Goal: Transaction & Acquisition: Purchase product/service

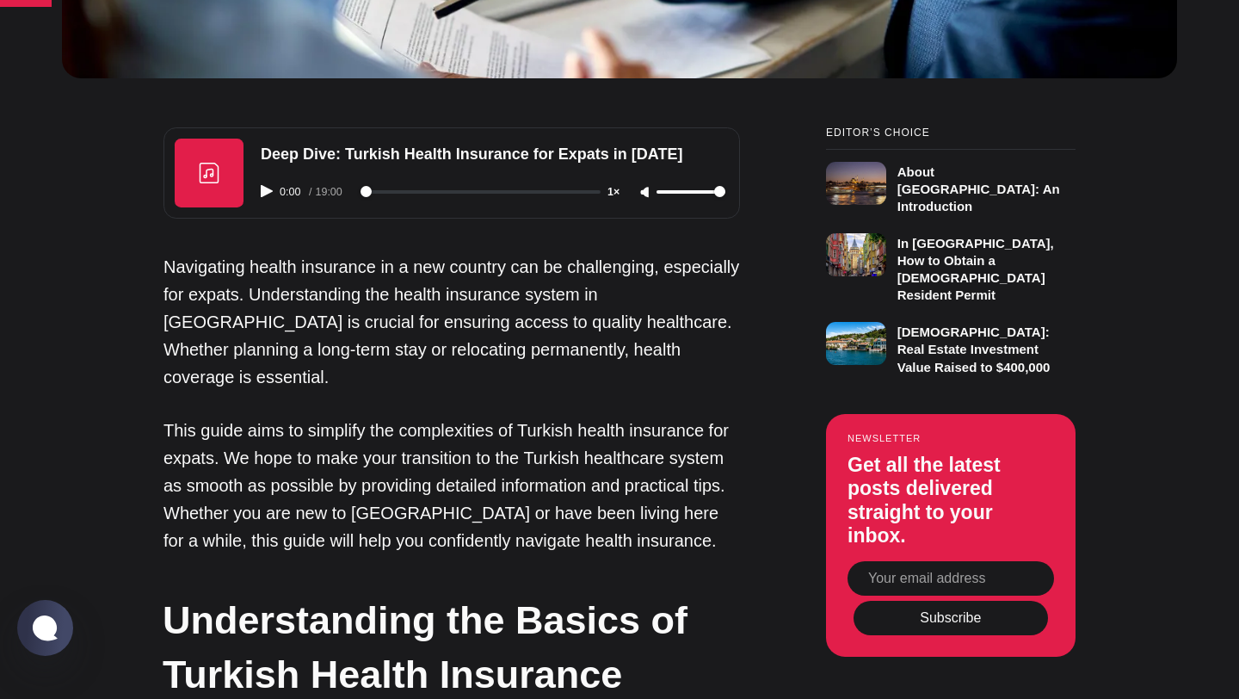
scroll to position [1107, 0]
click at [268, 188] on icon "Play audio" at bounding box center [267, 190] width 12 height 12
click at [383, 189] on input "range" at bounding box center [480, 190] width 240 height 3
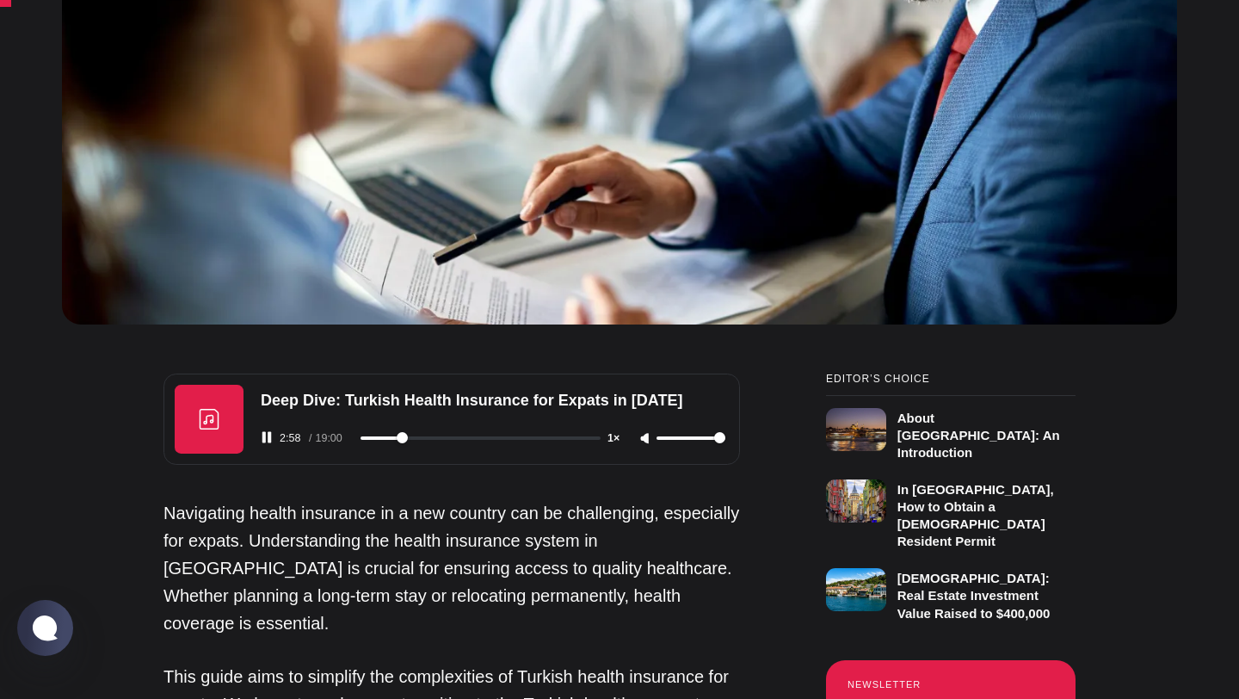
scroll to position [956, 0]
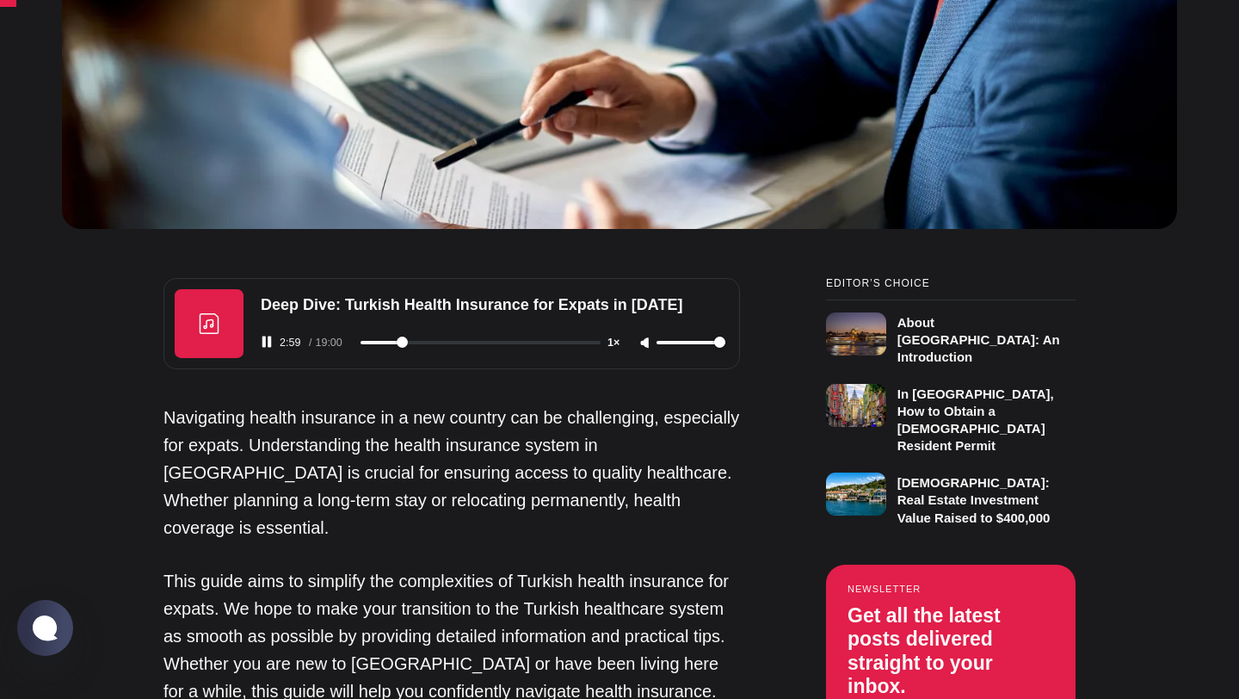
click at [272, 333] on div "2:59 / 19:00 1×" at bounding box center [492, 342] width 485 height 44
type input "180"
click at [266, 342] on icon "Pause audio" at bounding box center [267, 342] width 12 height 12
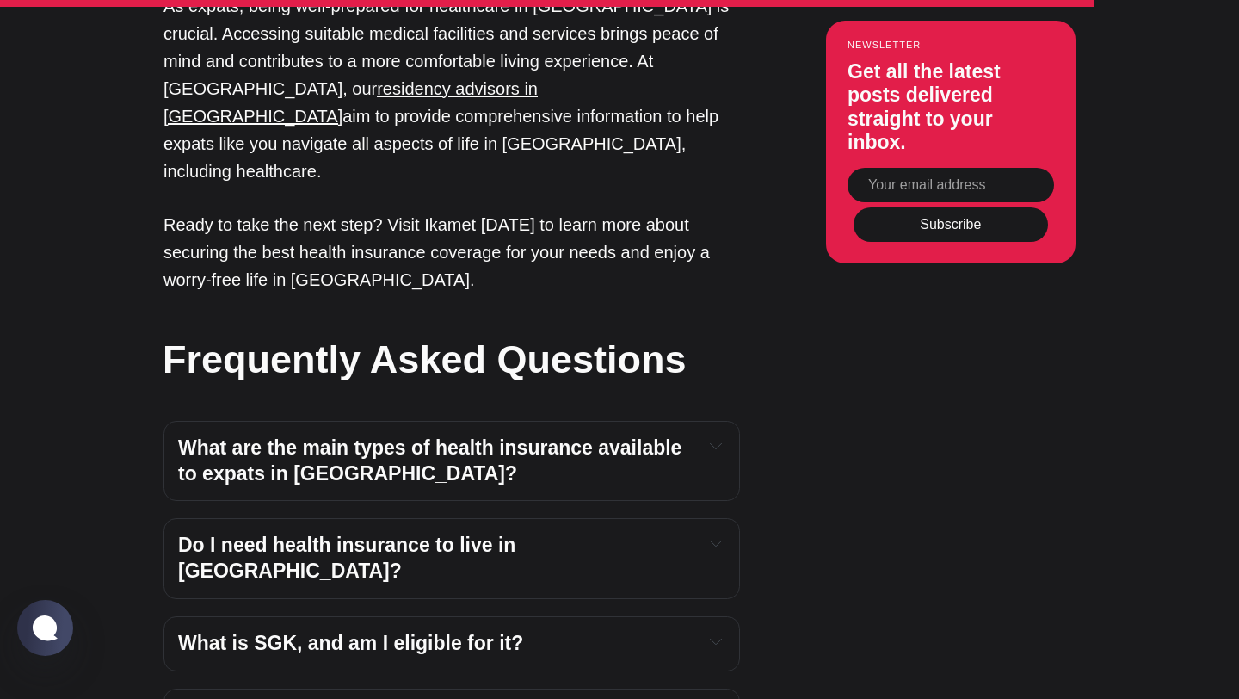
scroll to position [5651, 0]
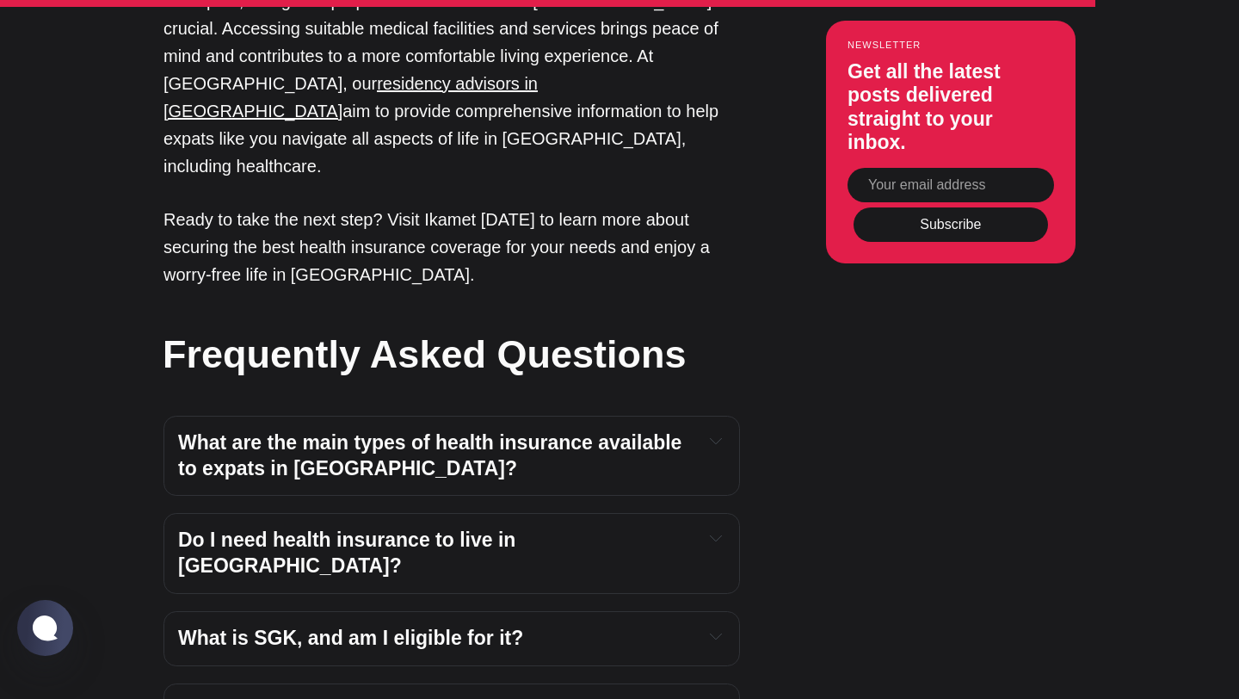
click at [317, 431] on span "What are the main types of health insurance available to expats in [GEOGRAPHIC_…" at bounding box center [432, 455] width 509 height 48
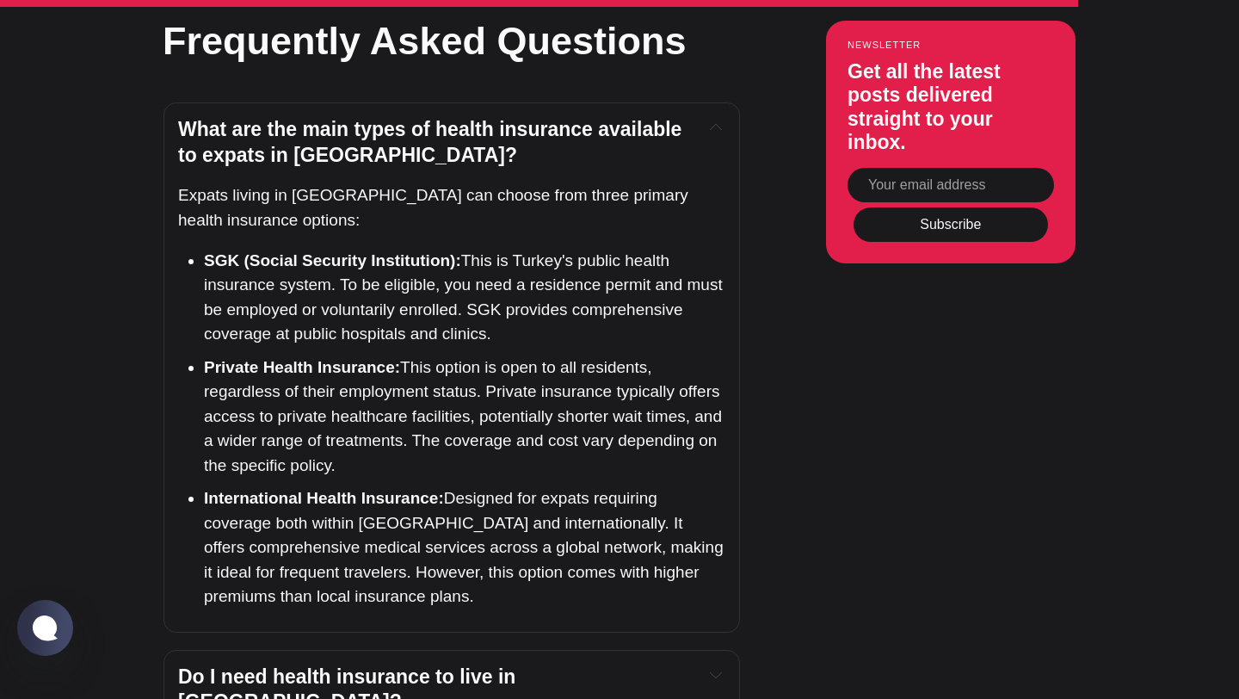
scroll to position [5965, 0]
click at [521, 664] on span "Do I need health insurance to live in [GEOGRAPHIC_DATA]?" at bounding box center [349, 688] width 343 height 48
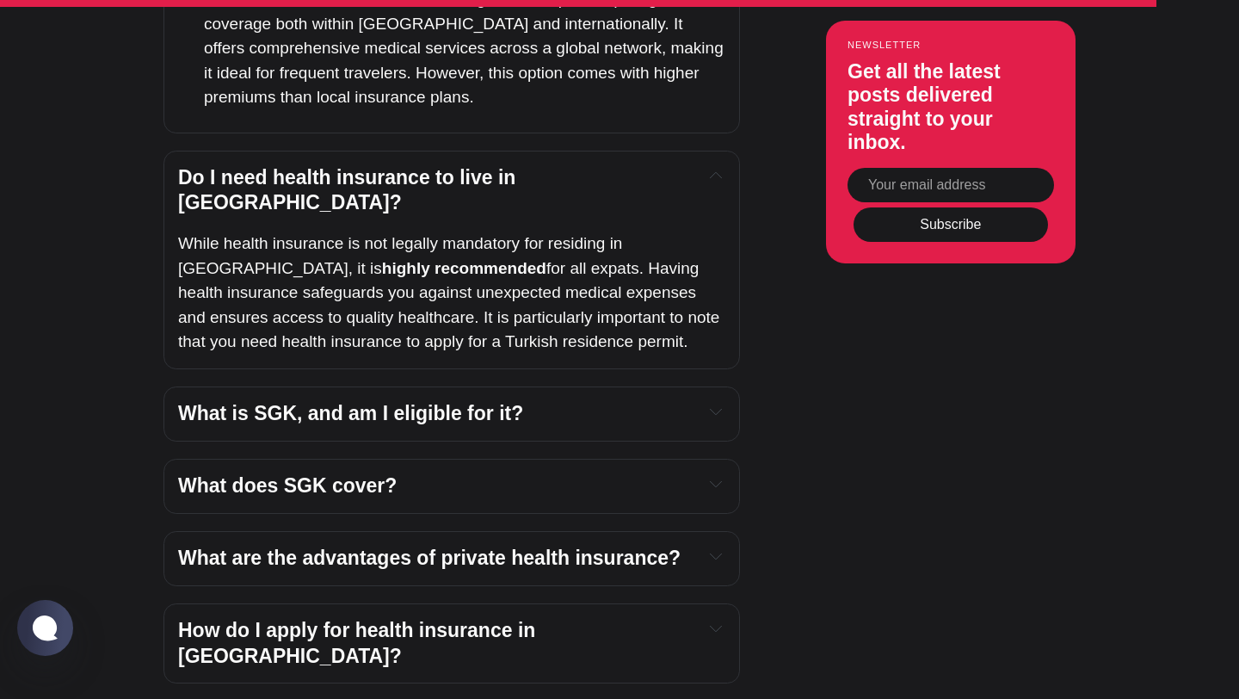
scroll to position [6464, 0]
click at [481, 401] on span "What is SGK, and am I eligible for it?" at bounding box center [350, 412] width 345 height 22
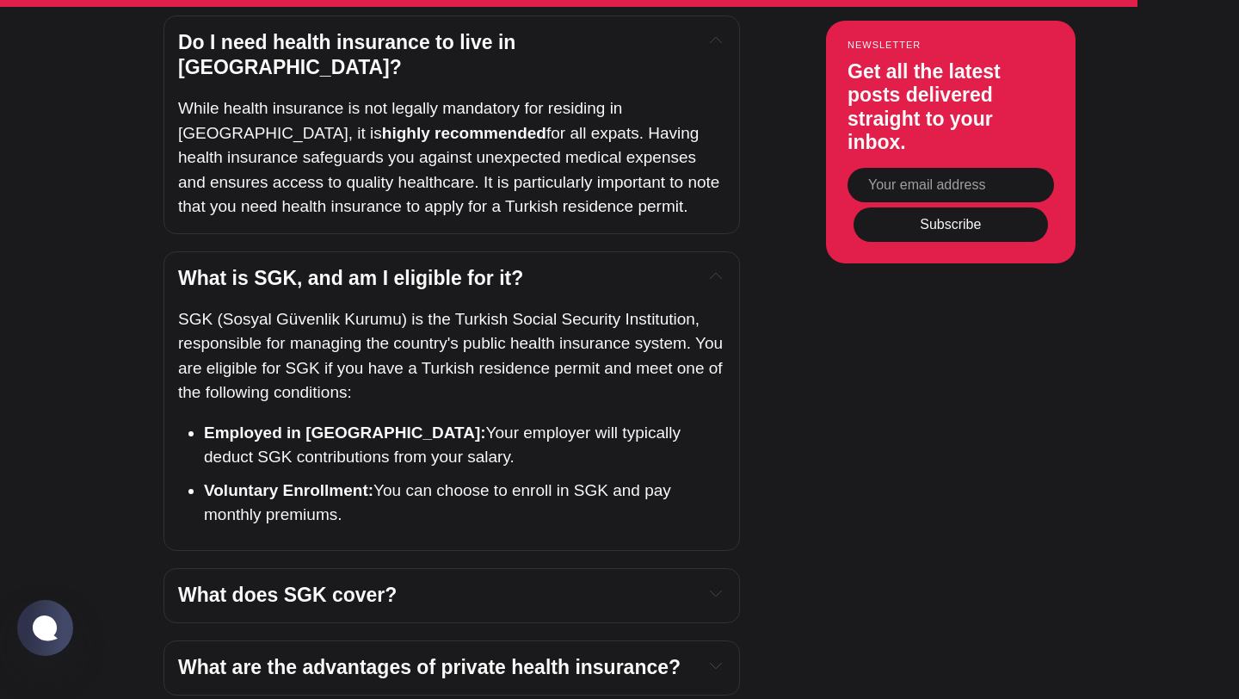
scroll to position [6601, 0]
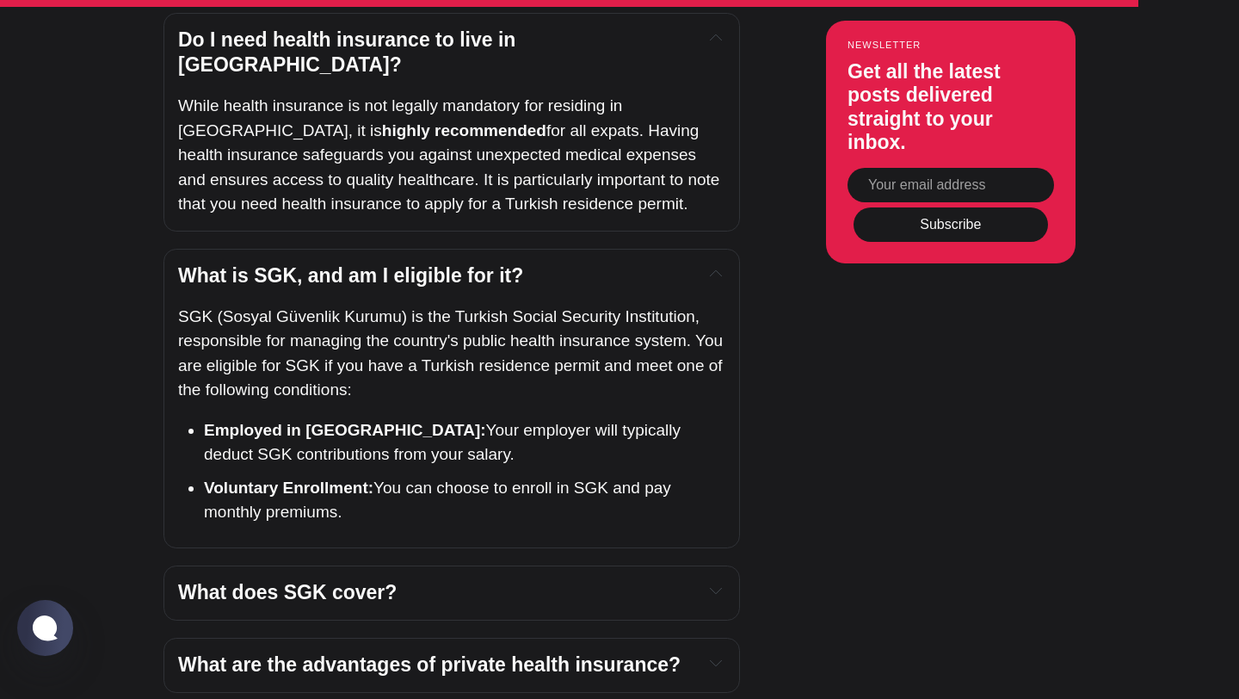
click at [354, 581] on span "What does SGK cover?" at bounding box center [287, 592] width 219 height 22
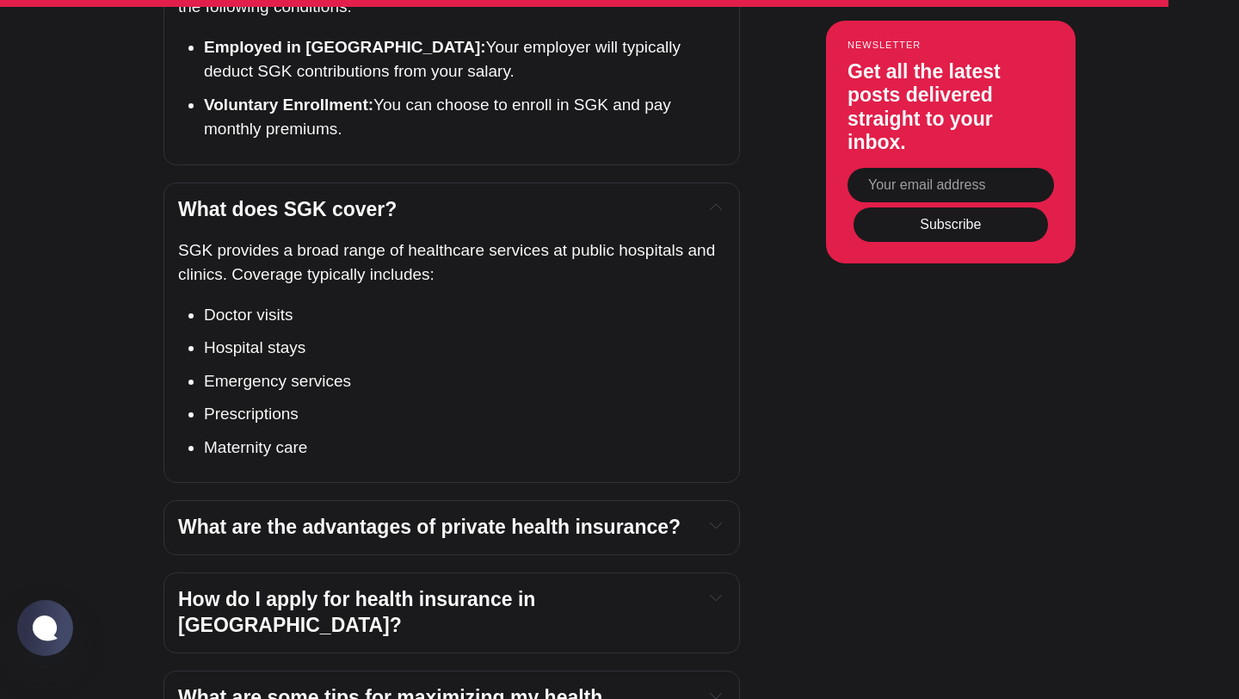
scroll to position [6986, 0]
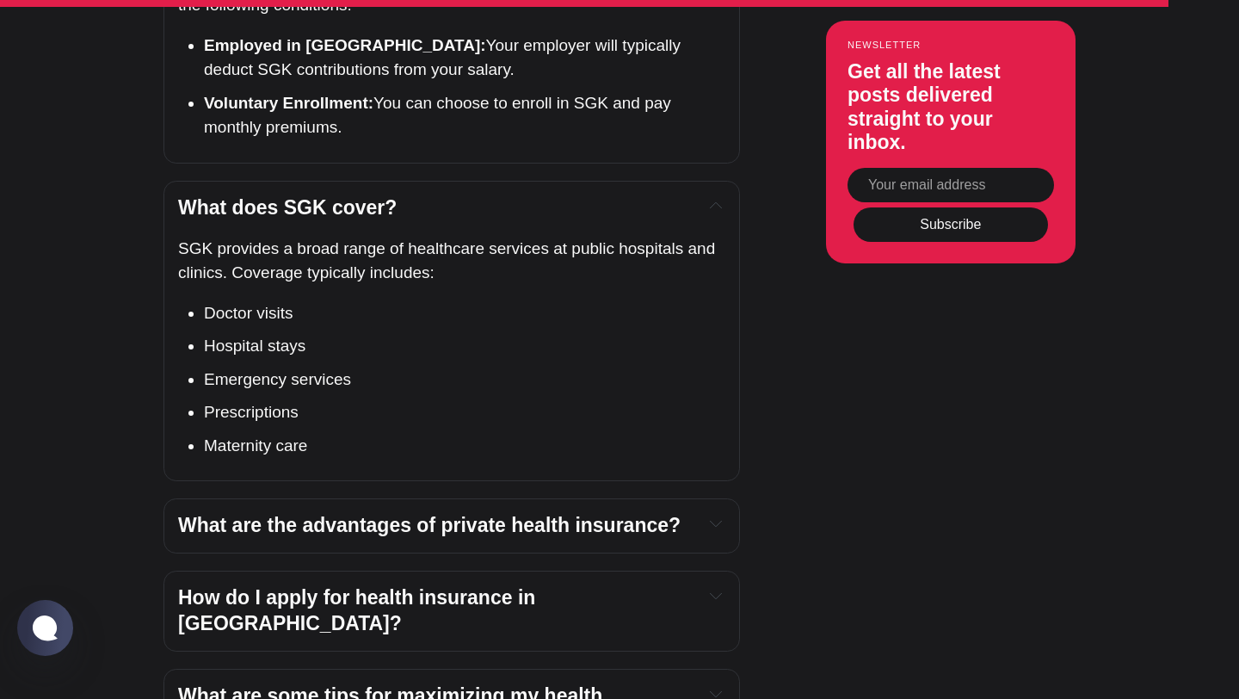
click at [351, 514] on span "What are the advantages of private health insurance?" at bounding box center [429, 525] width 502 height 22
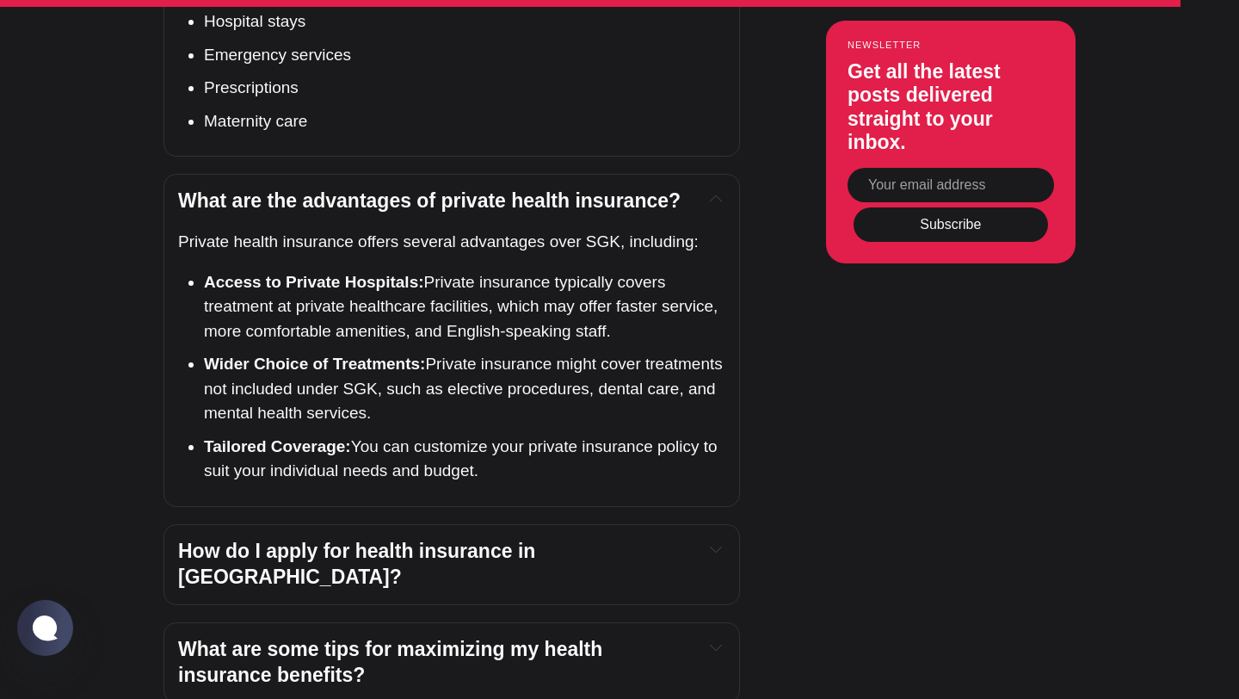
scroll to position [7311, 0]
click at [349, 539] on span "How do I apply for health insurance in [GEOGRAPHIC_DATA]?" at bounding box center [359, 563] width 363 height 48
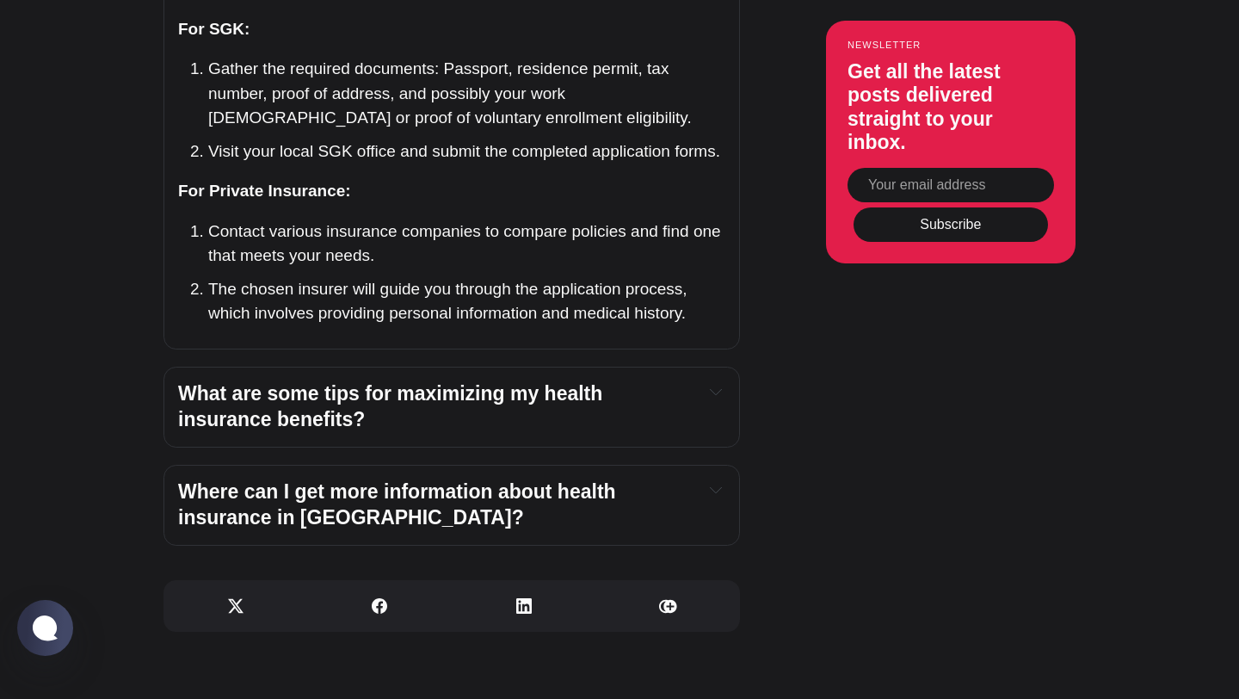
scroll to position [7833, 0]
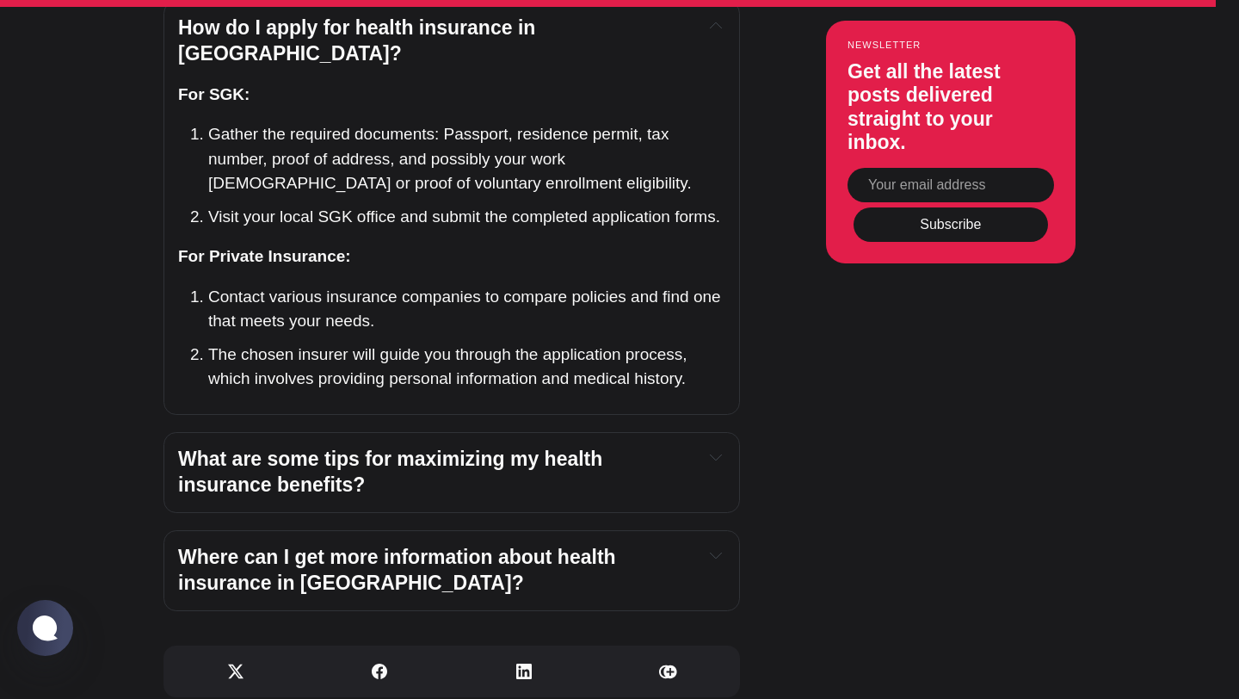
click at [295, 447] on span "What are some tips for maximizing my health insurance benefits?" at bounding box center [393, 471] width 430 height 48
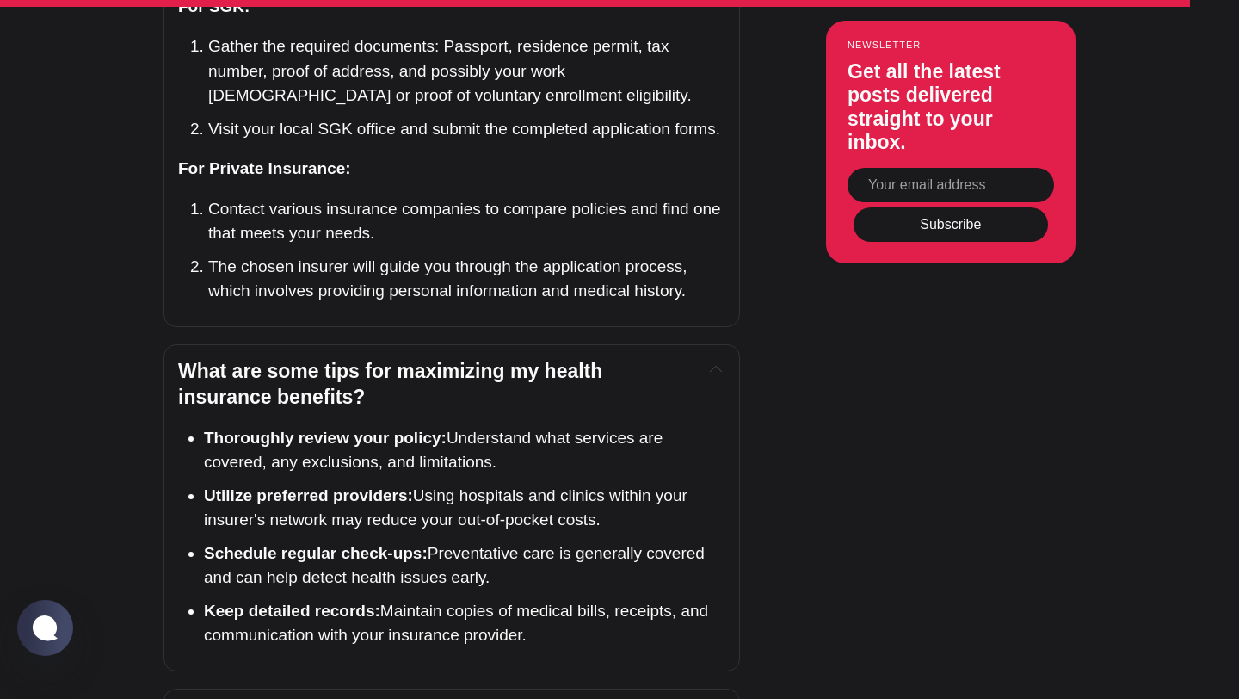
scroll to position [7923, 0]
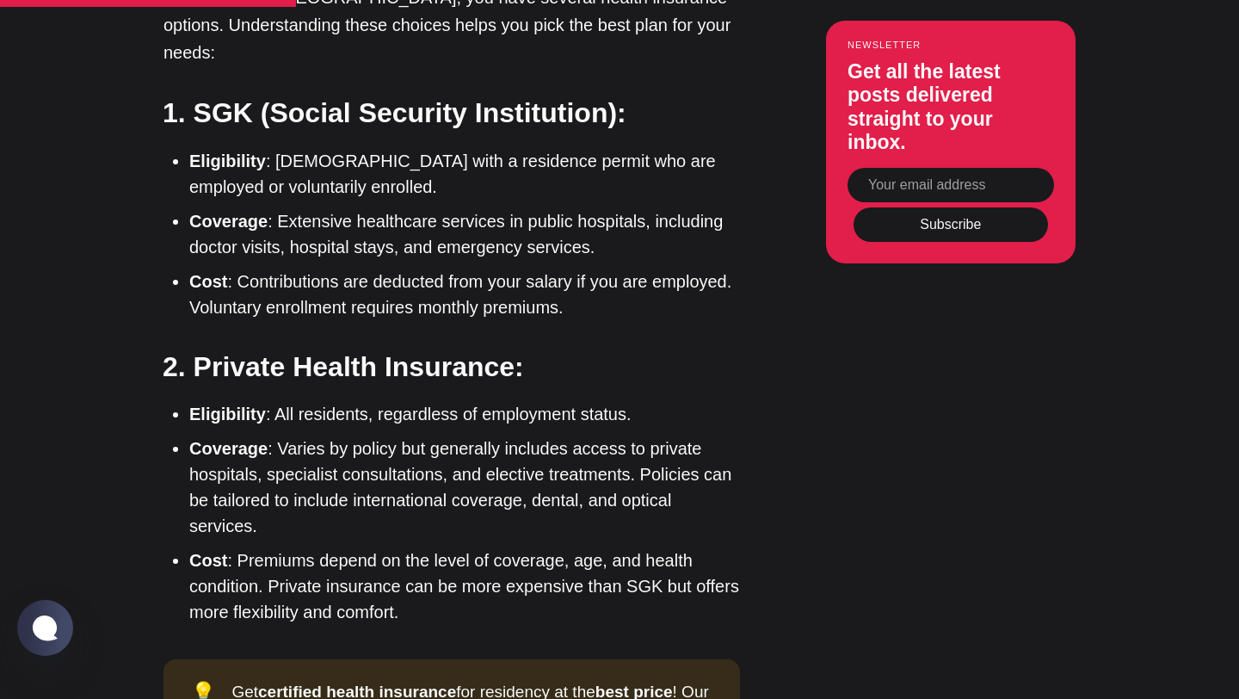
scroll to position [2662, 0]
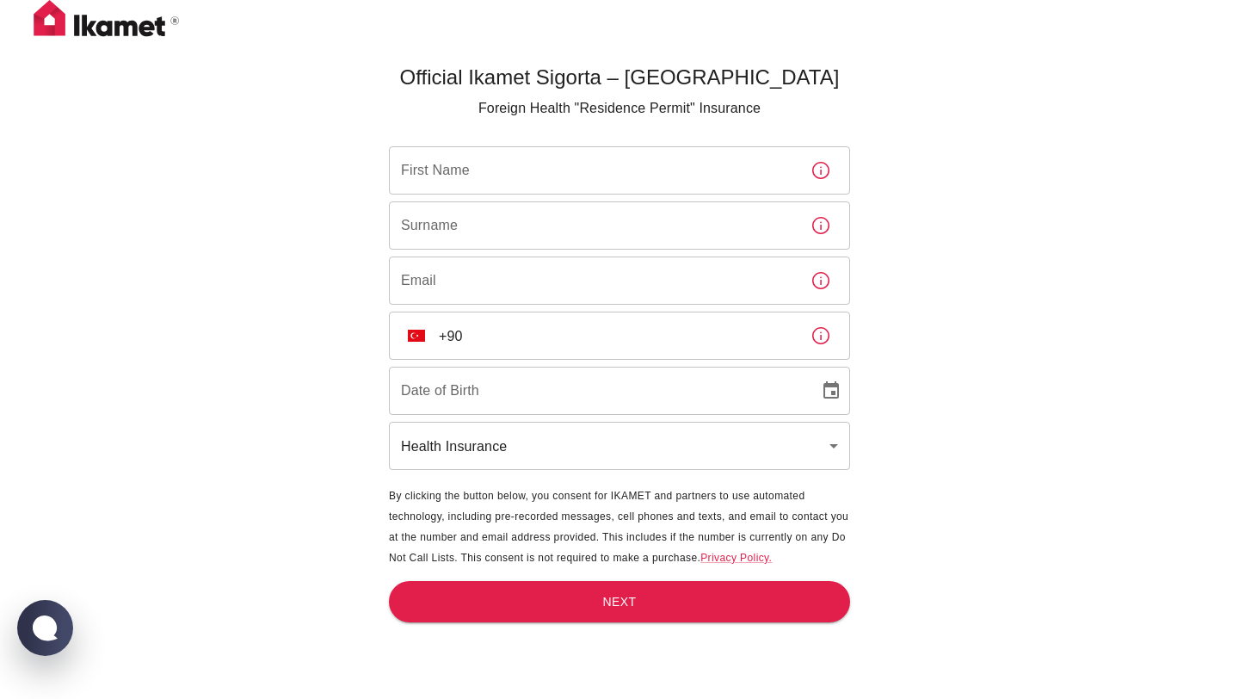
click at [823, 171] on icon "button" at bounding box center [820, 170] width 21 height 21
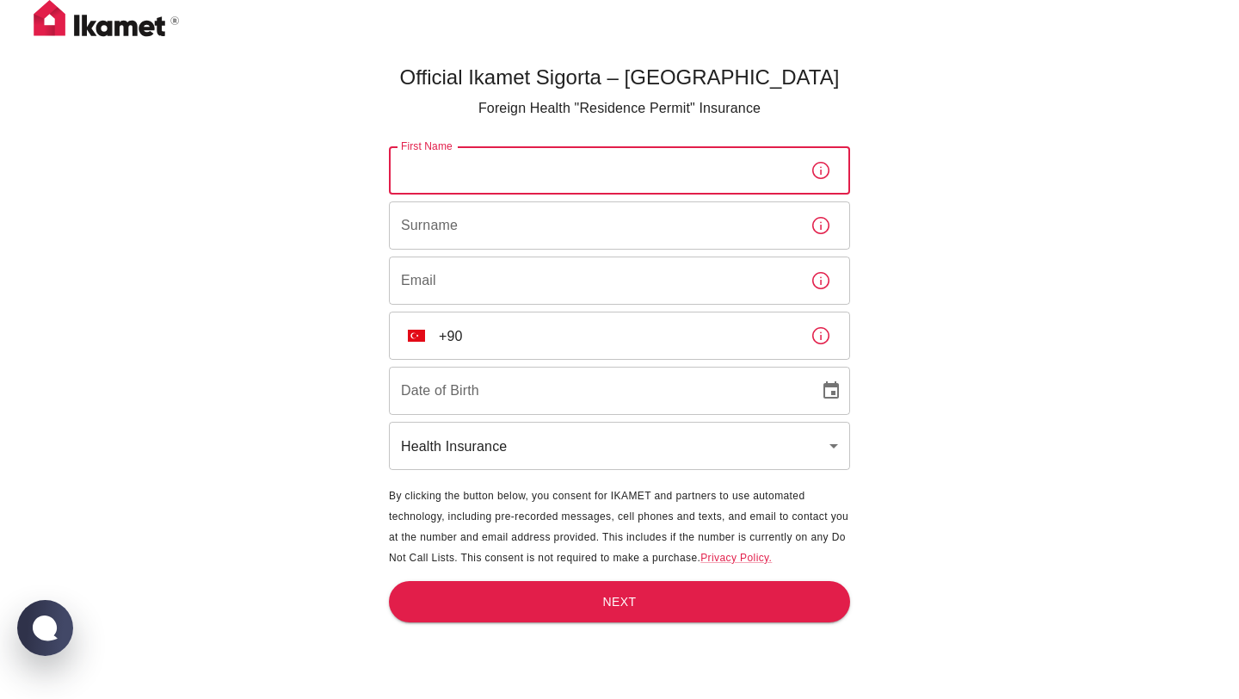
click at [537, 177] on input "First Name" at bounding box center [593, 170] width 408 height 48
type input "Yimesgen Minilh"
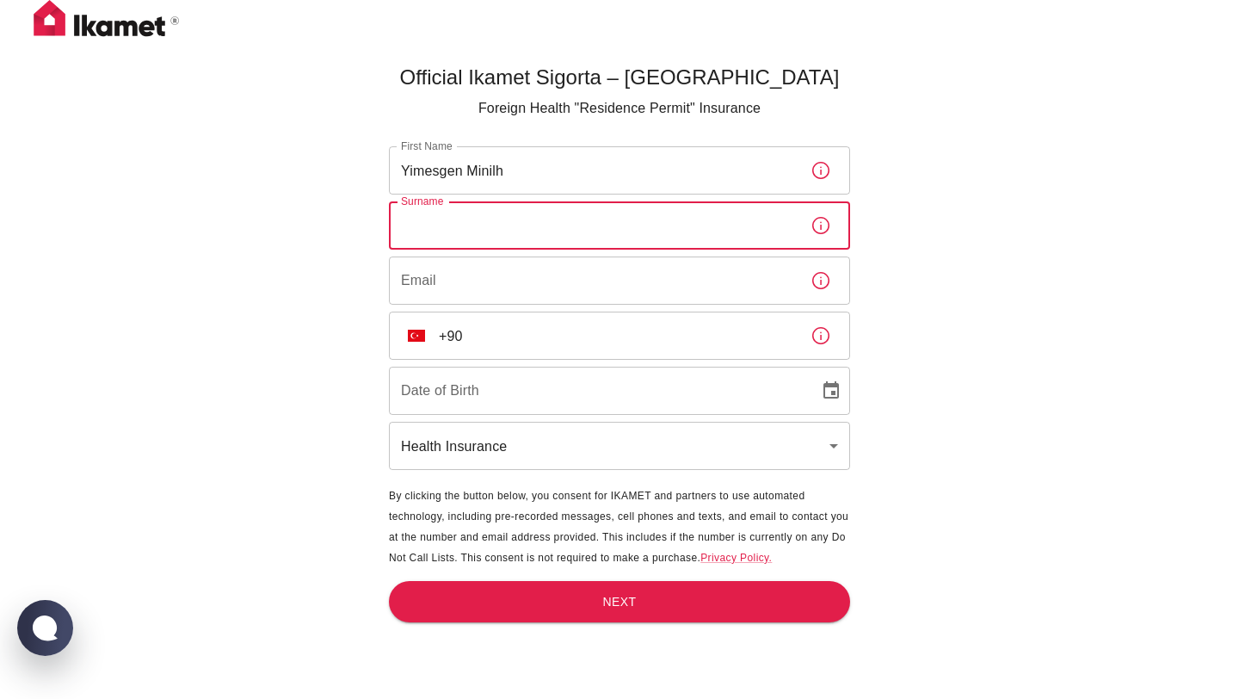
click at [509, 224] on input "Surname" at bounding box center [593, 225] width 408 height 48
type input "Tamene"
click at [483, 277] on input "Email" at bounding box center [593, 280] width 408 height 48
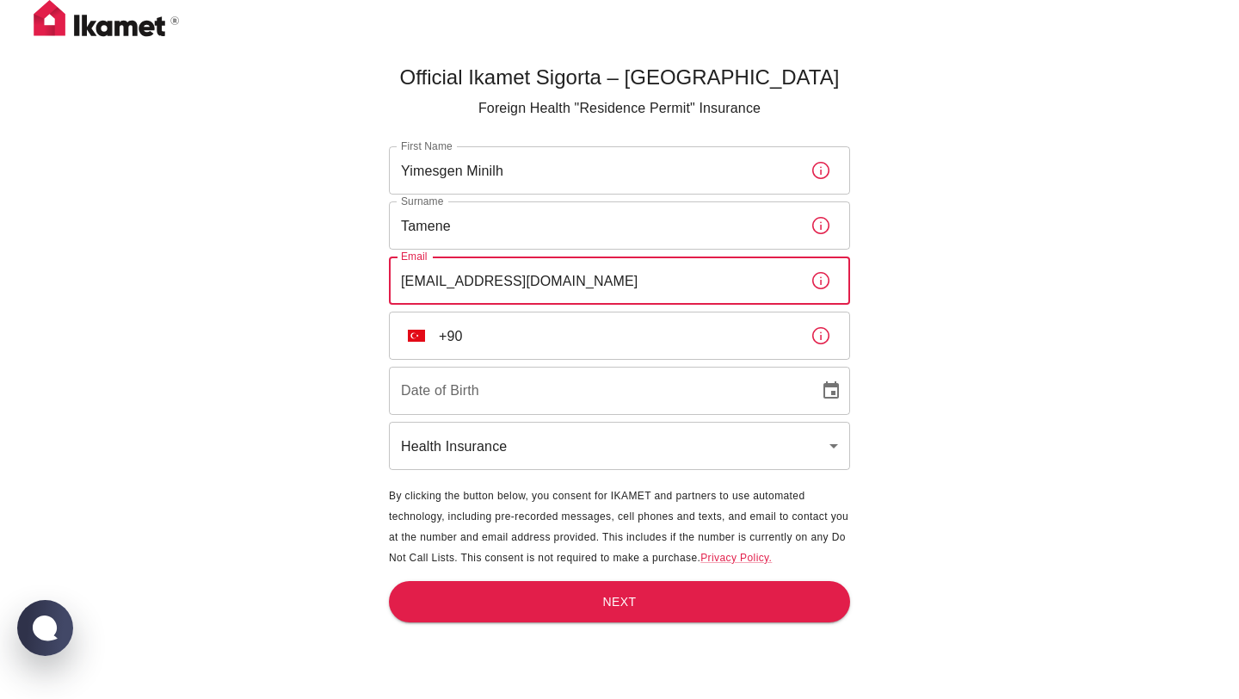
type input "yomm2024@gmail.com"
click at [552, 354] on input "+90" at bounding box center [618, 335] width 358 height 48
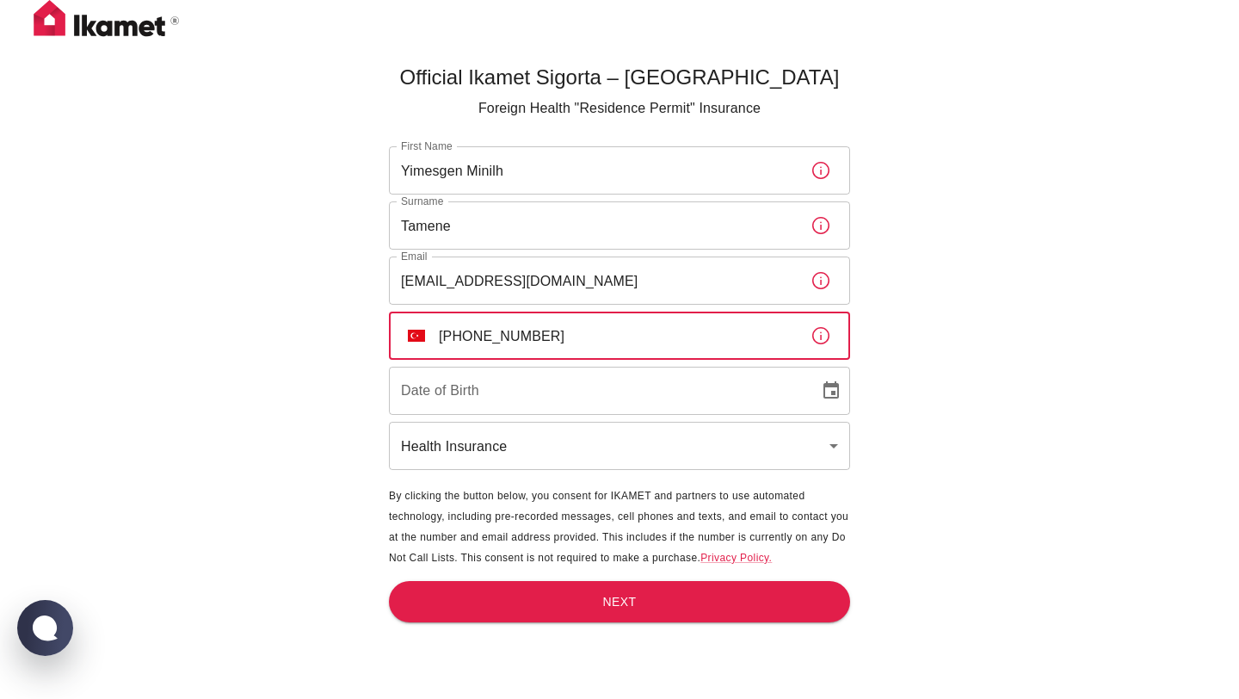
type input "+90 506 128 78 16"
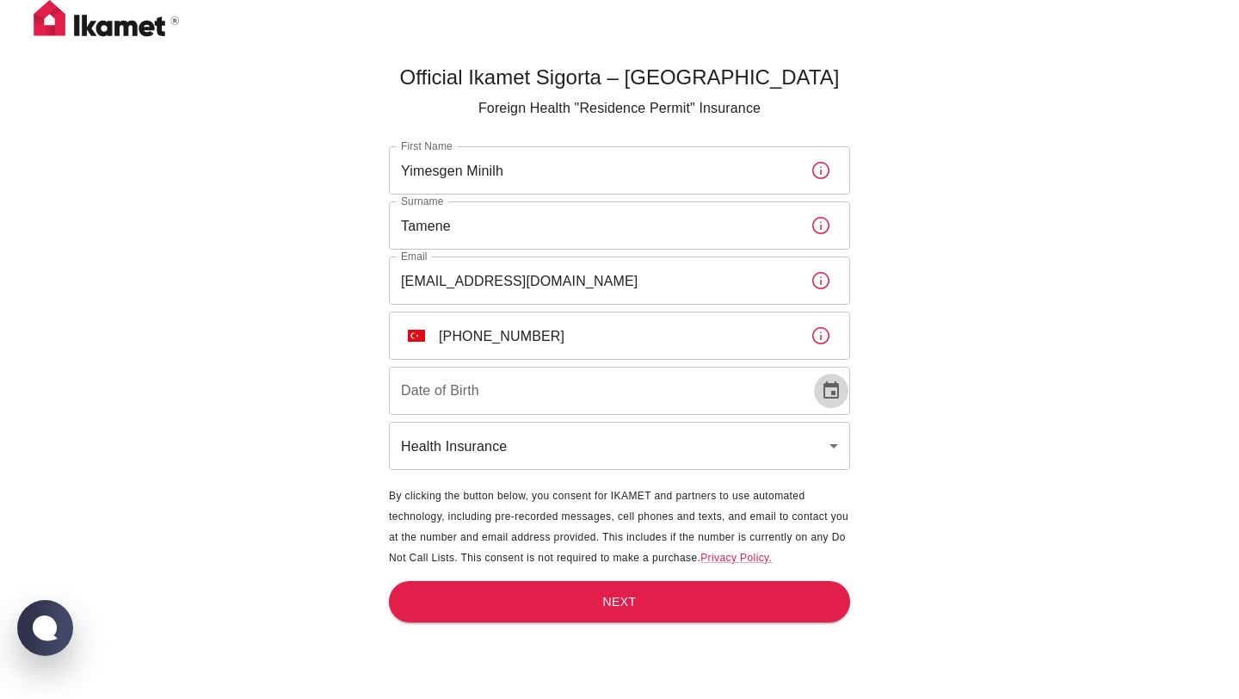
click at [834, 389] on icon "Choose date" at bounding box center [831, 390] width 21 height 21
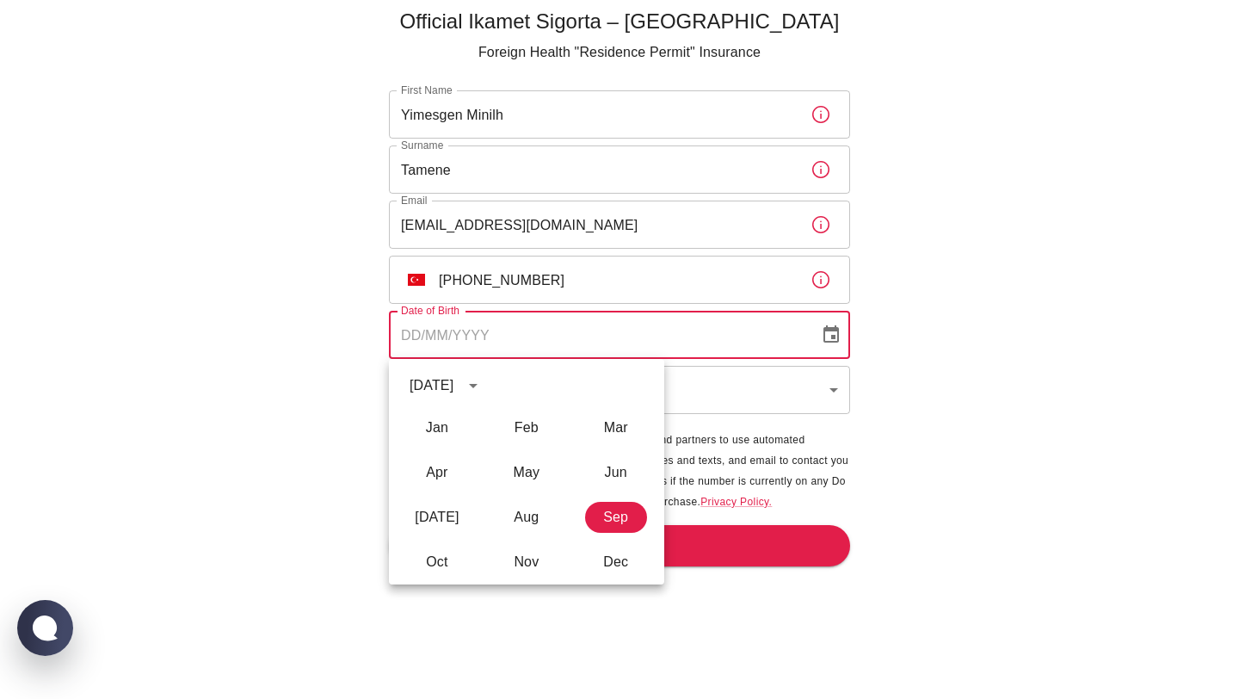
scroll to position [57, 0]
click at [528, 472] on button "May" at bounding box center [527, 471] width 62 height 31
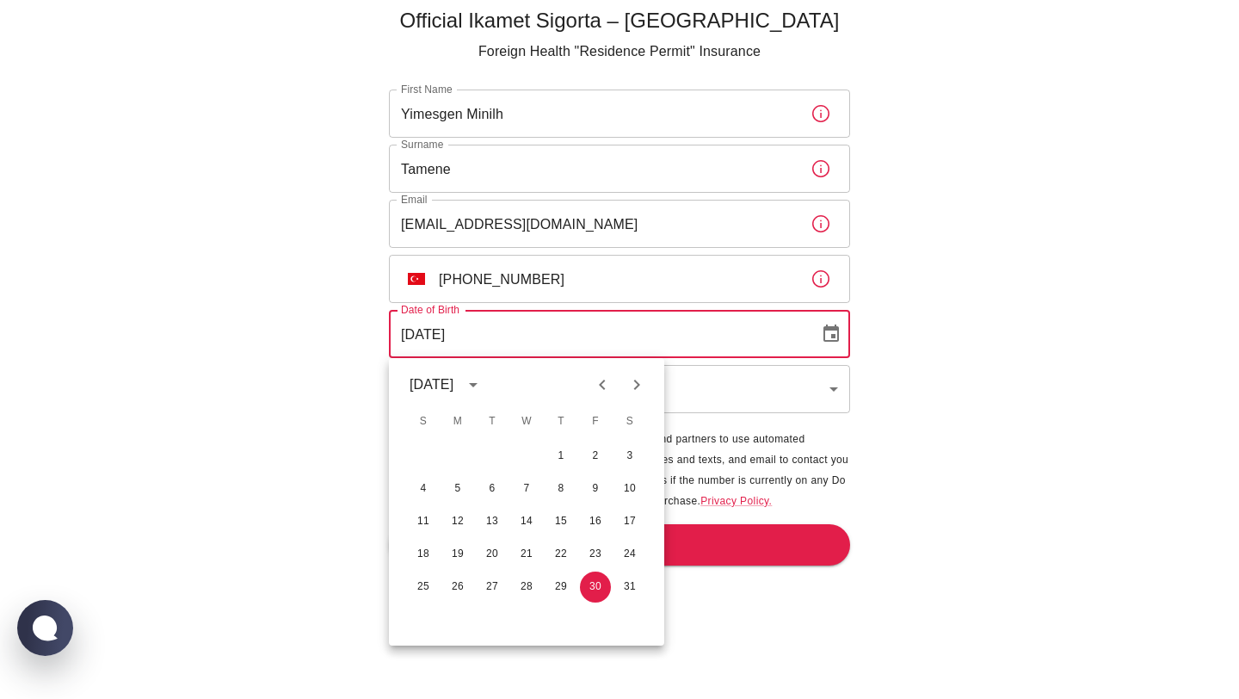
click at [477, 384] on icon "calendar view is open, switch to year view" at bounding box center [473, 385] width 9 height 4
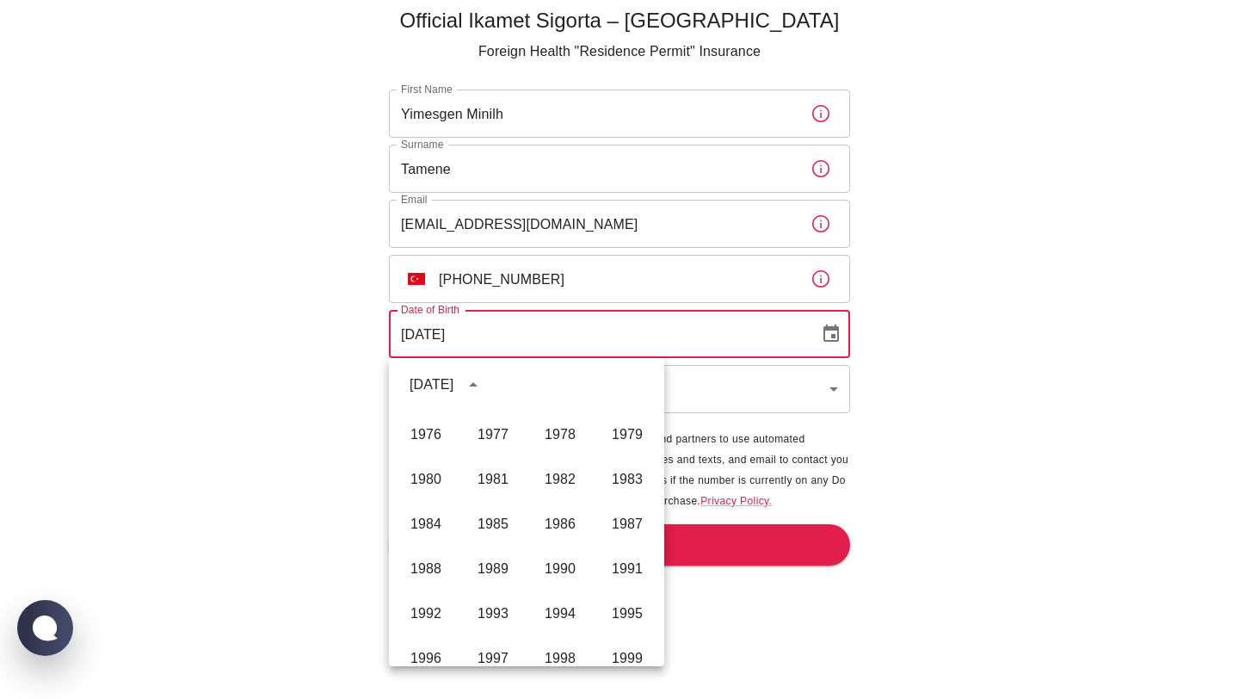
scroll to position [871, 0]
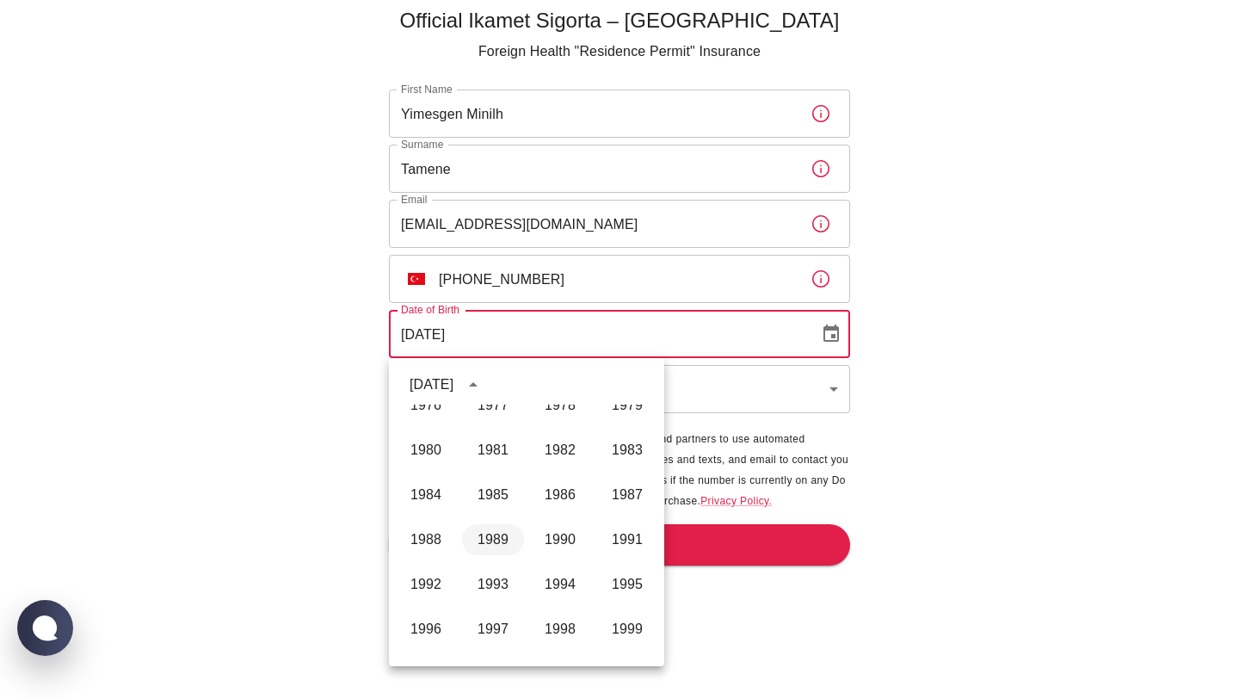
click at [490, 541] on button "1989" at bounding box center [493, 539] width 62 height 31
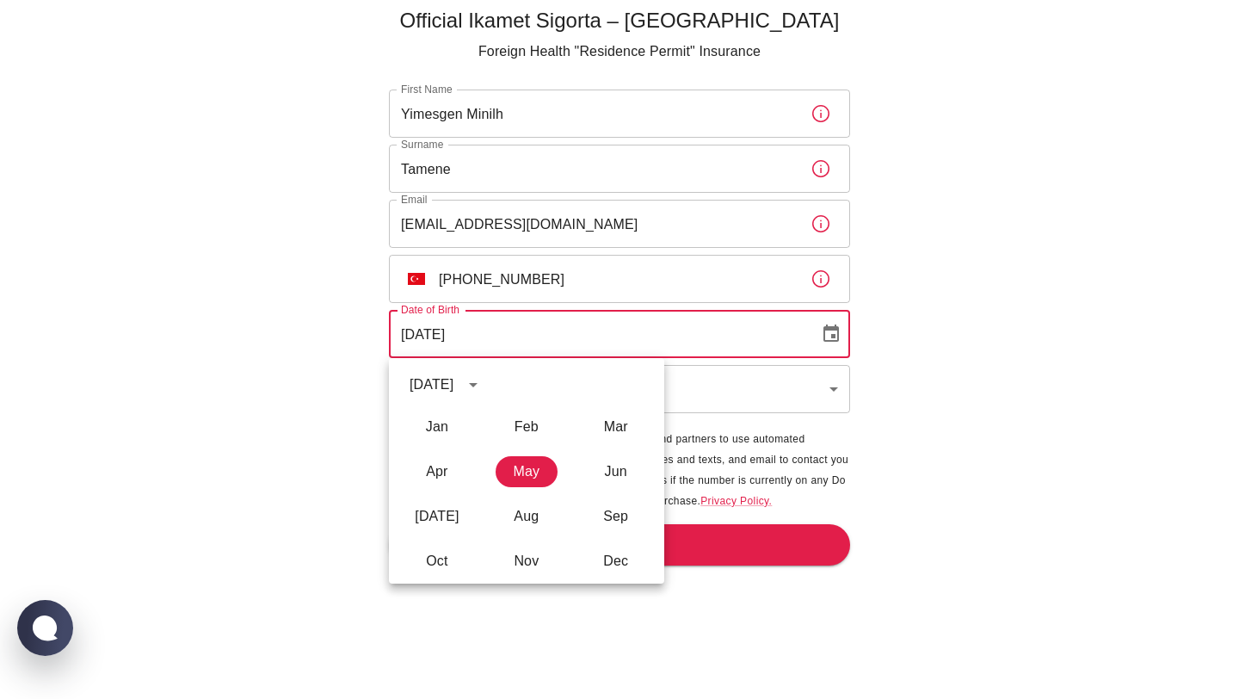
click at [415, 331] on input "30/05/1989" at bounding box center [598, 334] width 418 height 48
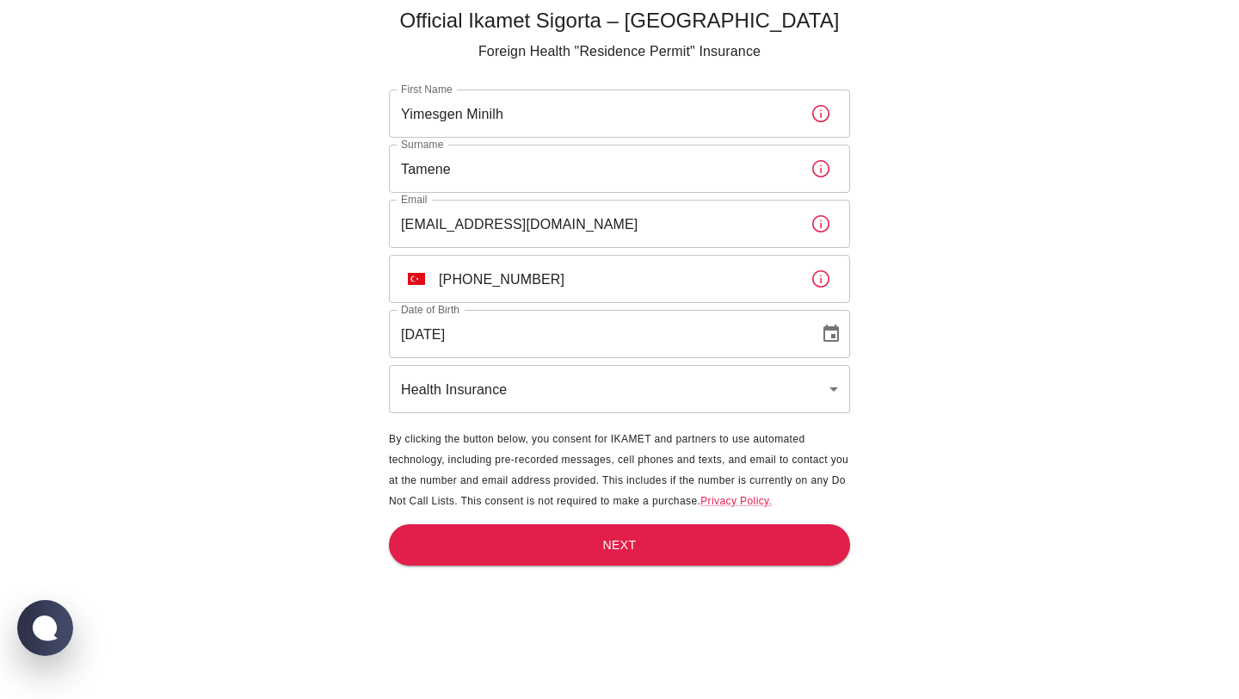
click at [828, 329] on icon "Choose date, selected date is May 30, 1989" at bounding box center [830, 332] width 15 height 17
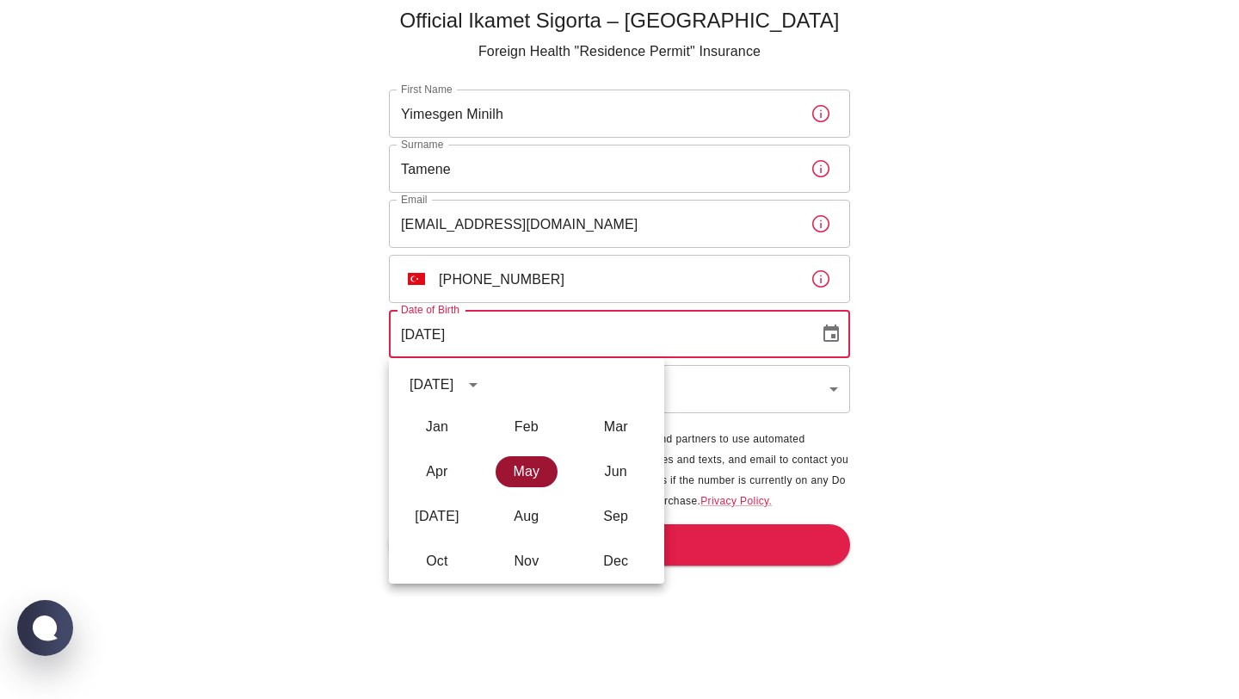
click at [527, 477] on button "May" at bounding box center [527, 471] width 62 height 31
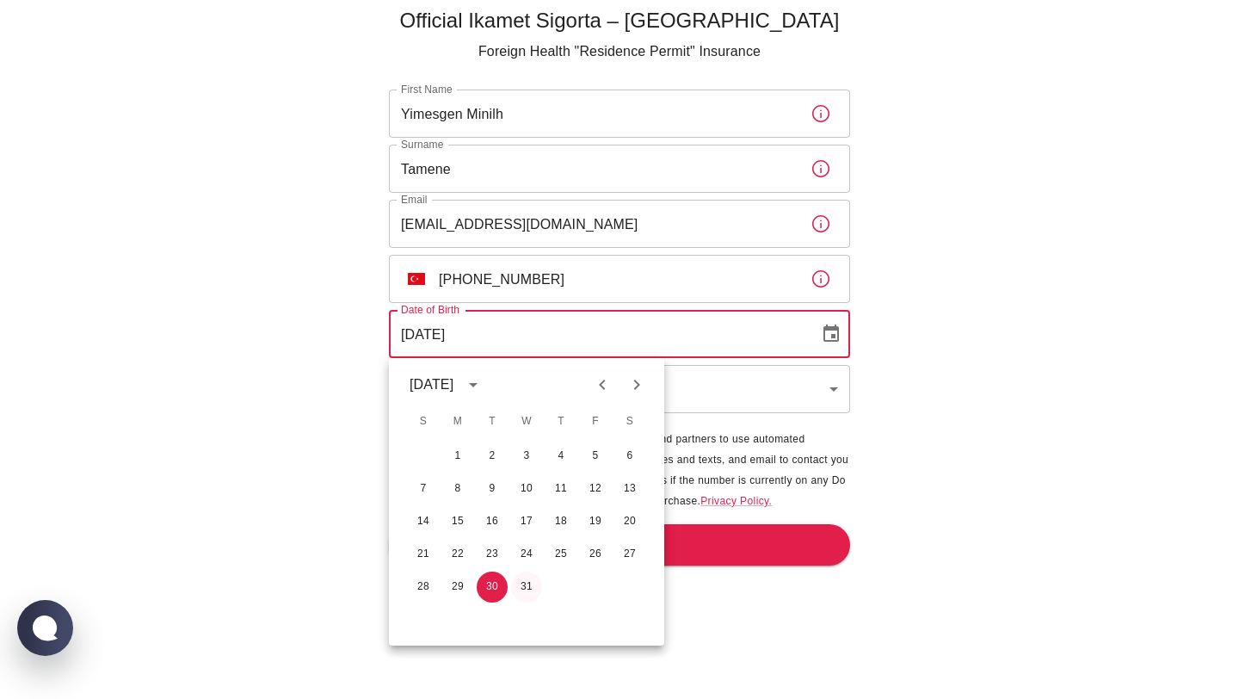
click at [523, 587] on button "31" at bounding box center [526, 586] width 31 height 31
type input "31/05/1989"
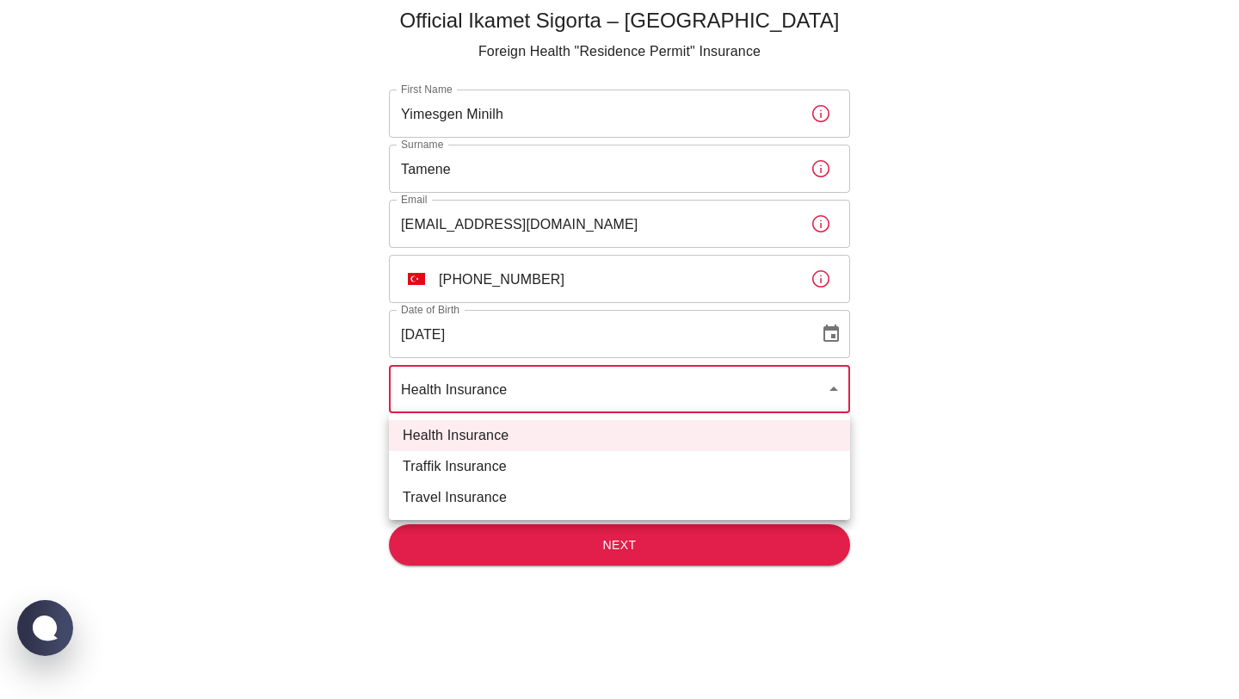
click at [573, 396] on body "Official Ikamet Sigorta – Turkey Foreign Health "Residence Permit" Insurance Fi…" at bounding box center [619, 320] width 1239 height 755
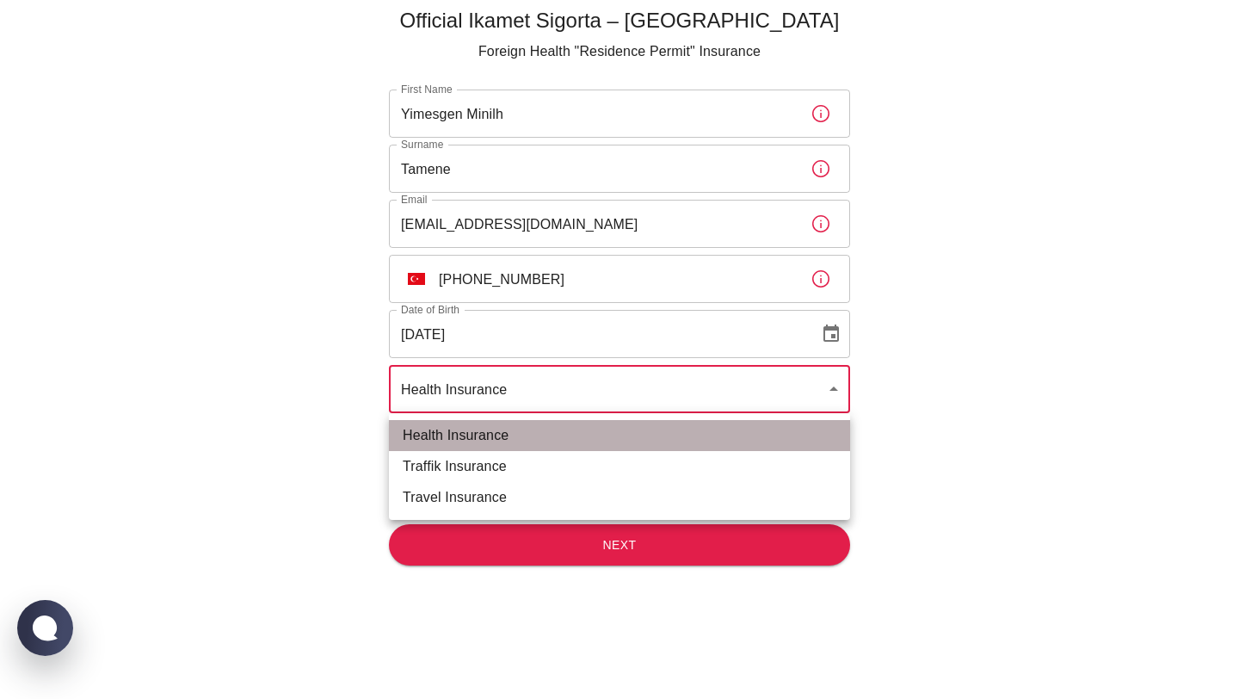
click at [471, 441] on li "Health Insurance" at bounding box center [619, 435] width 461 height 31
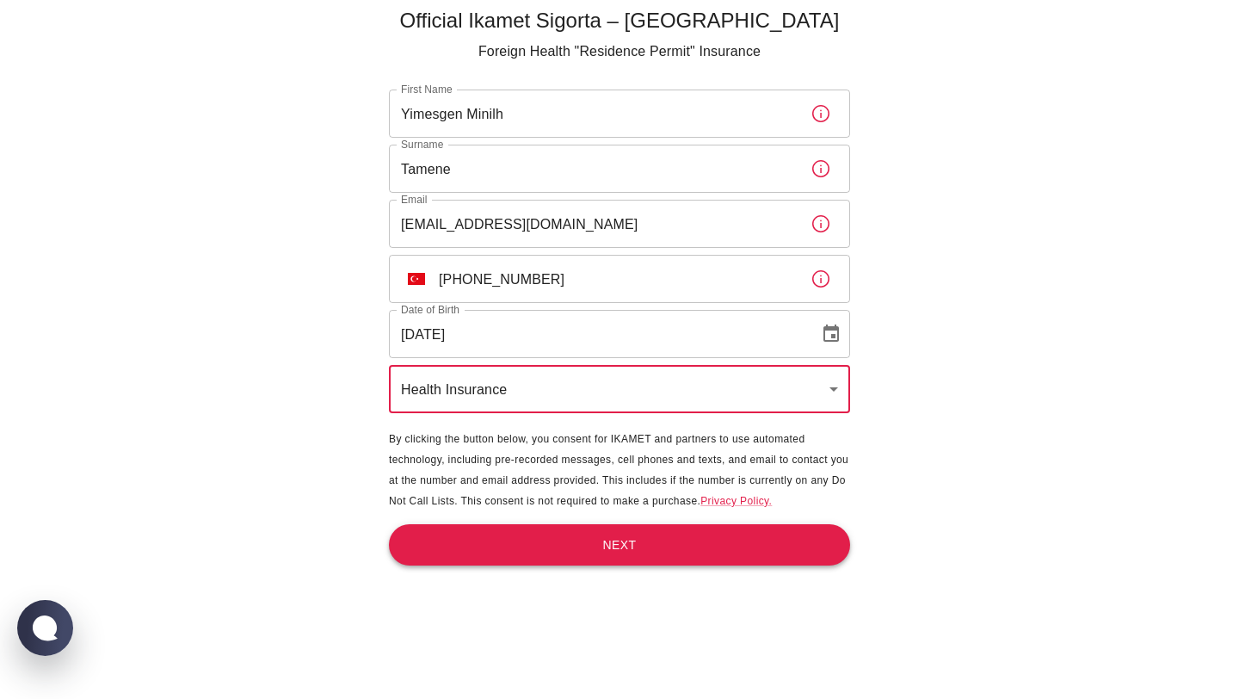
click at [619, 547] on button "Next" at bounding box center [619, 545] width 461 height 42
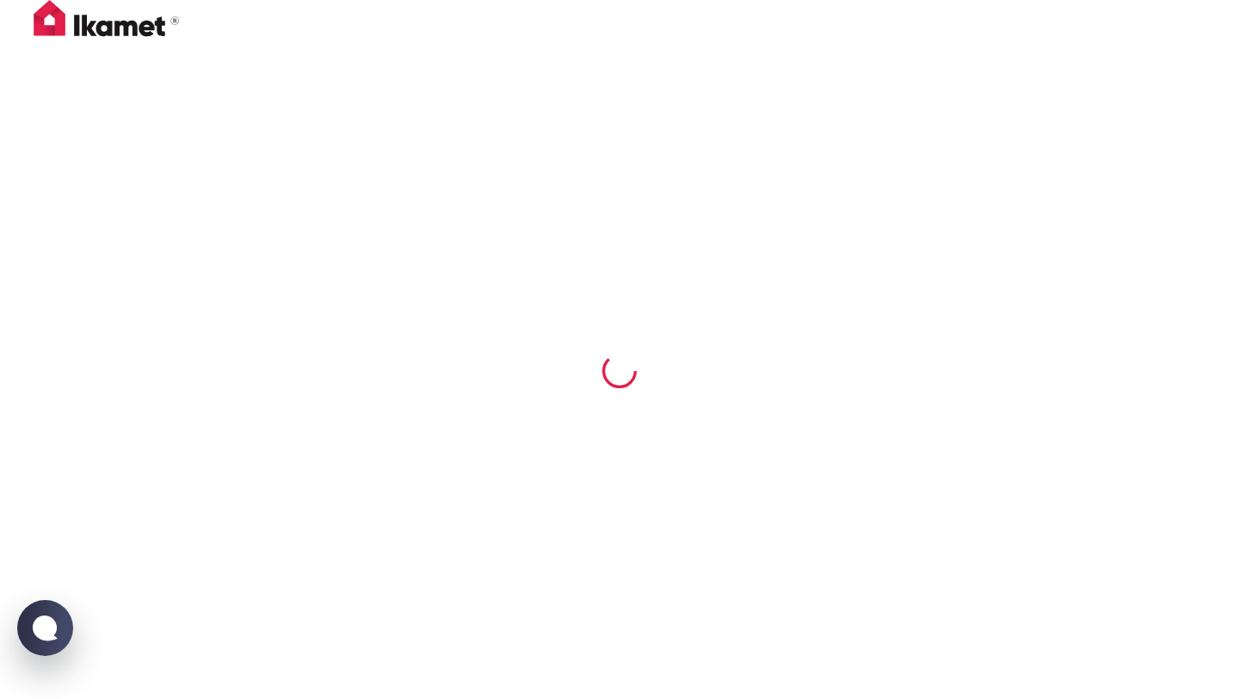
scroll to position [0, 0]
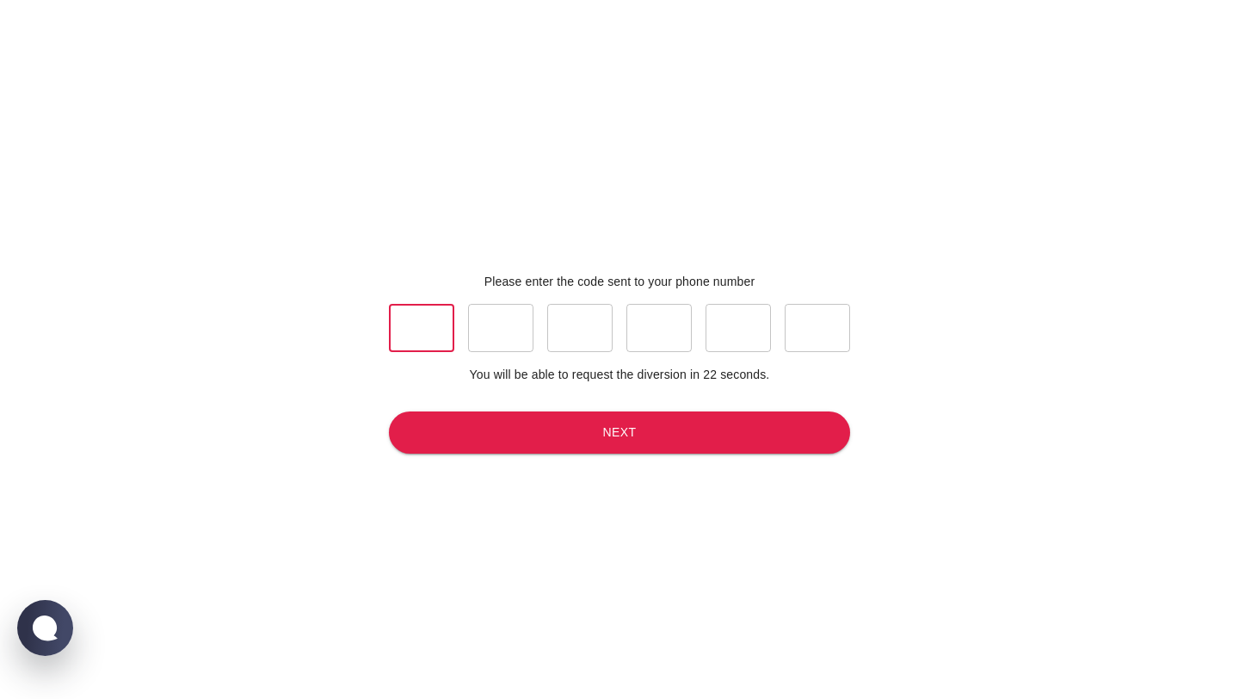
click at [429, 336] on input "text" at bounding box center [421, 328] width 65 height 48
type input "3"
type input "1"
type input "5"
type input "6"
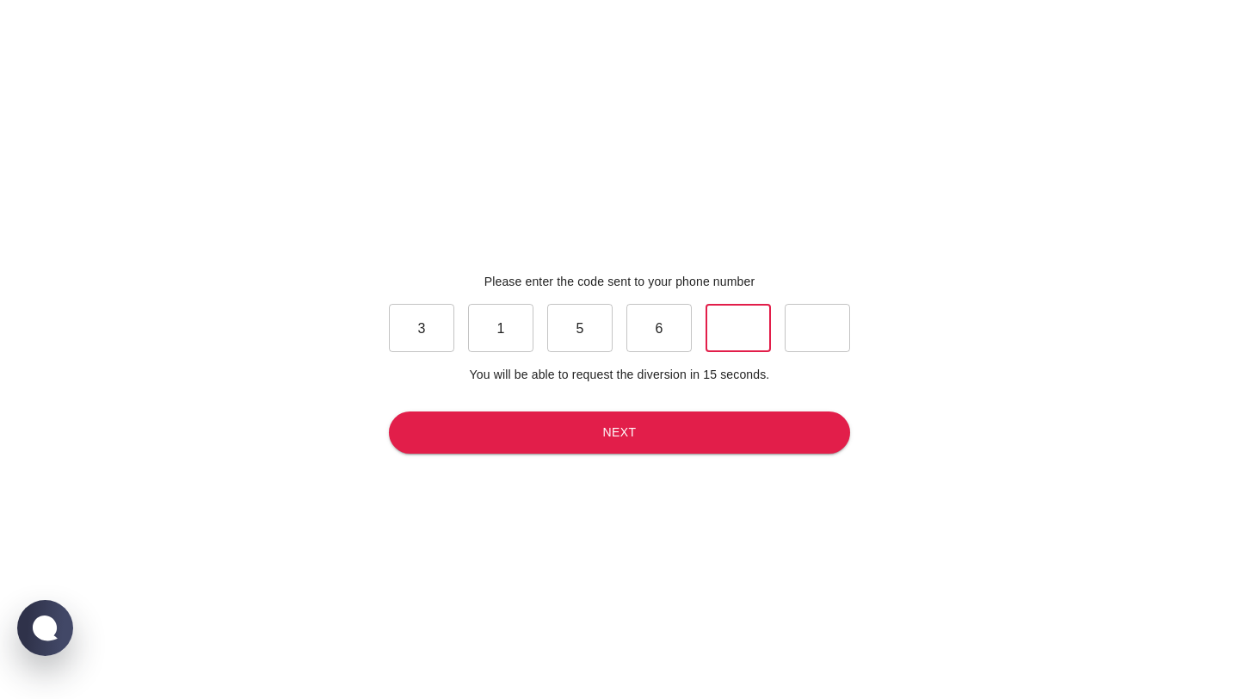
type input "3"
type input "6"
click at [627, 434] on button "Next" at bounding box center [619, 432] width 461 height 42
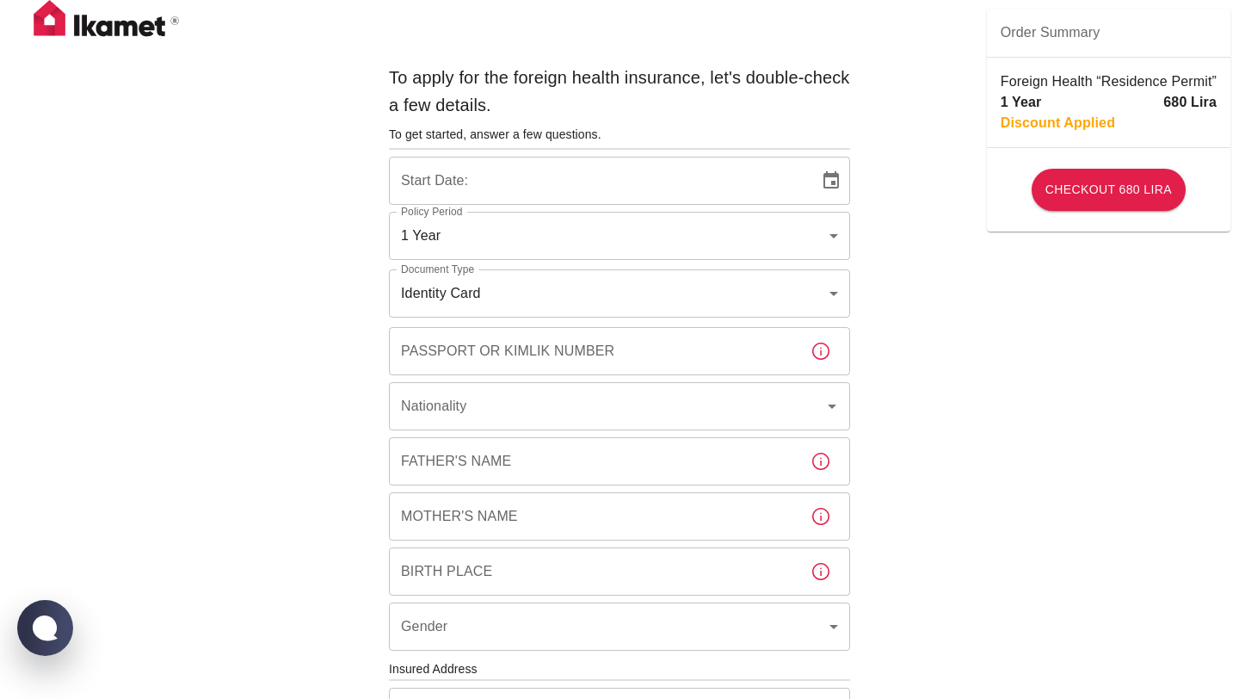
type input "b7343ef8-d55e-4554-96a8-76e30347e985"
type input "30/09/2025"
click at [472, 241] on body "To apply for the foreign health insurance, let's double-check a few details. To…" at bounding box center [619, 666] width 1239 height 1333
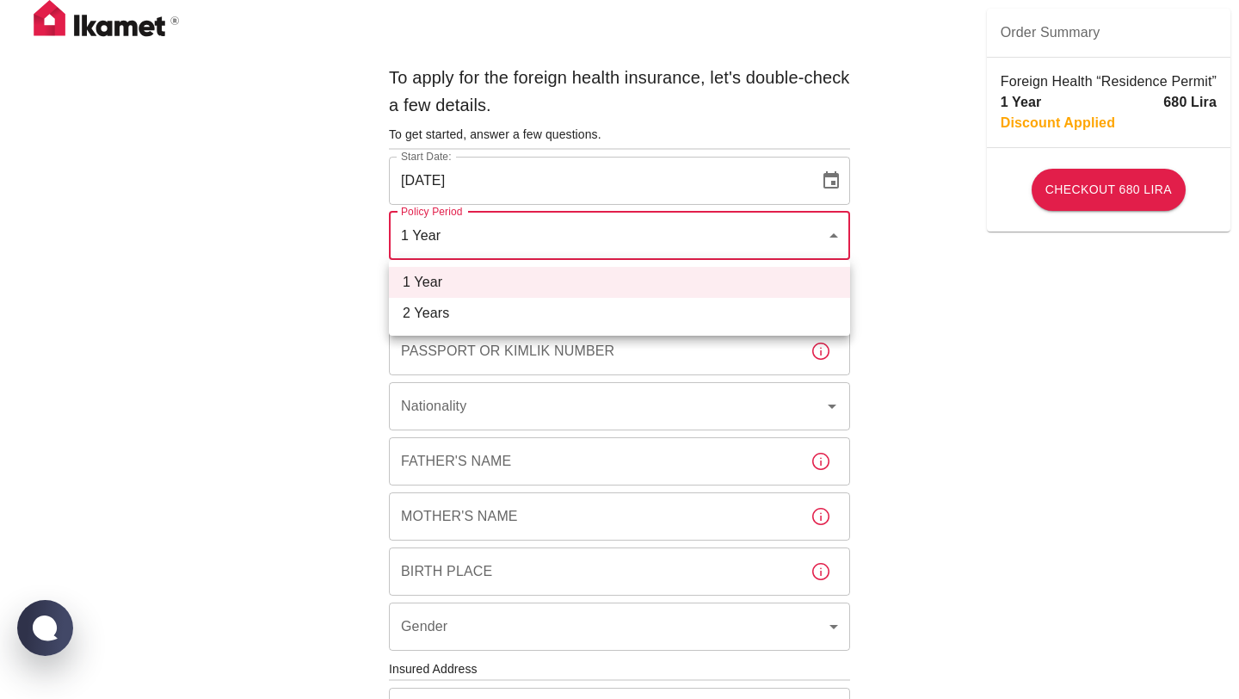
click at [472, 241] on div at bounding box center [619, 349] width 1239 height 699
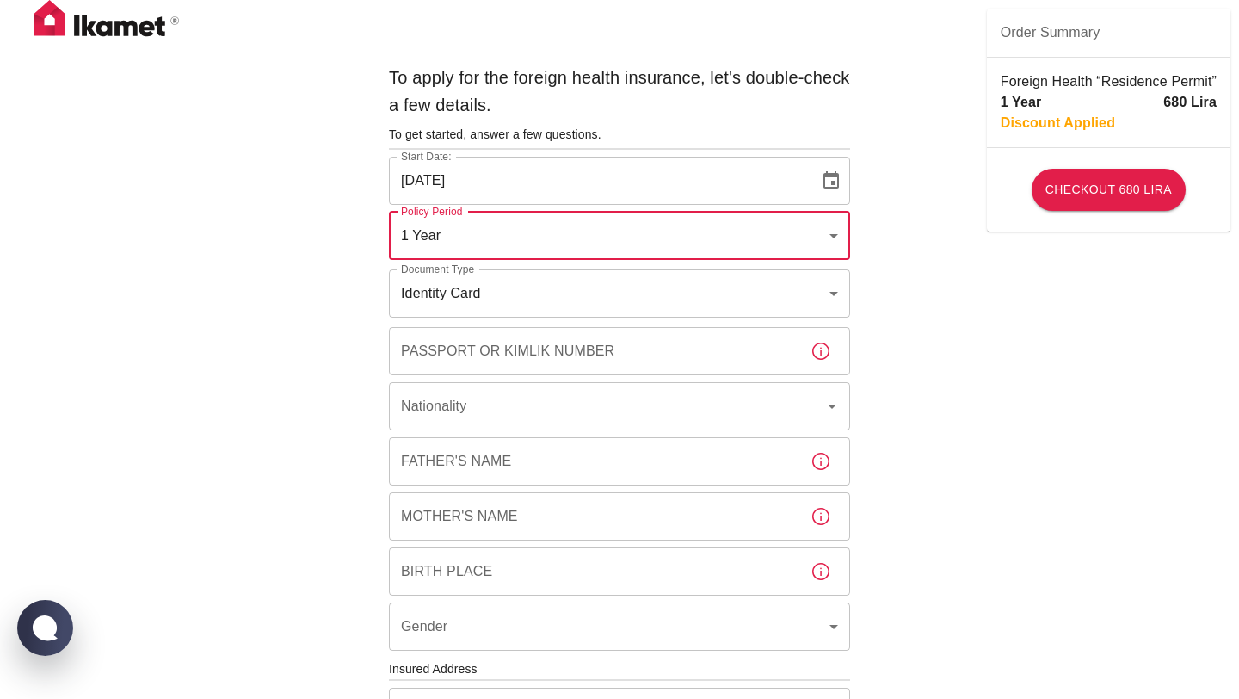
click at [479, 302] on body "To apply for the foreign health insurance, let's double-check a few details. To…" at bounding box center [619, 666] width 1239 height 1333
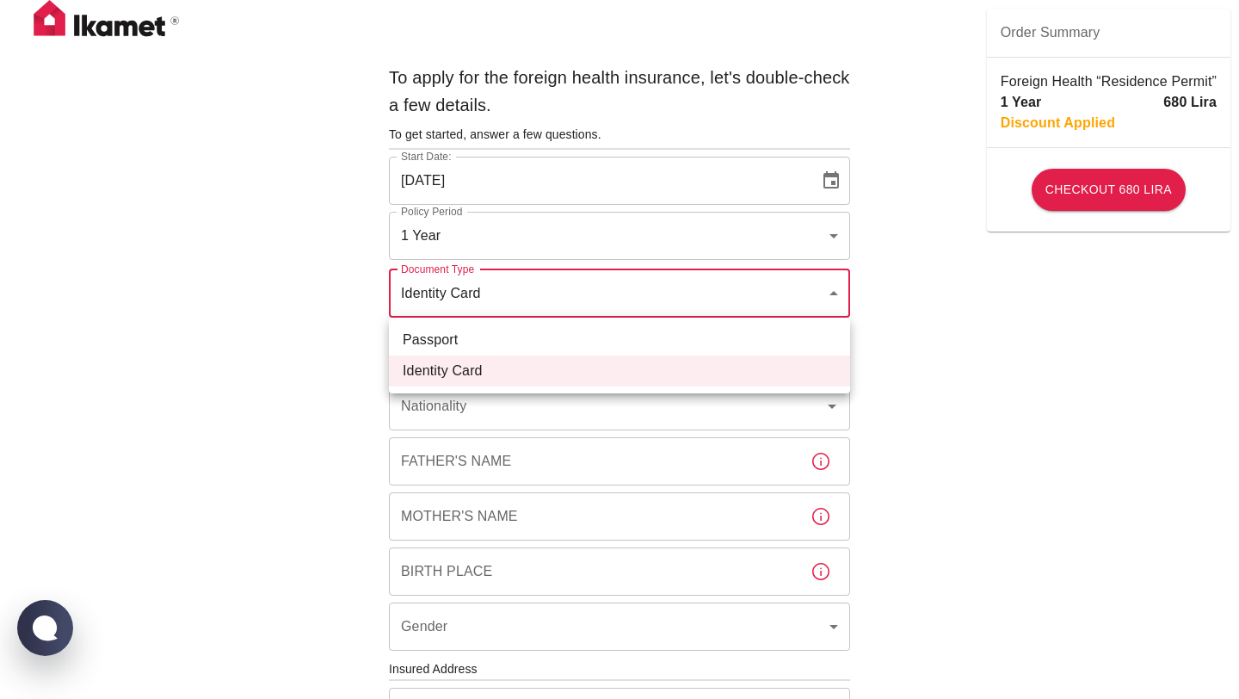
click at [479, 302] on div at bounding box center [619, 349] width 1239 height 699
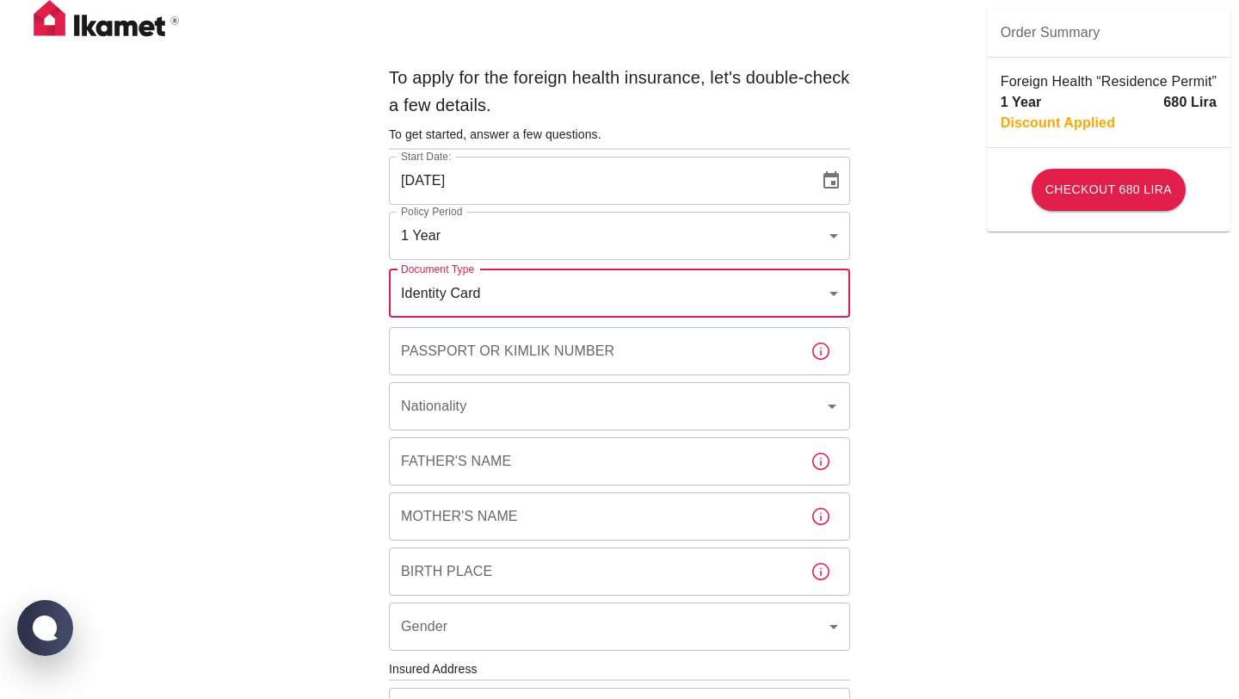
click at [467, 354] on input "Passport or Kimlik Number" at bounding box center [593, 351] width 408 height 48
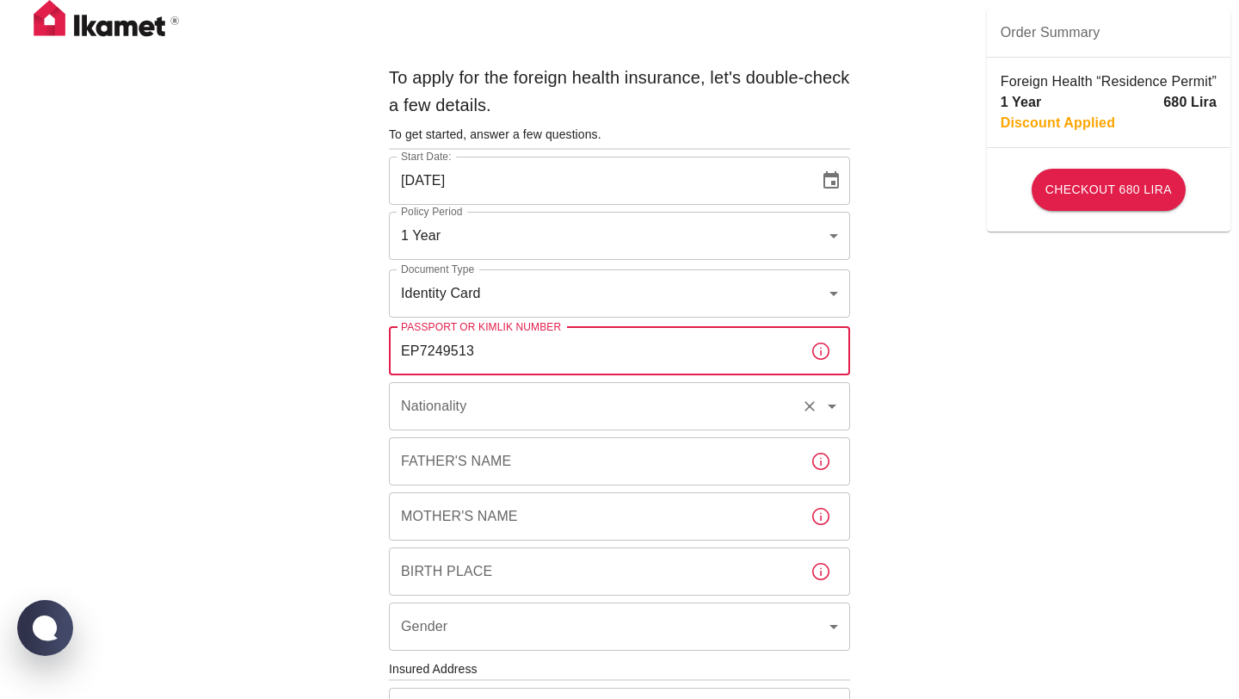
type input "EP7249513"
click at [449, 418] on input "Nationality" at bounding box center [595, 406] width 397 height 33
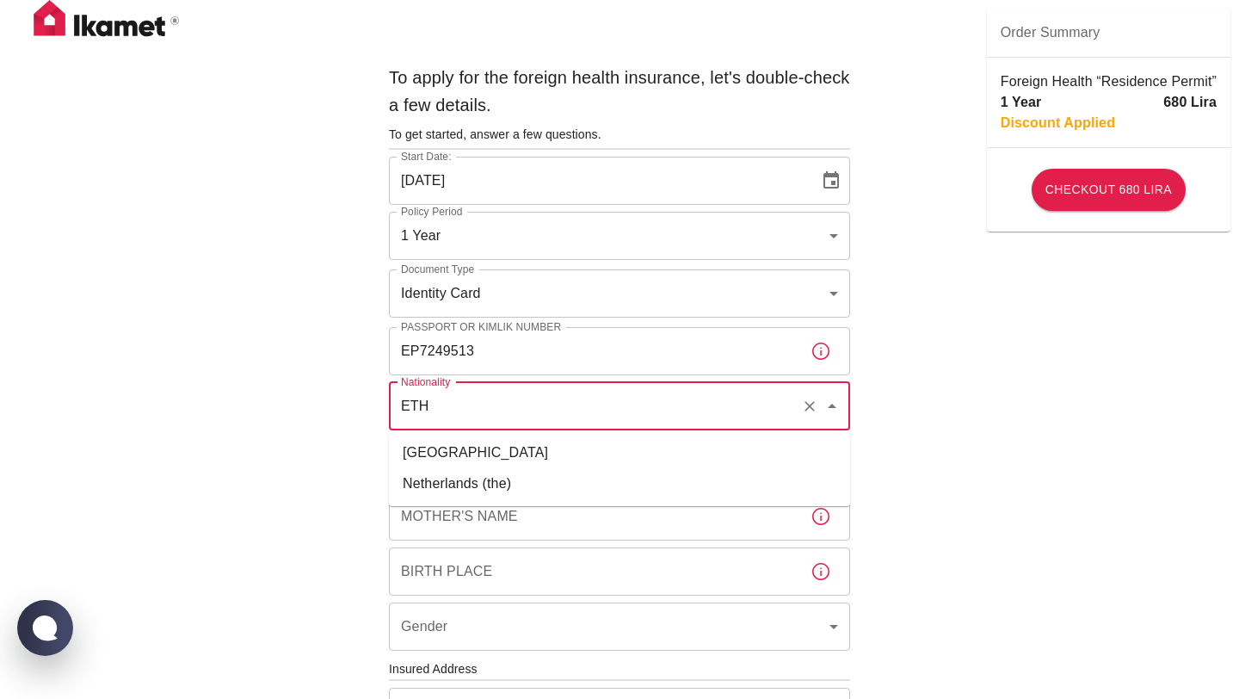
click at [437, 447] on li "Ethiopia" at bounding box center [619, 452] width 461 height 31
type input "Ethiopia"
click at [435, 464] on input "Father's Name" at bounding box center [593, 461] width 408 height 48
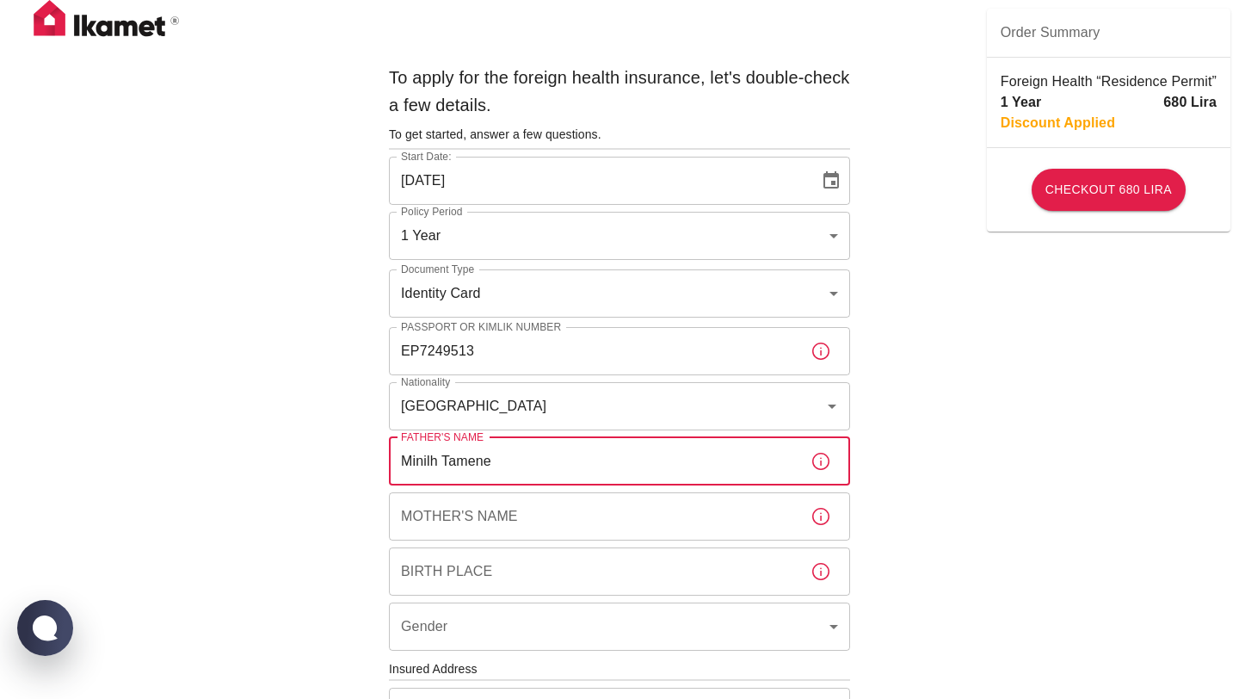
type input "Minilh Tamene"
click at [438, 513] on input "Mother's Name" at bounding box center [593, 516] width 408 height 48
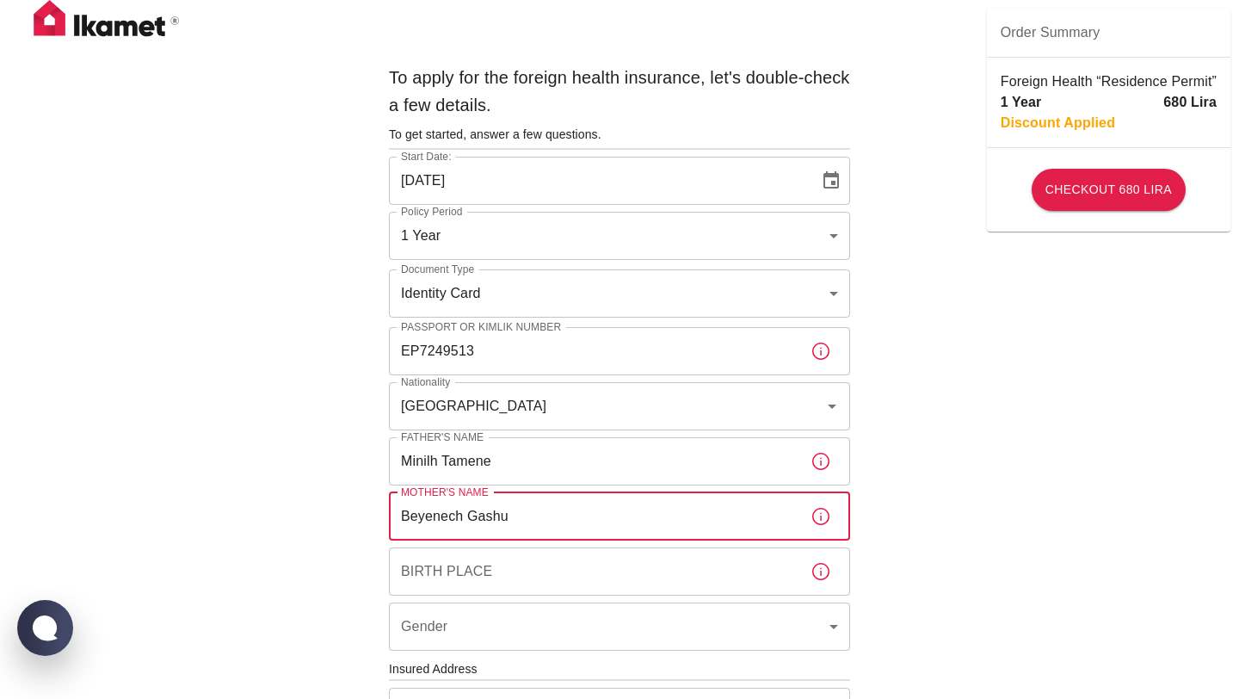
type input "Beyenech Gashu"
click at [468, 582] on input "Birth Place" at bounding box center [593, 571] width 408 height 48
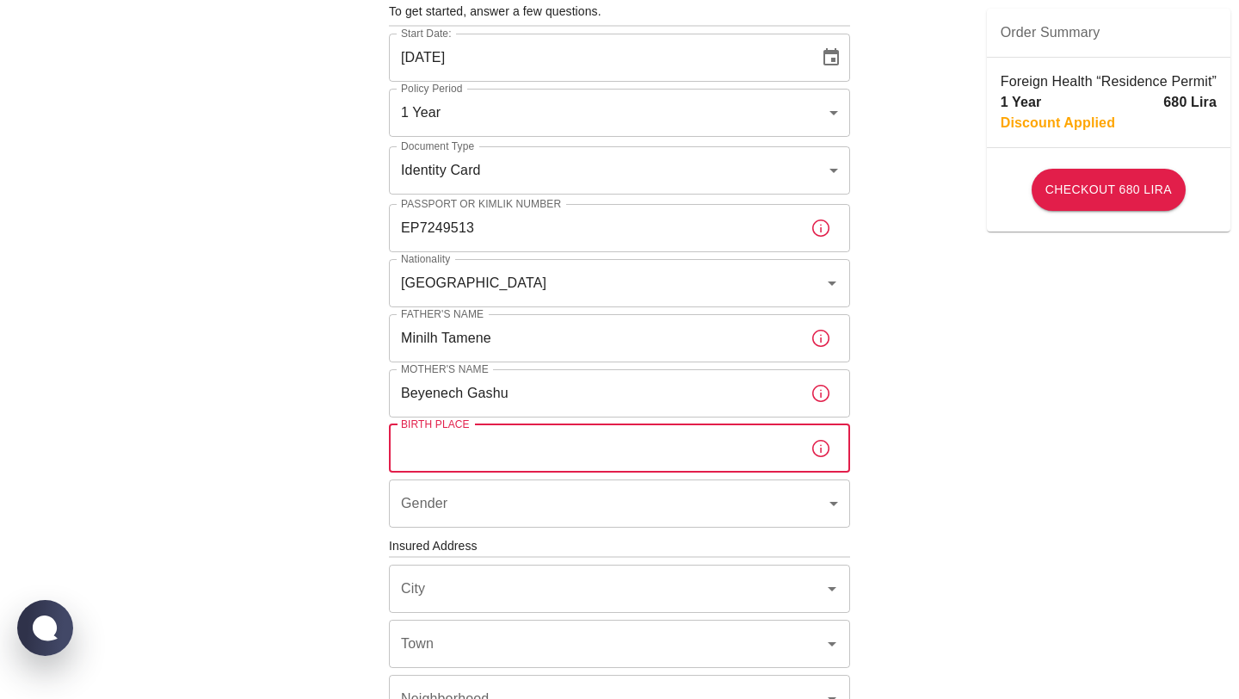
scroll to position [129, 0]
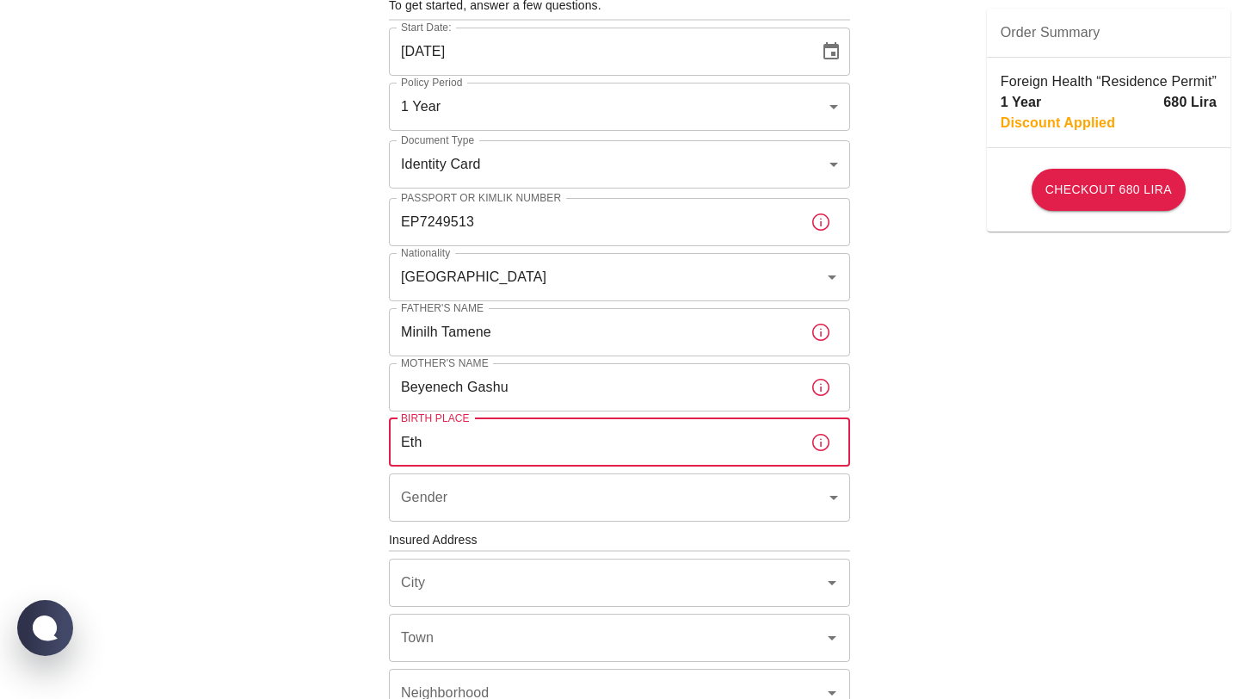
type input "Eth"
click at [822, 440] on icon "button" at bounding box center [820, 442] width 21 height 21
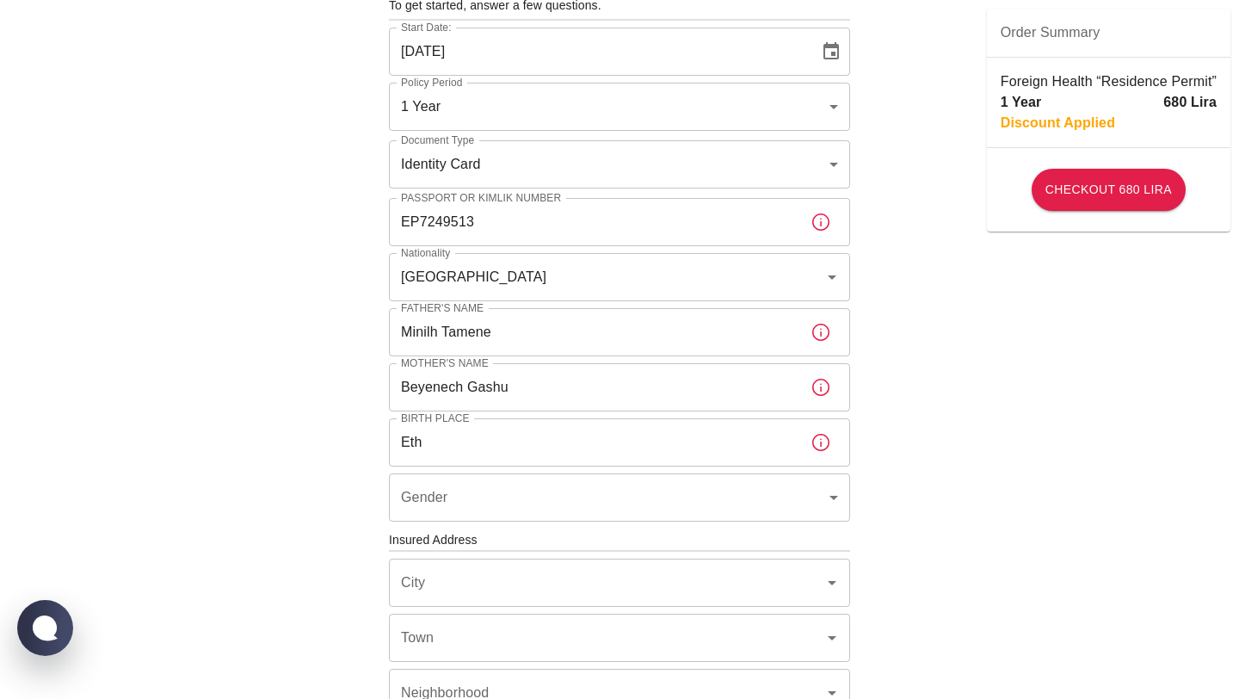
click at [453, 446] on input "Eth" at bounding box center [593, 442] width 408 height 48
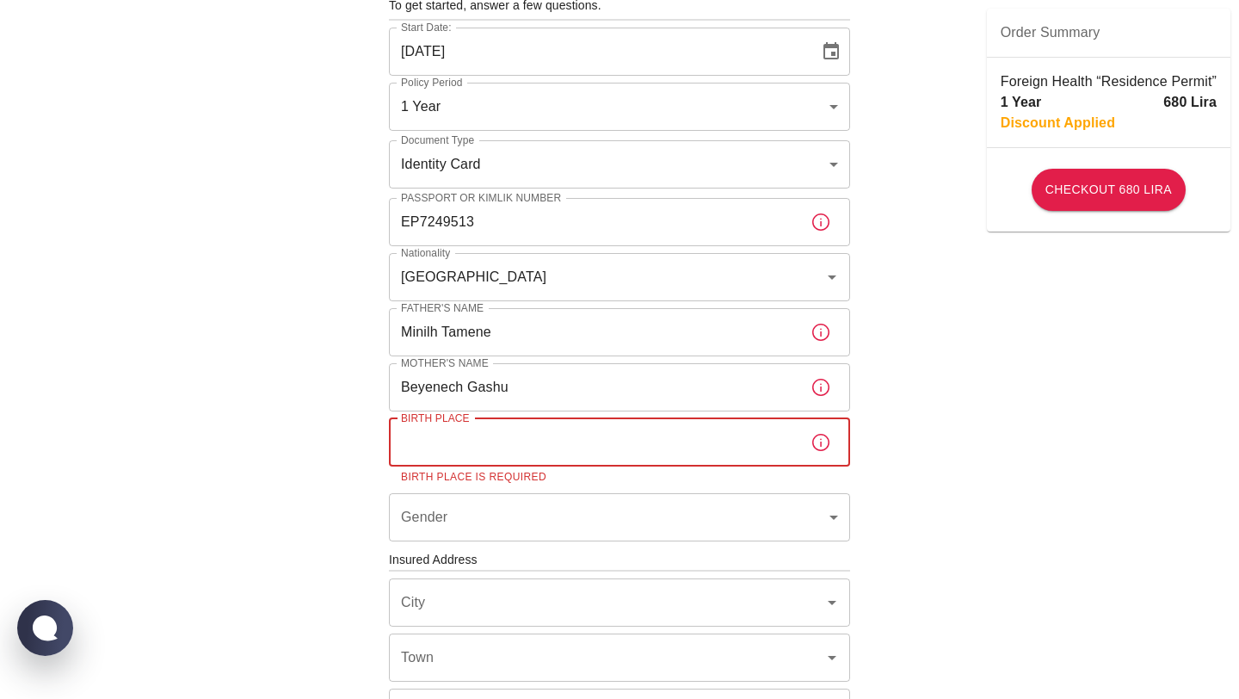
click at [822, 442] on icon "button" at bounding box center [820, 442] width 21 height 21
click at [819, 440] on icon "button" at bounding box center [820, 442] width 21 height 21
click at [549, 438] on input "Birth Place" at bounding box center [593, 442] width 408 height 48
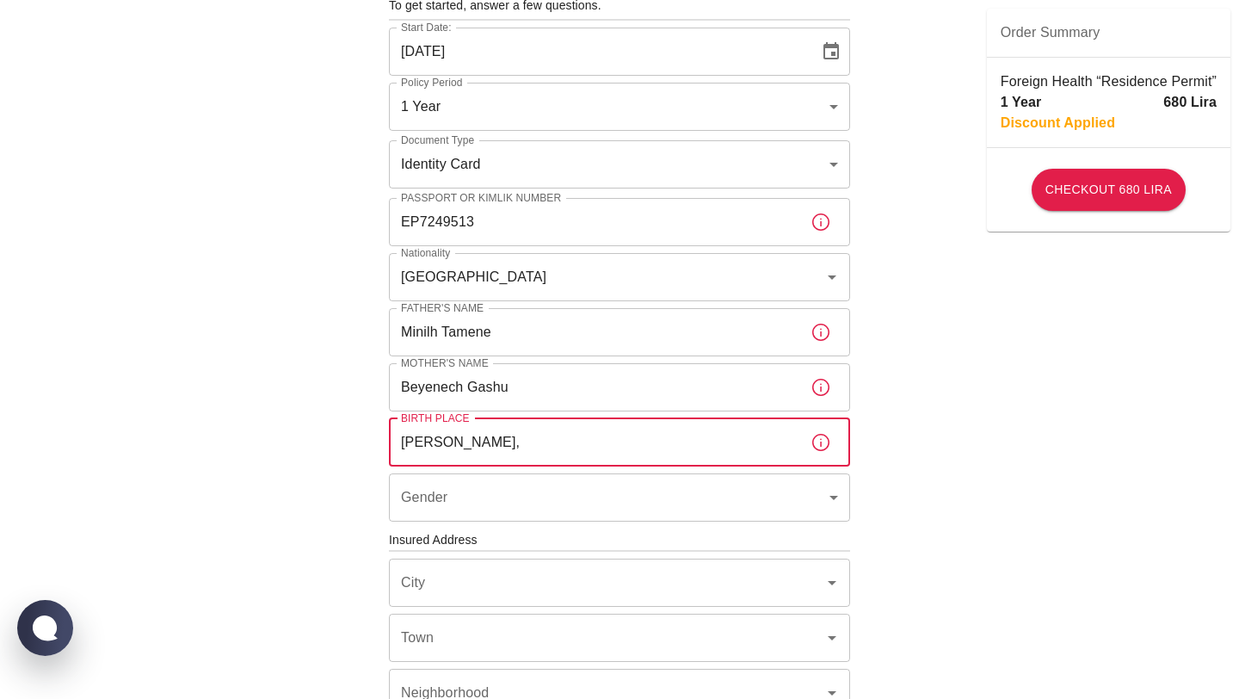
type input "Motta,"
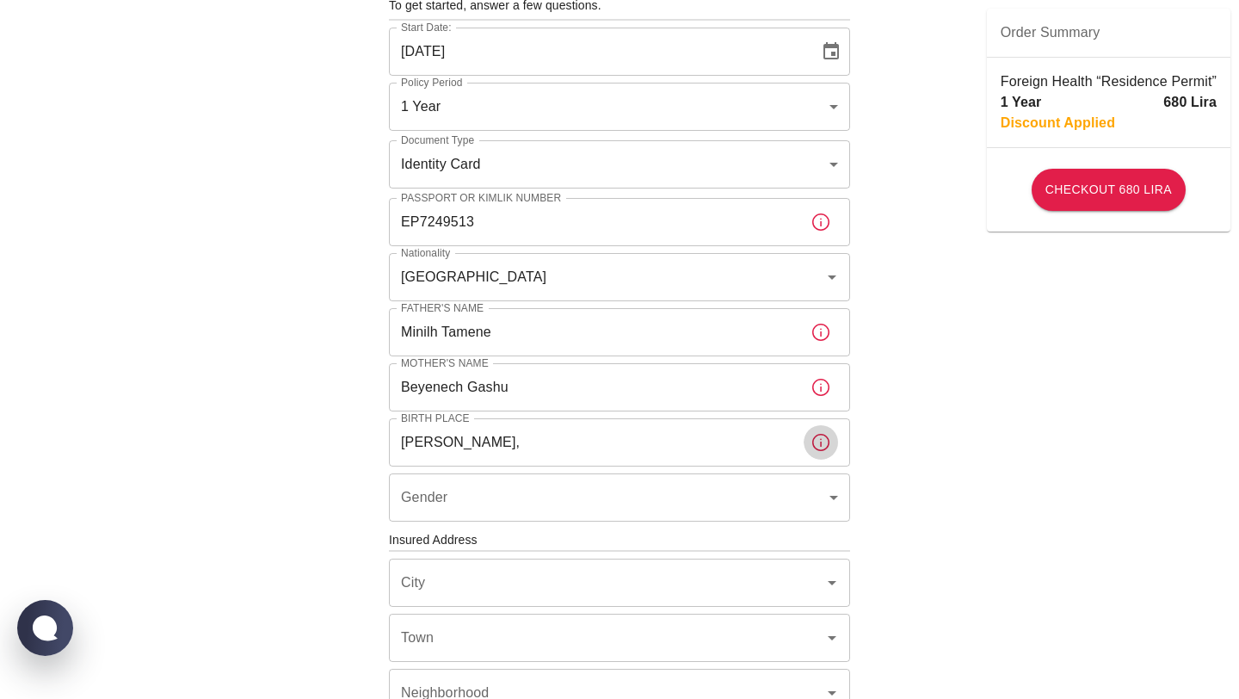
click at [471, 449] on input "Motta," at bounding box center [593, 442] width 408 height 48
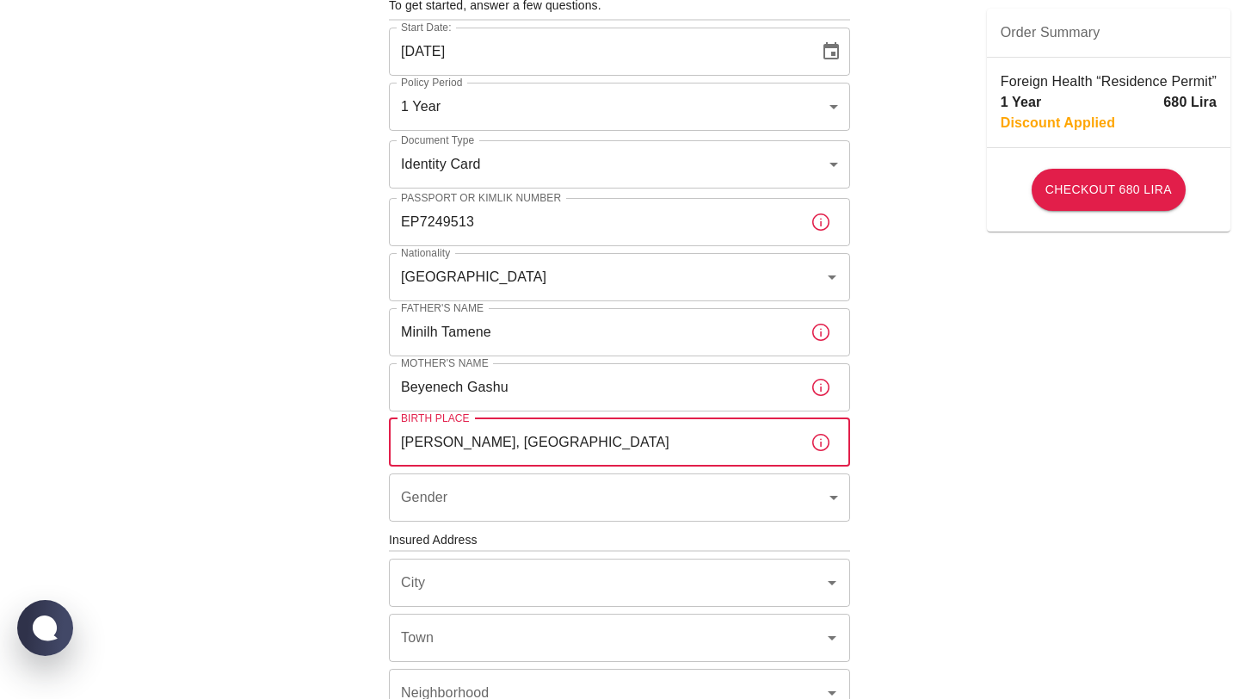
type input "Motta, Ethiopia"
click at [476, 490] on body "To apply for the foreign health insurance, let's double-check a few details. To…" at bounding box center [619, 537] width 1239 height 1333
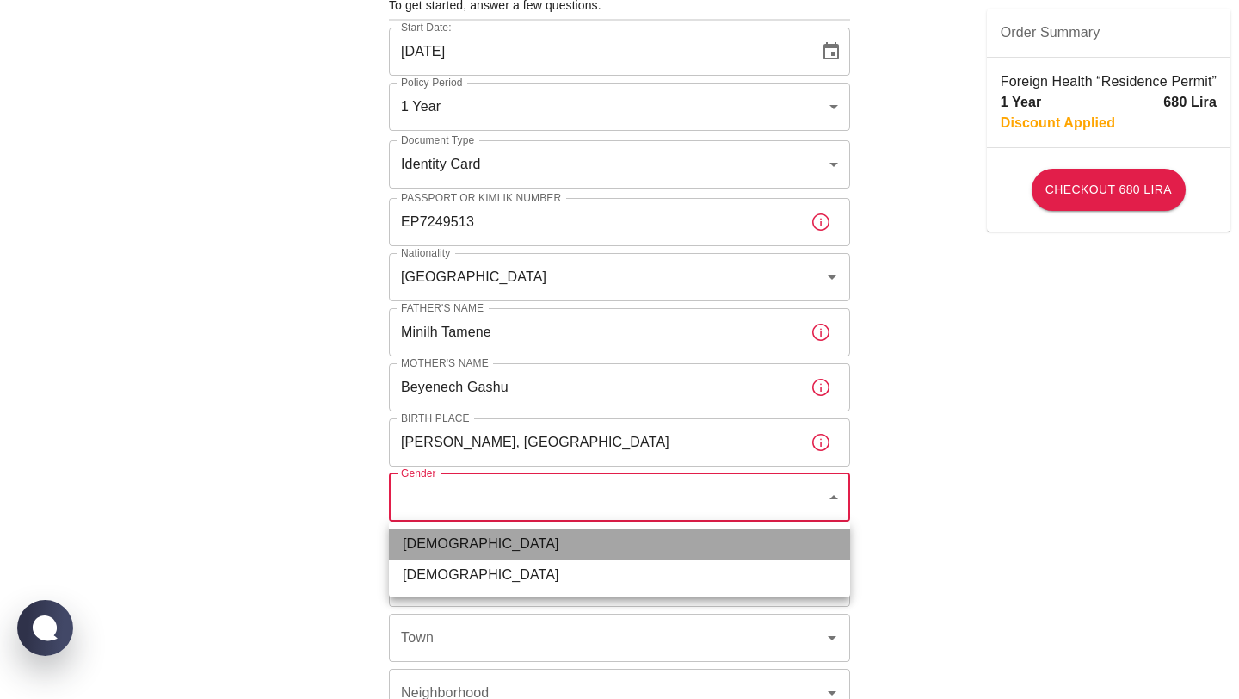
click at [435, 547] on li "Male" at bounding box center [619, 543] width 461 height 31
type input "male"
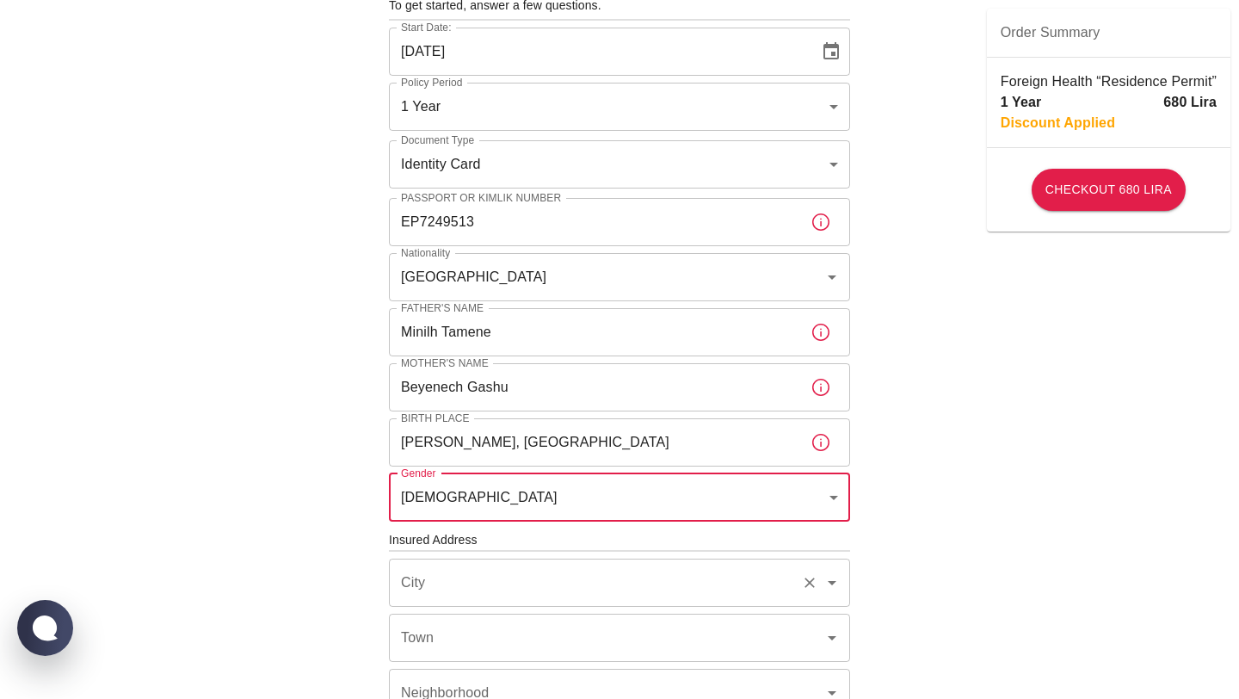
click at [438, 585] on input "City" at bounding box center [595, 582] width 397 height 33
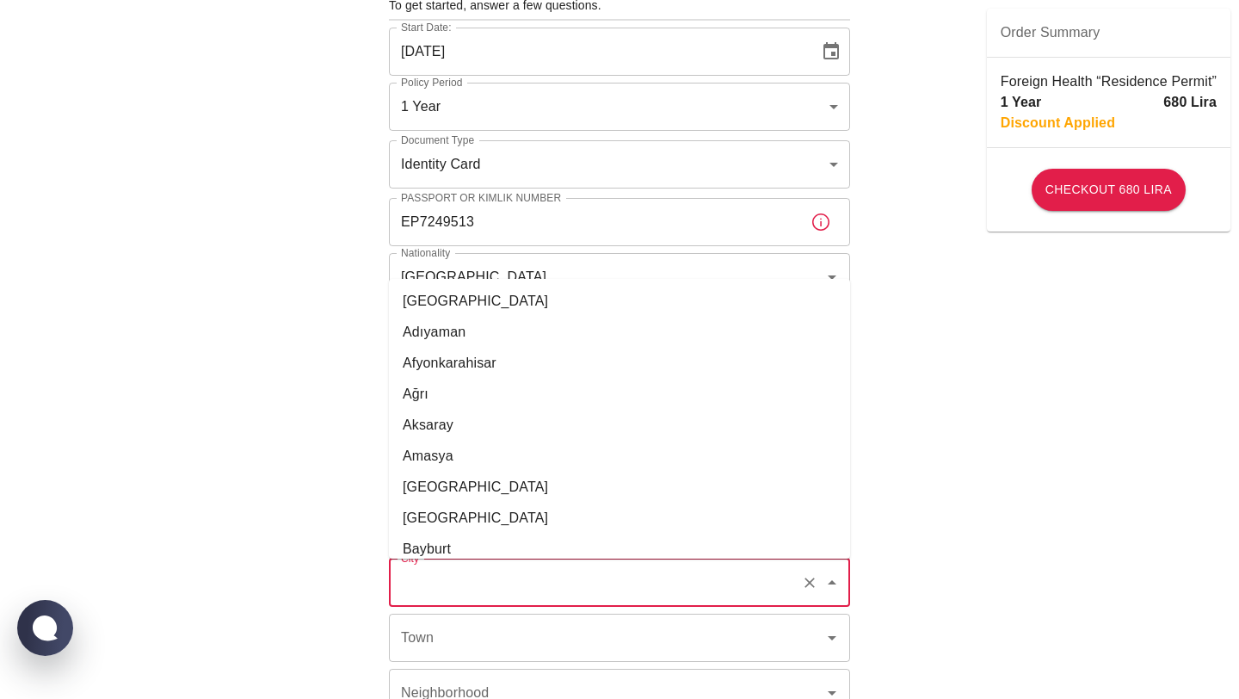
click at [335, 543] on div "To apply for the foreign health insurance, let's double-check a few details. To…" at bounding box center [619, 537] width 1239 height 1333
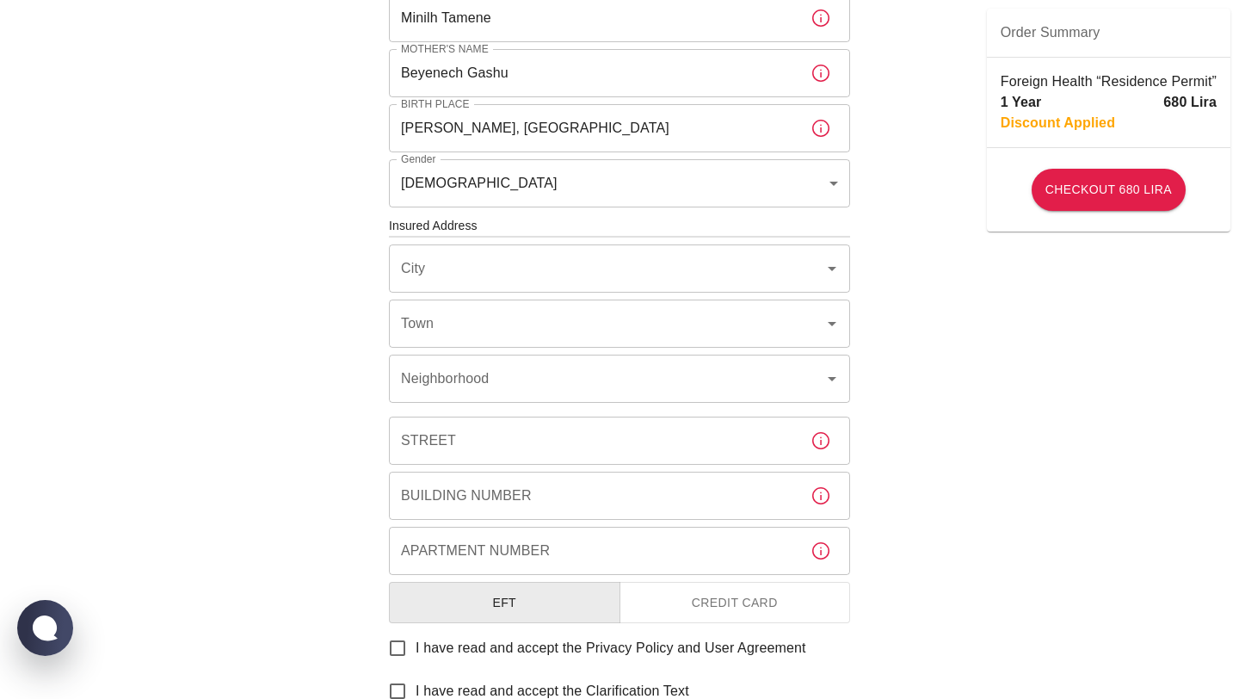
scroll to position [451, 0]
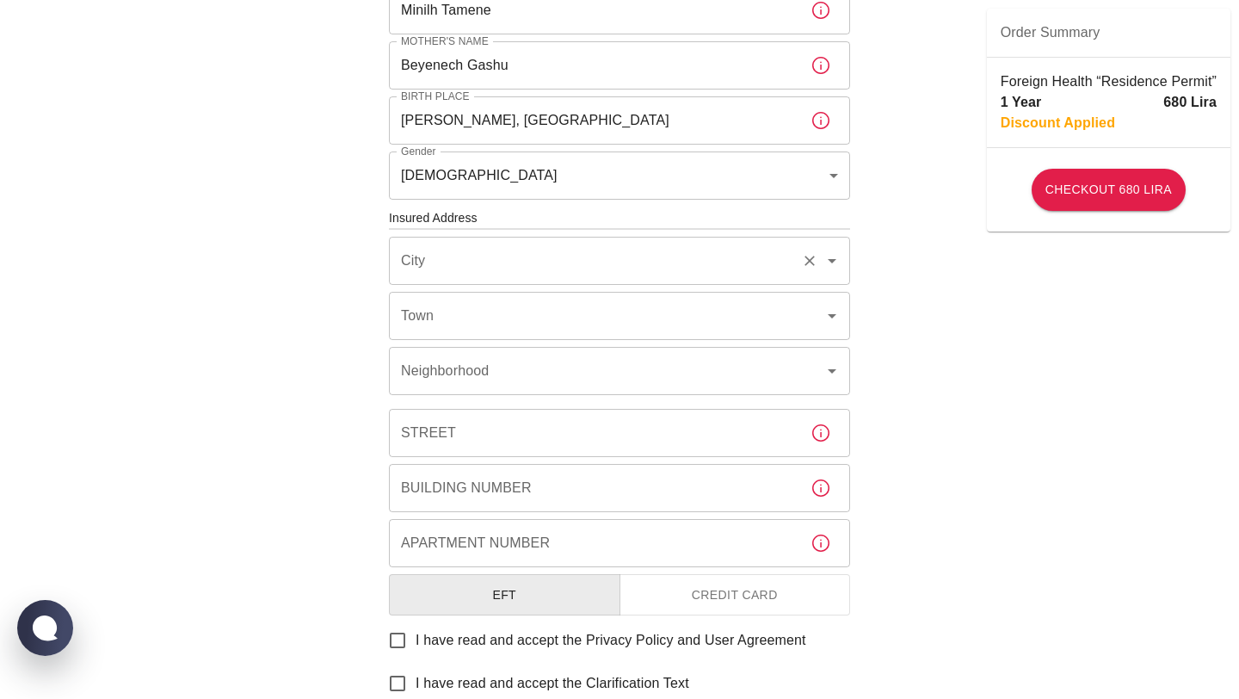
click at [809, 257] on icon "Clear" at bounding box center [809, 260] width 17 height 17
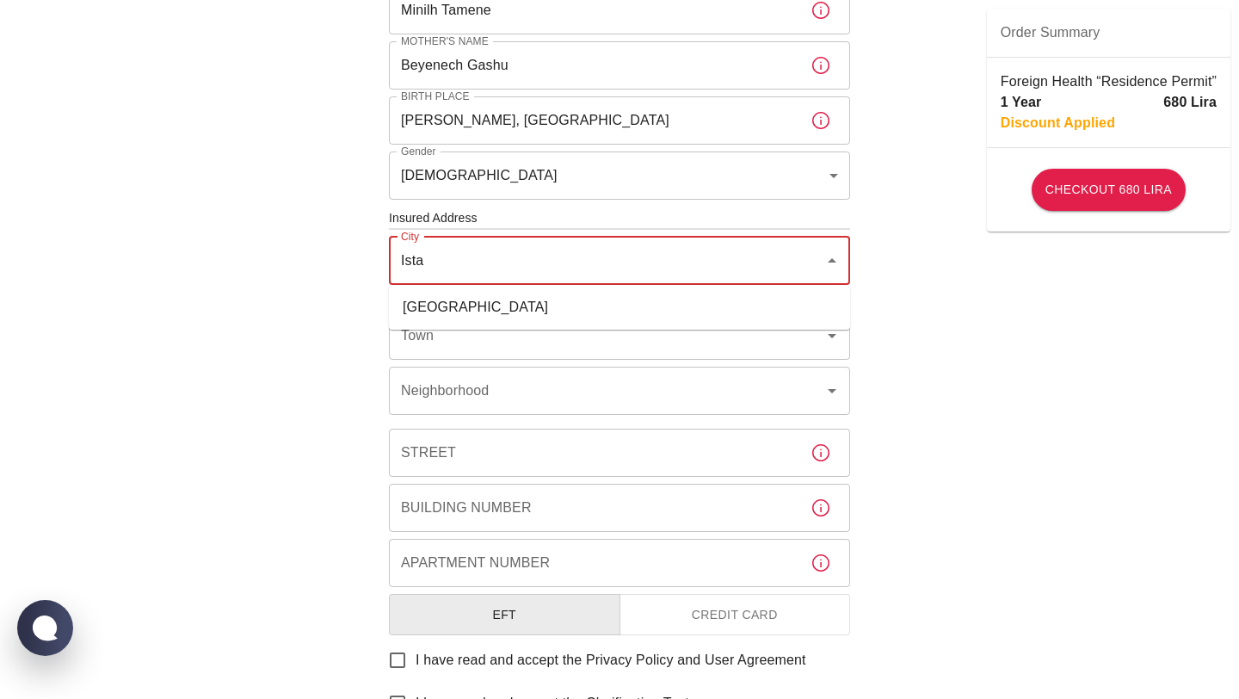
click at [422, 310] on li "İstanbul" at bounding box center [619, 307] width 461 height 31
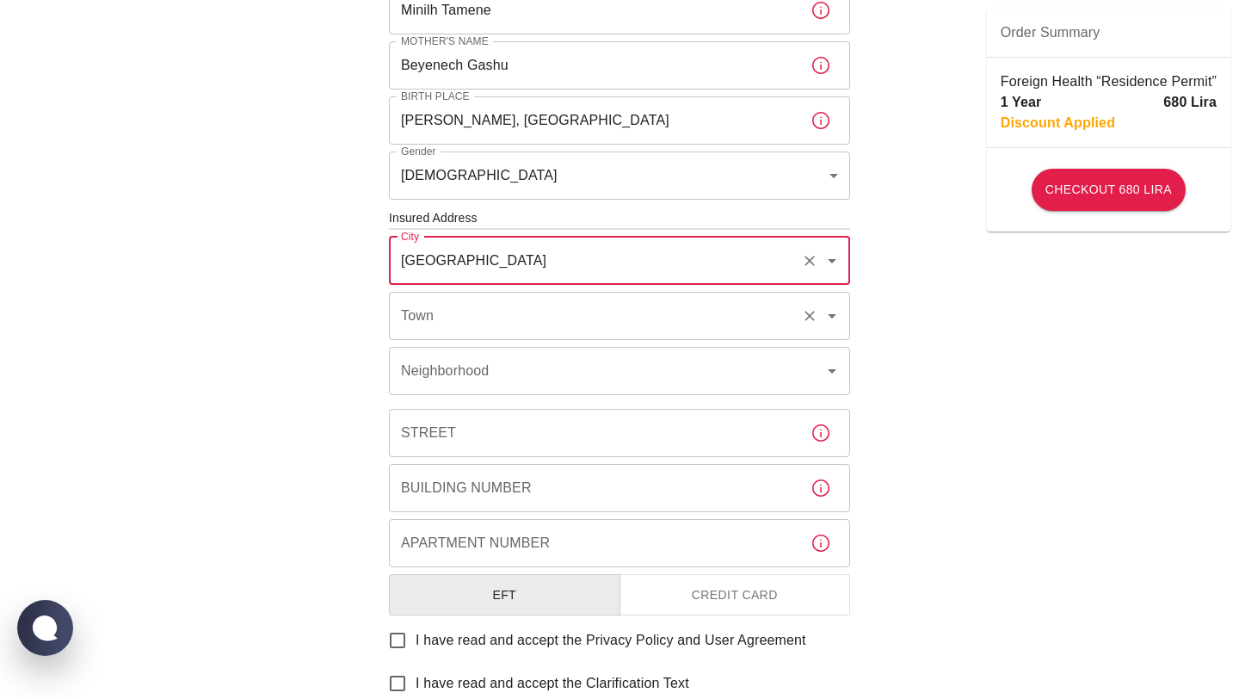
type input "İstanbul"
click at [437, 317] on input "Town" at bounding box center [595, 315] width 397 height 33
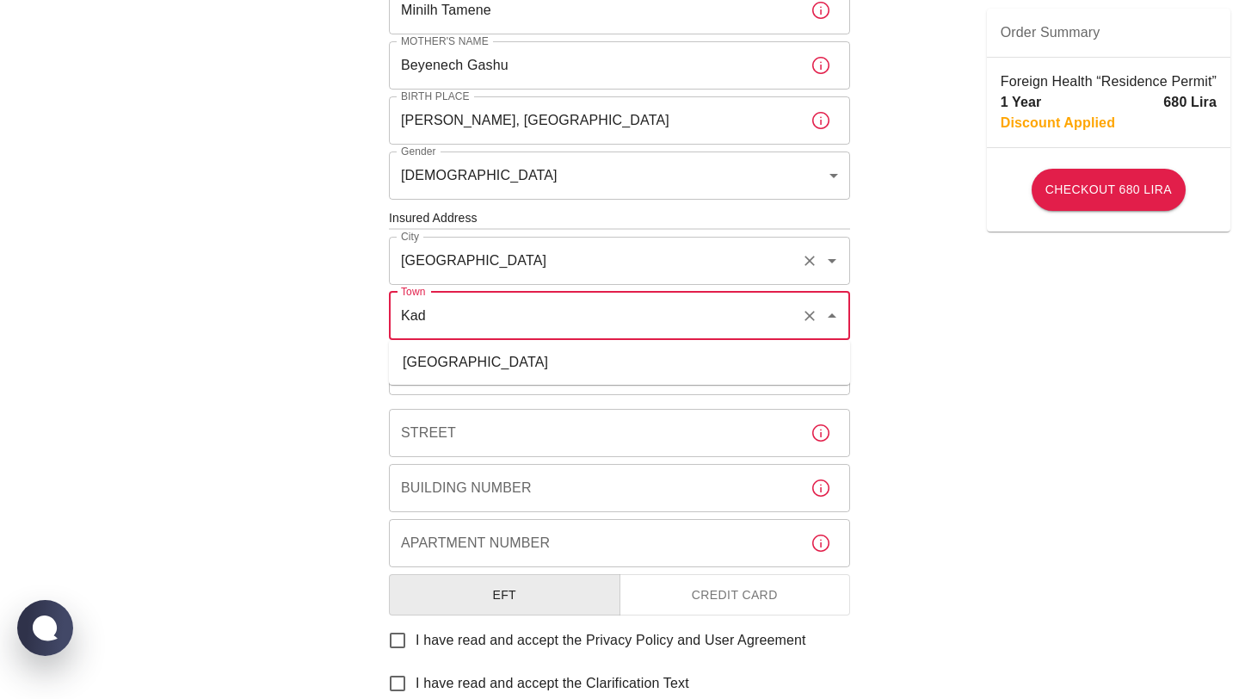
click at [428, 360] on li "Kadıköy" at bounding box center [619, 362] width 461 height 31
type input "Kadıköy"
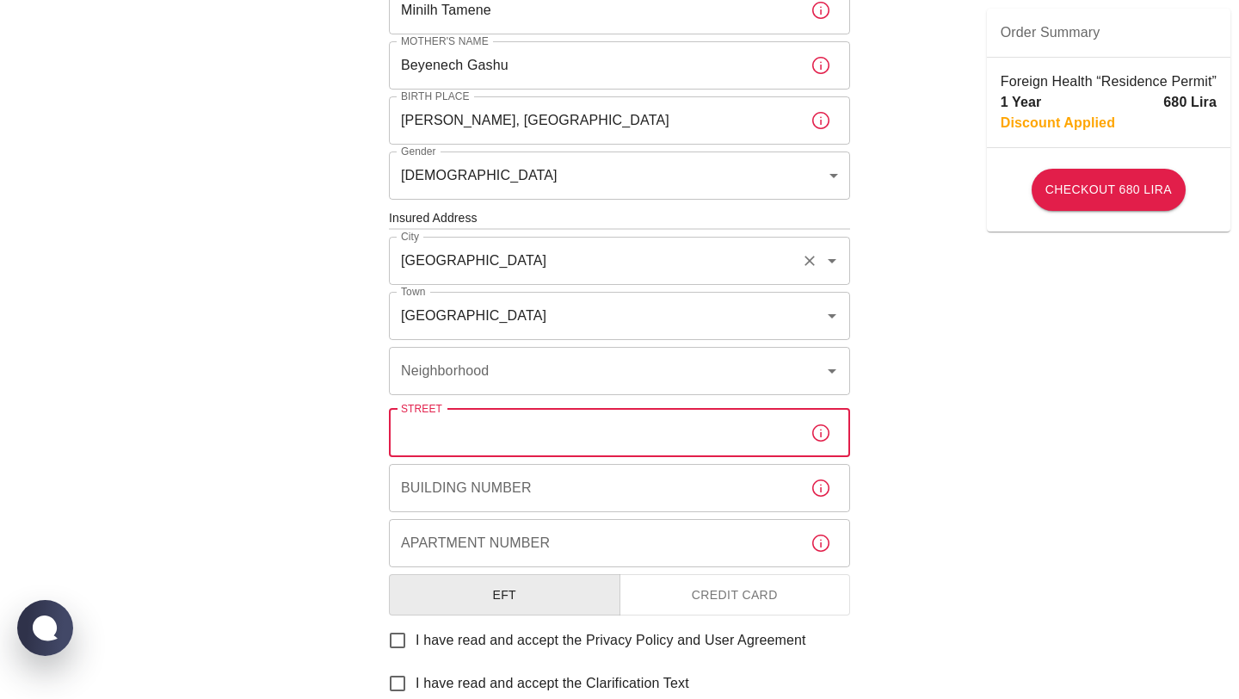
click at [438, 438] on input "Street" at bounding box center [593, 433] width 408 height 48
click at [431, 439] on input "mervi" at bounding box center [593, 433] width 408 height 48
click at [500, 428] on input "merdi" at bounding box center [593, 433] width 408 height 48
type input "m"
type input "M"
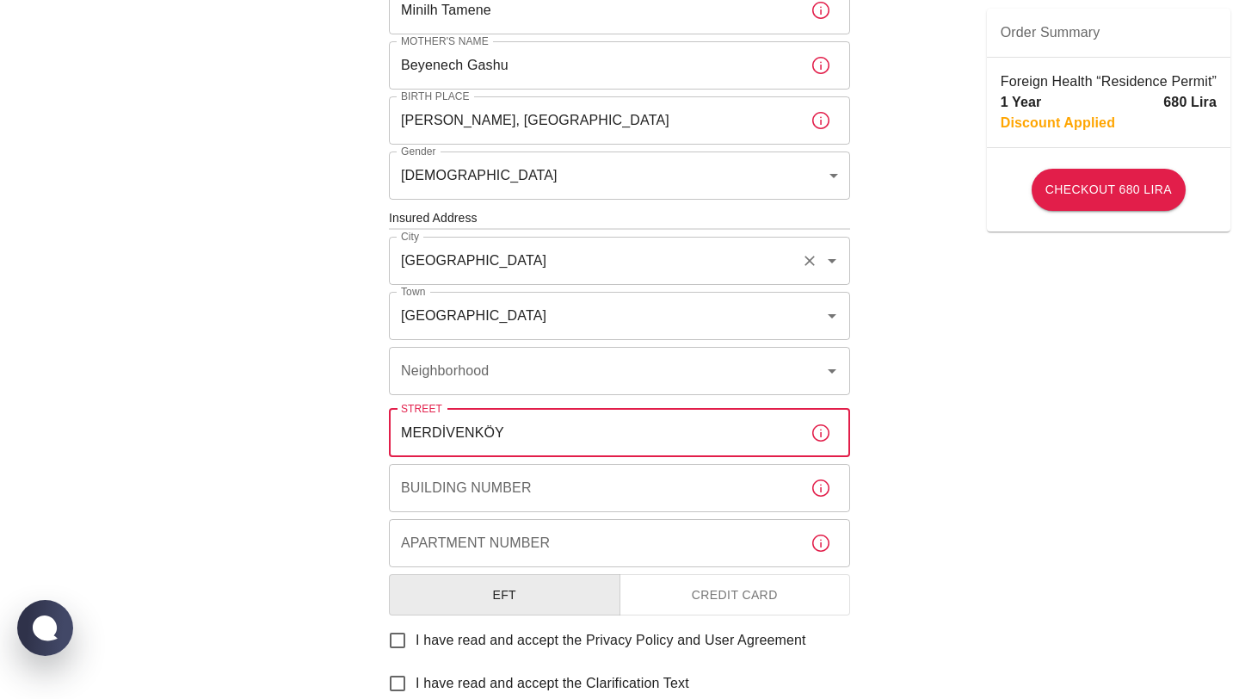
type input "MERDİVENKÖY"
click at [495, 479] on div "Building Number Building Number" at bounding box center [619, 488] width 461 height 48
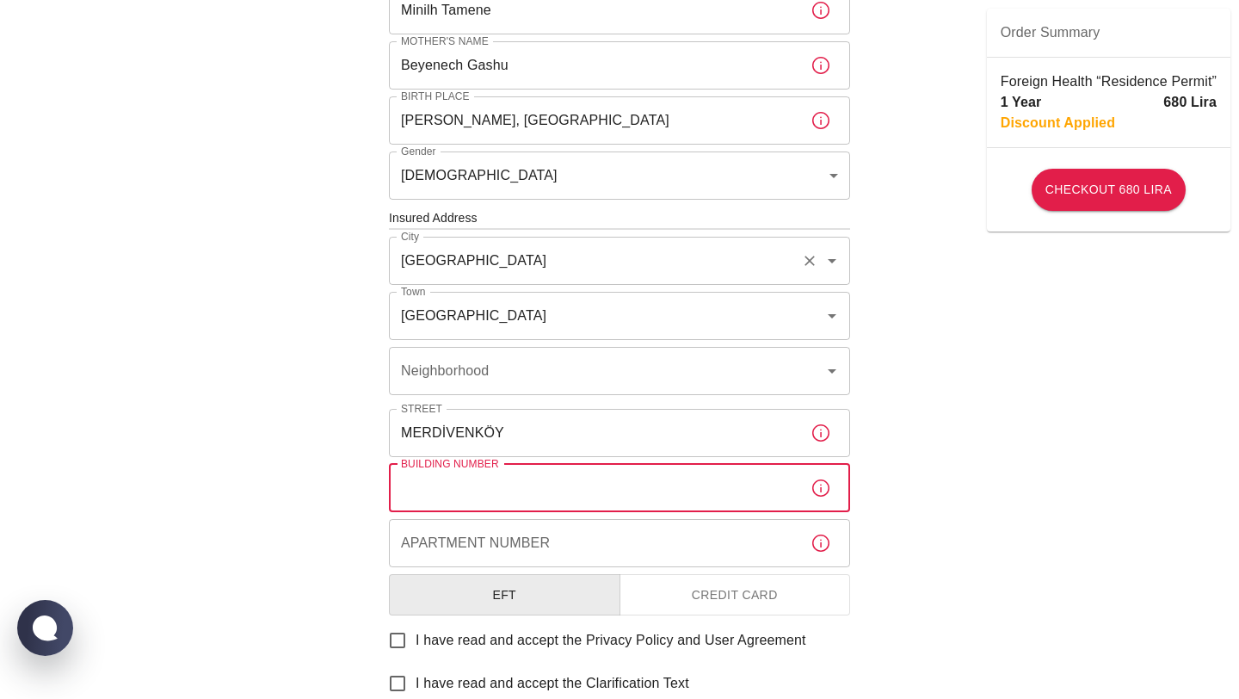
click at [486, 547] on input "Apartment Number" at bounding box center [593, 543] width 408 height 48
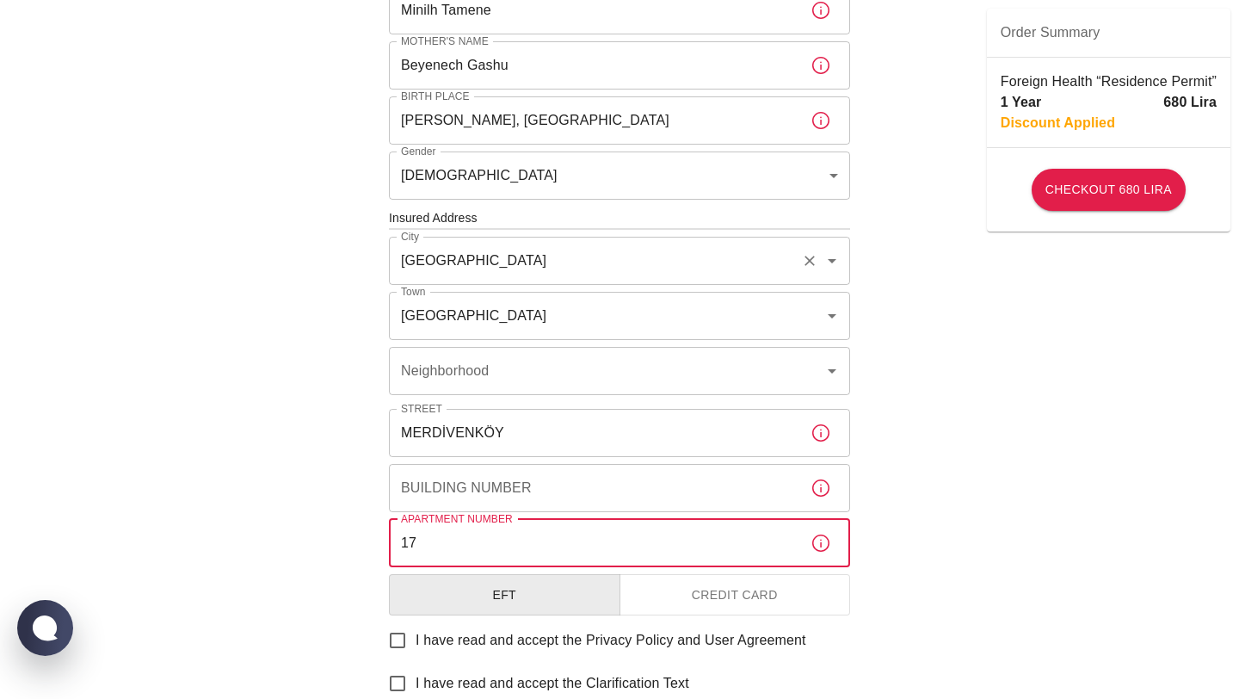
type input "17"
click at [498, 488] on input "Building Number" at bounding box center [593, 488] width 408 height 48
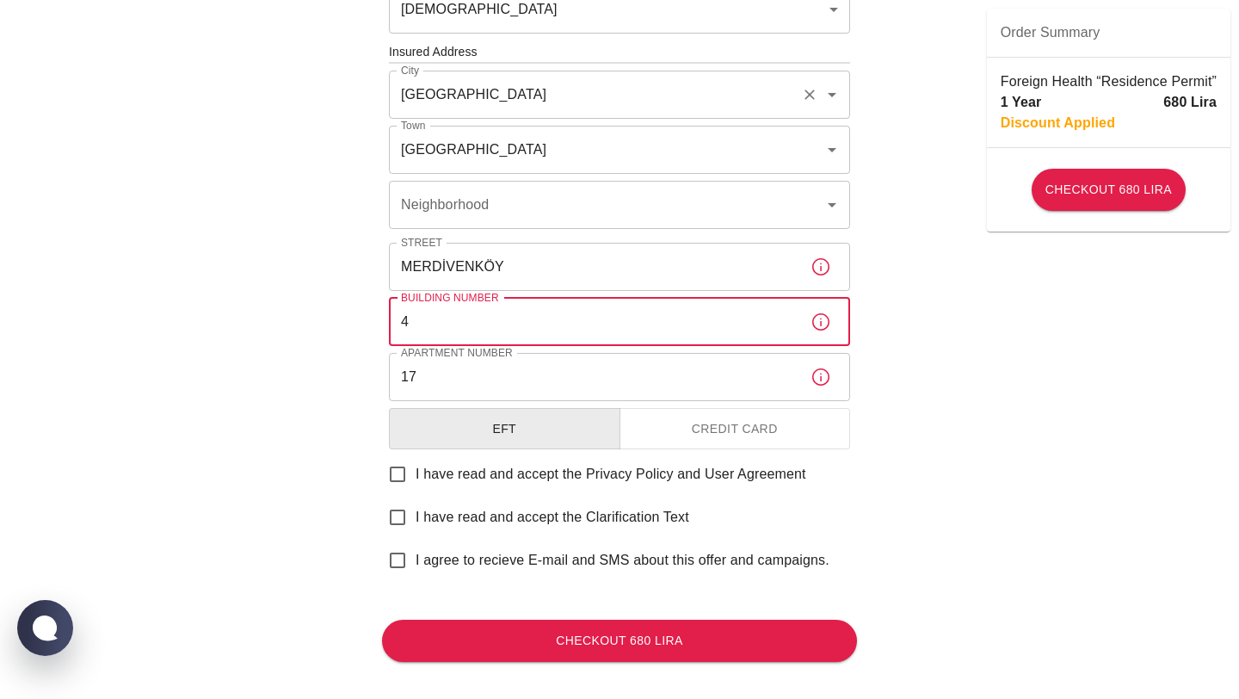
scroll to position [635, 0]
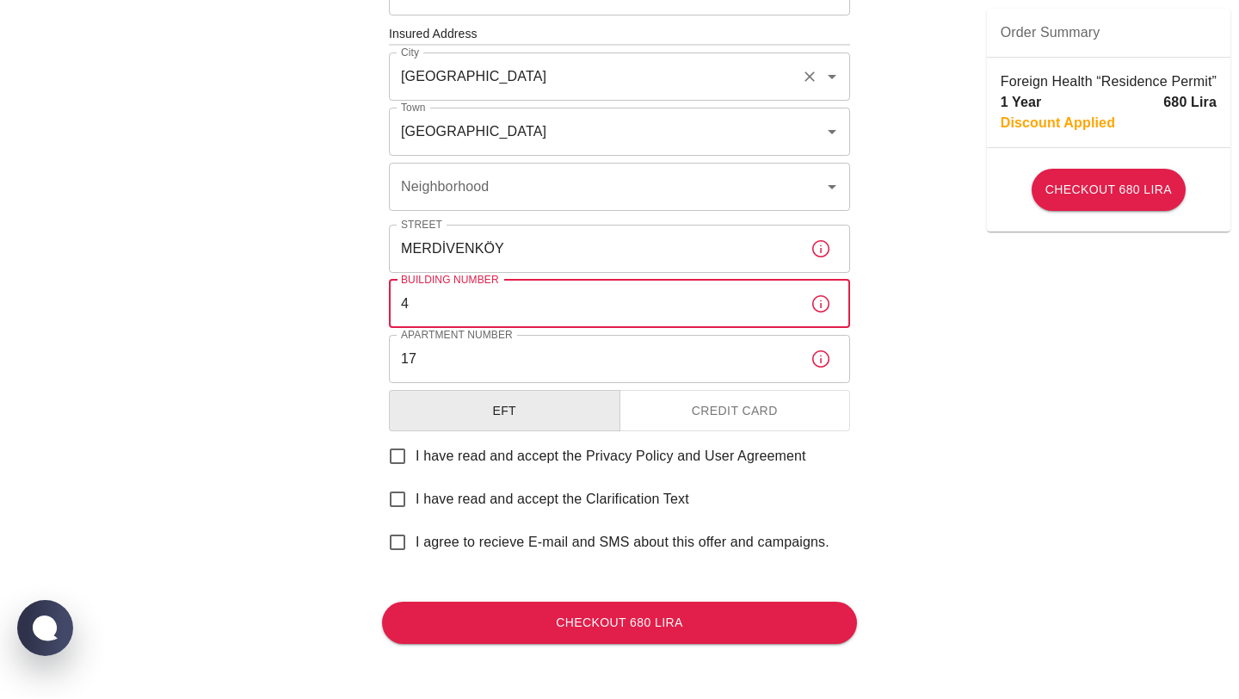
type input "4"
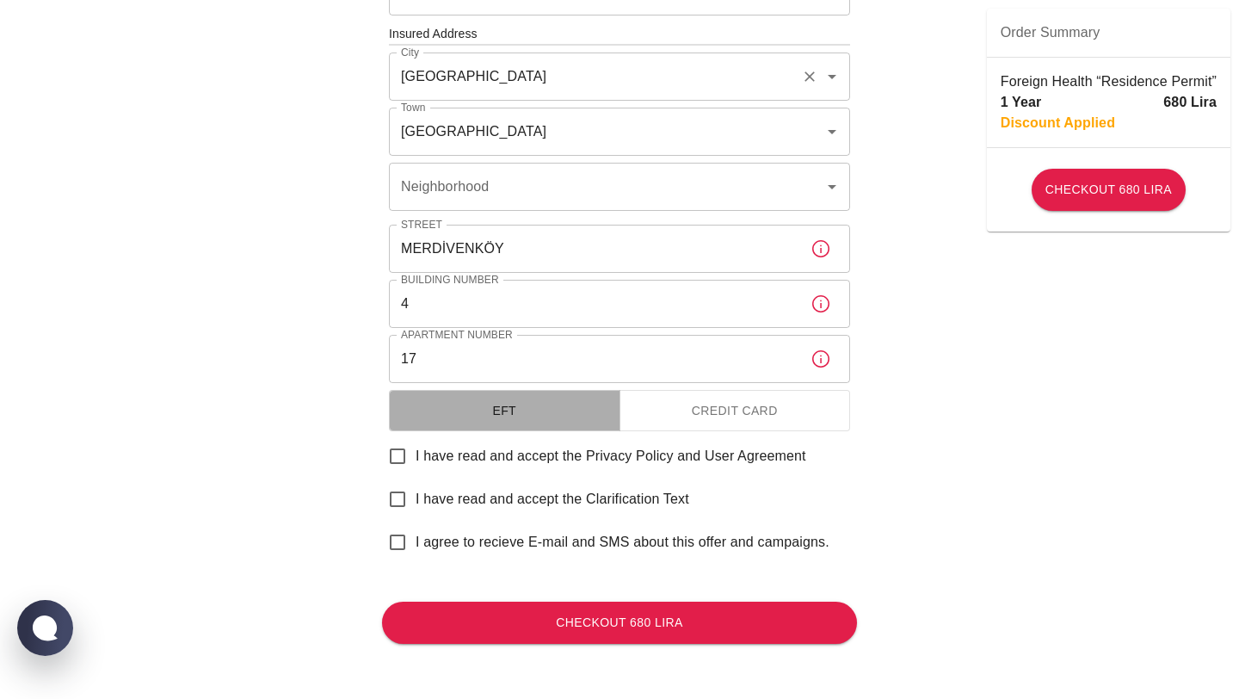
click at [492, 416] on button "EFT" at bounding box center [504, 411] width 231 height 42
click at [538, 398] on button "EFT" at bounding box center [504, 411] width 231 height 42
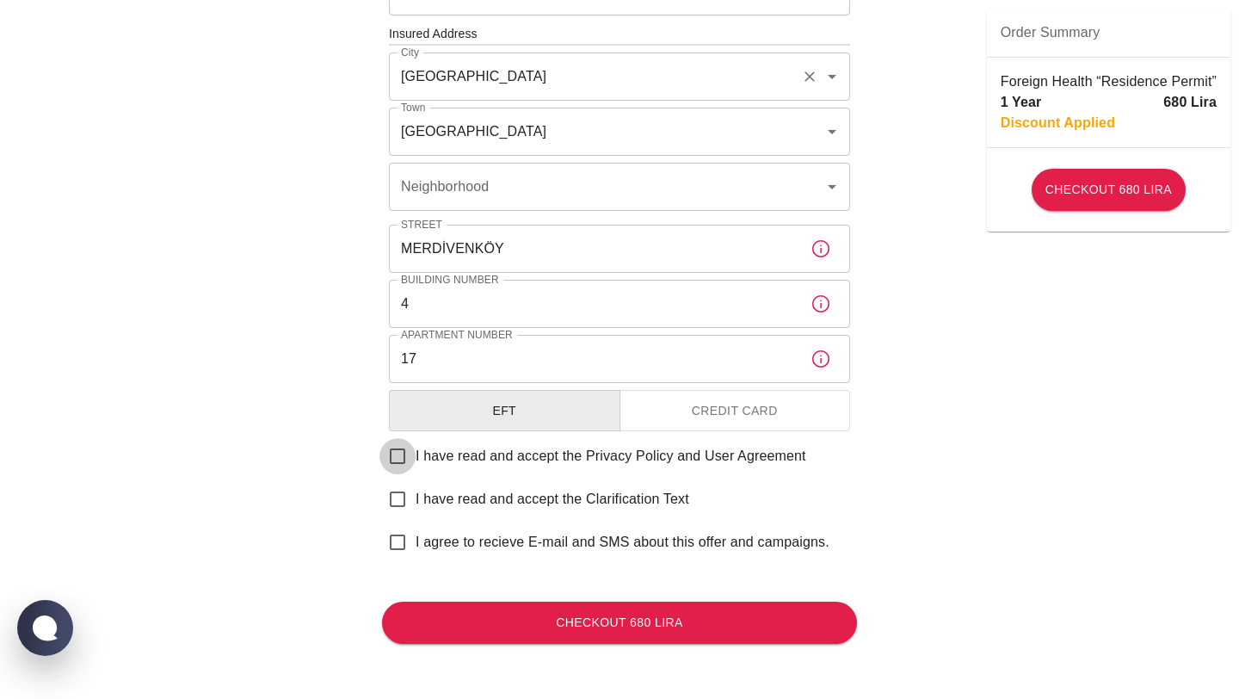
click at [402, 460] on input "I have read and accept the Privacy Policy and User Agreement" at bounding box center [397, 456] width 36 height 36
checkbox input "true"
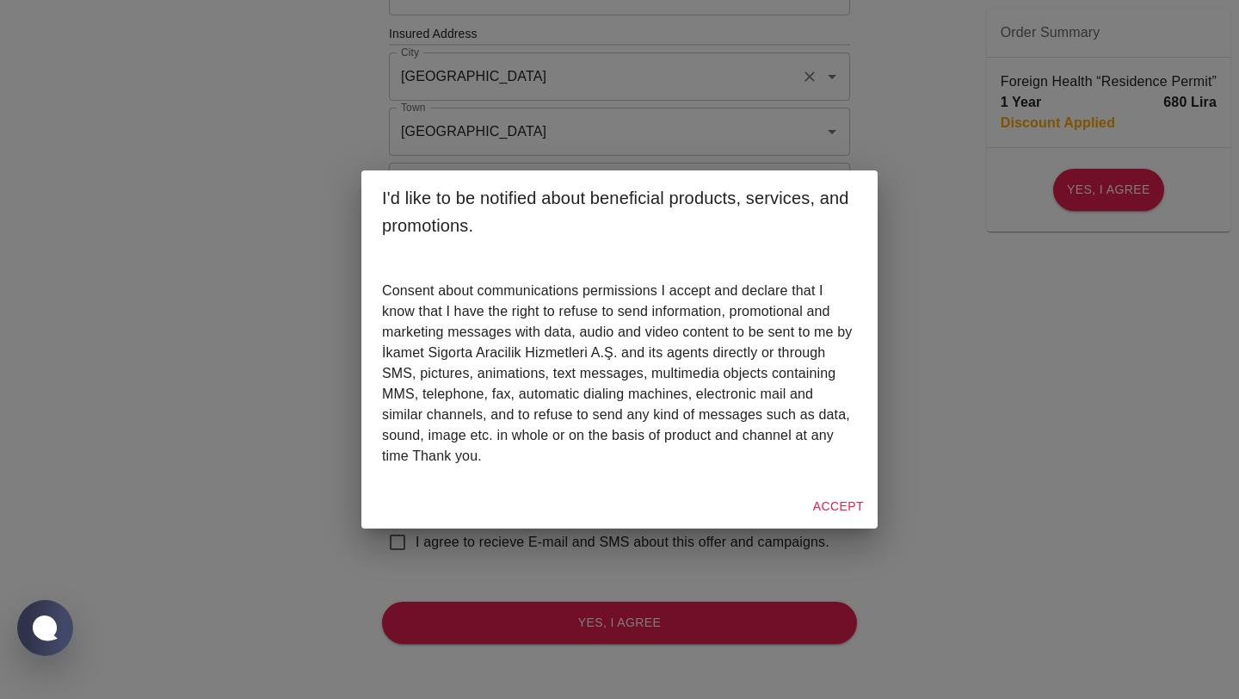
click at [830, 507] on button "Accept" at bounding box center [838, 506] width 65 height 32
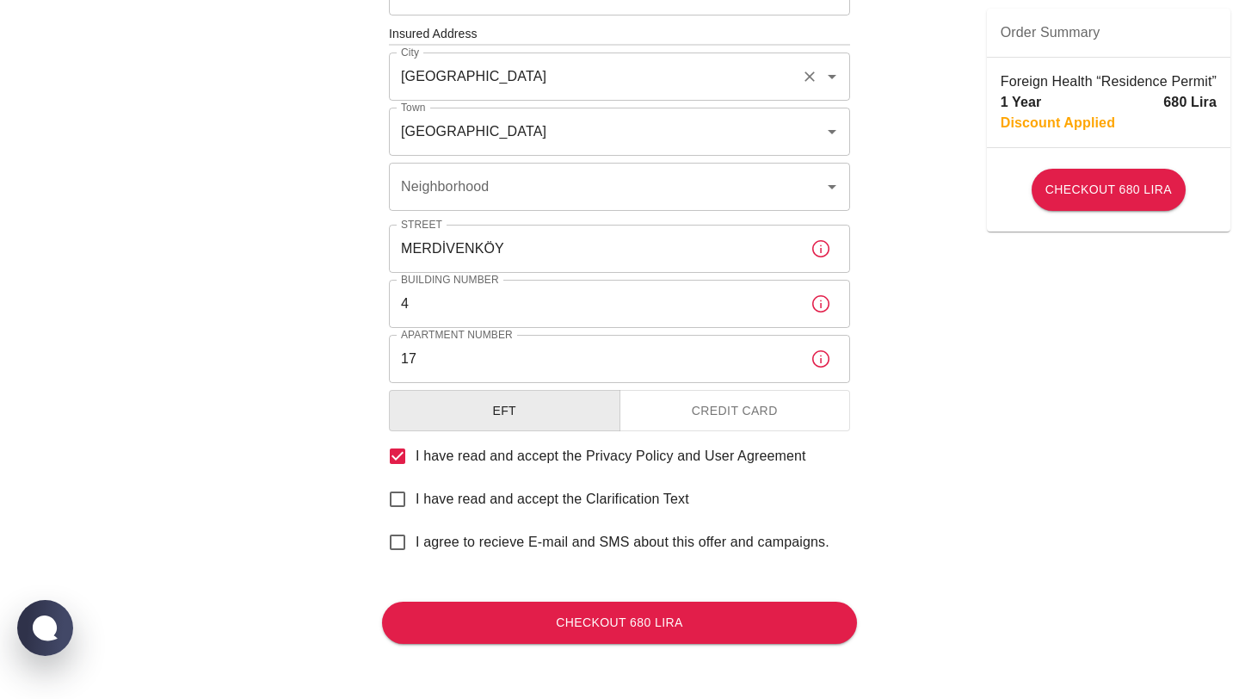
click at [396, 498] on input "I have read and accept the Clarification Text" at bounding box center [397, 499] width 36 height 36
checkbox input "true"
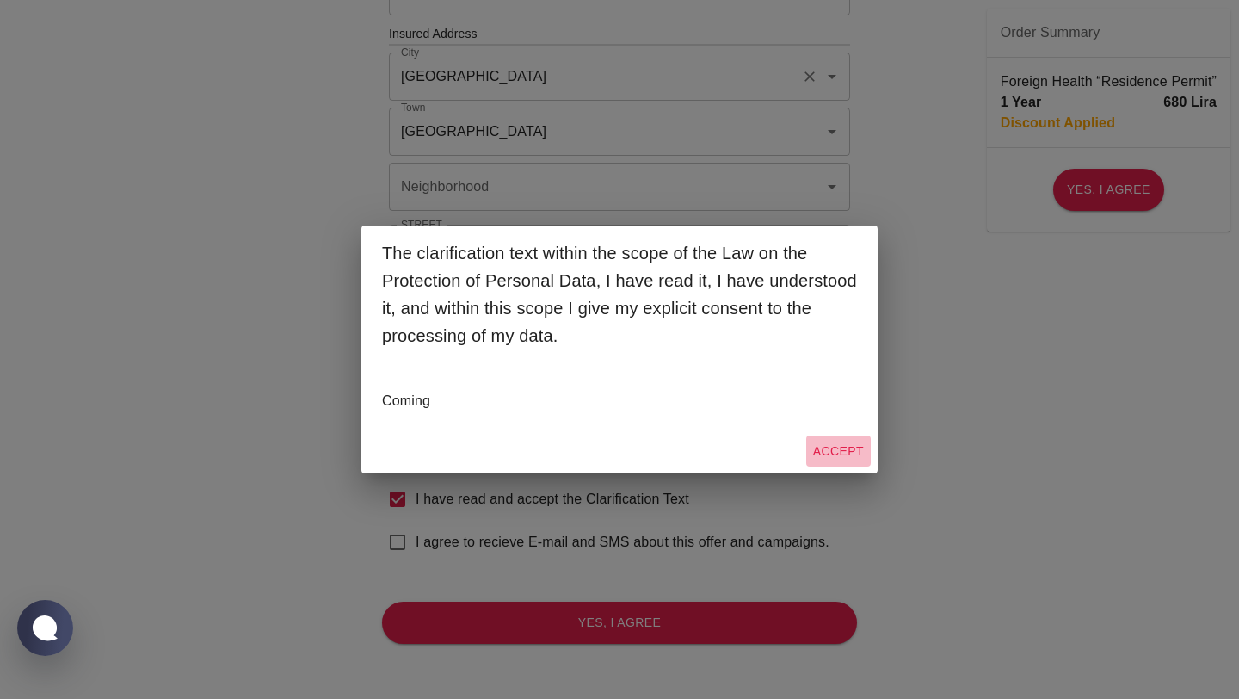
click at [830, 450] on button "Accept" at bounding box center [838, 451] width 65 height 32
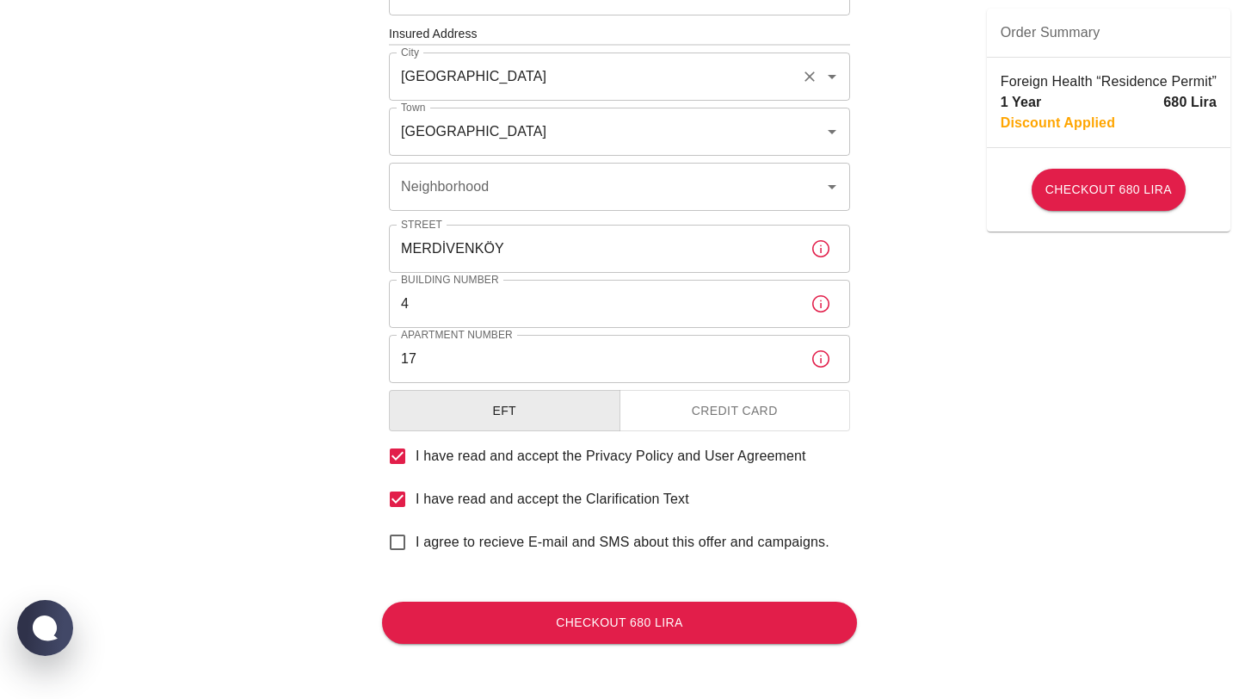
click at [401, 548] on input "I agree to recieve E-mail and SMS about this offer and campaigns." at bounding box center [397, 542] width 36 height 36
checkbox input "true"
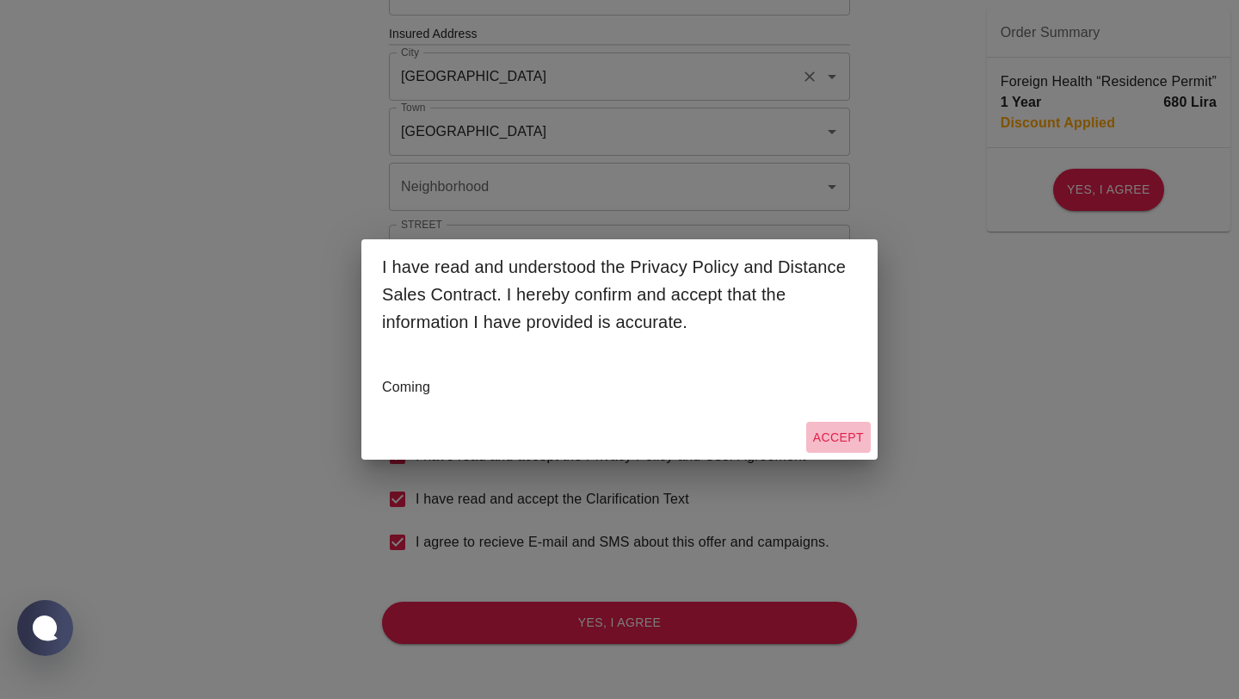
click at [841, 428] on button "Accept" at bounding box center [838, 438] width 65 height 32
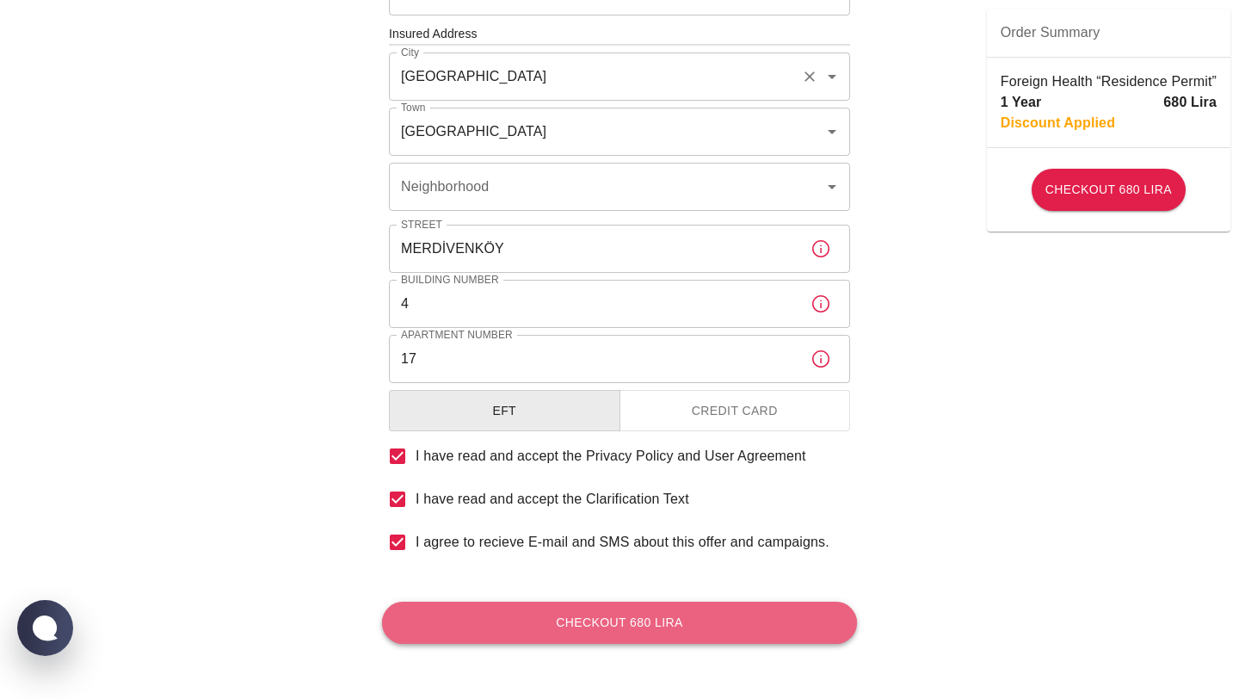
click at [599, 625] on button "Checkout 680 Lira" at bounding box center [619, 622] width 475 height 42
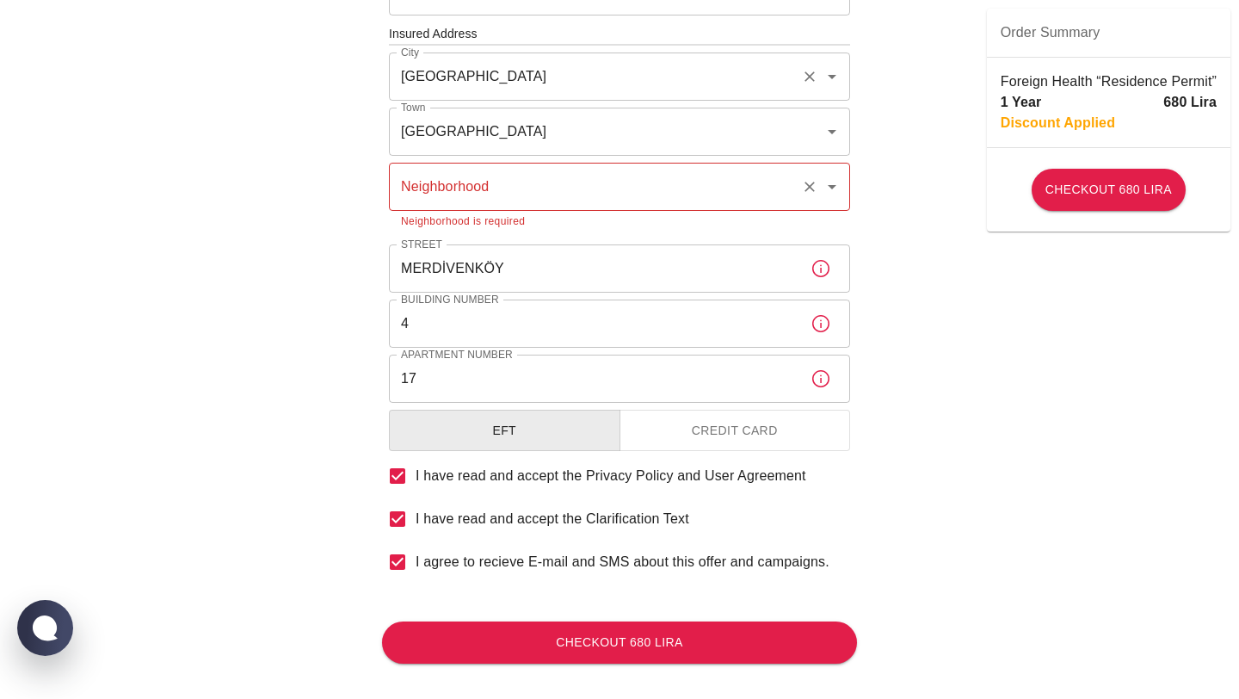
click at [547, 191] on input "Neighborhood" at bounding box center [595, 186] width 397 height 33
click at [460, 231] on li "Merdivenköy" at bounding box center [619, 233] width 461 height 31
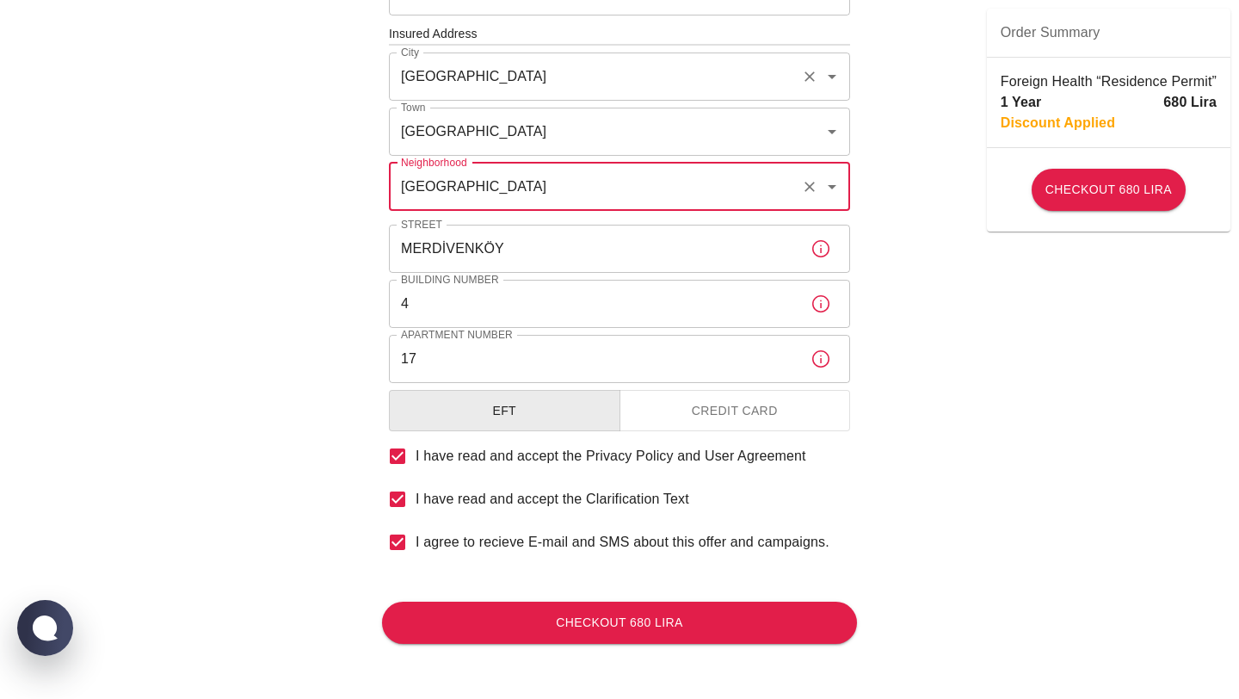
type input "Merdivenköy"
click at [555, 252] on input "MERDİVENKÖY" at bounding box center [593, 249] width 408 height 48
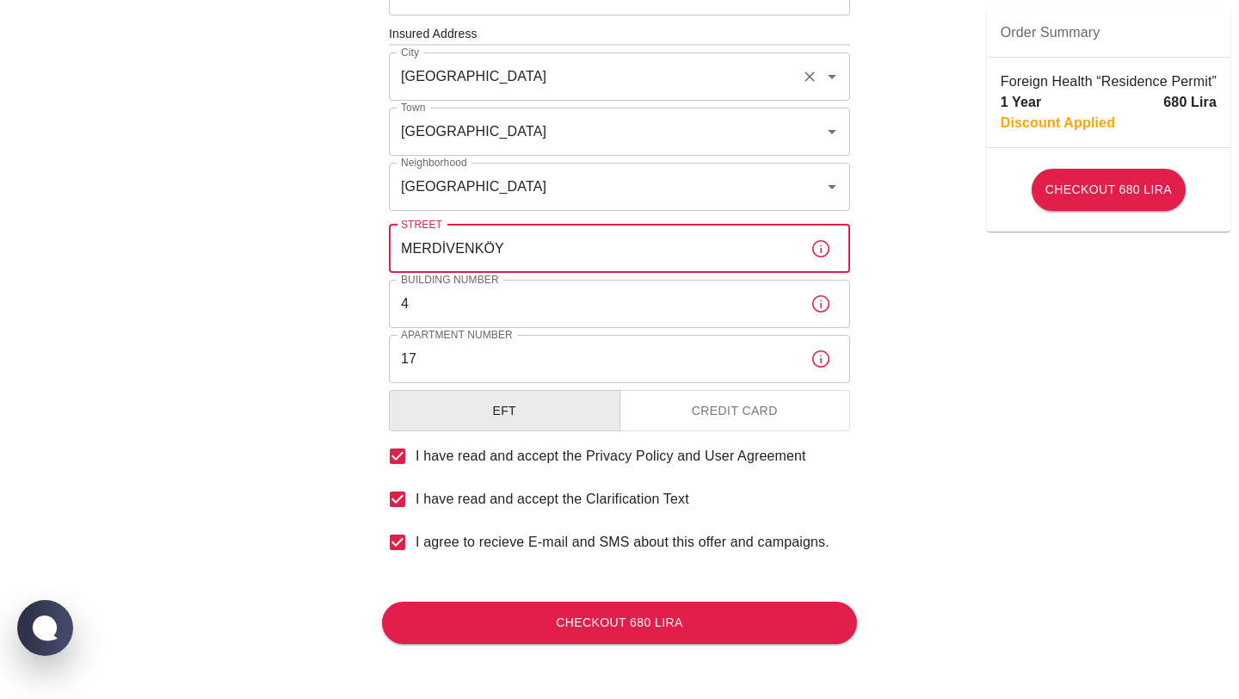
type input "MERDİVENKÖY"
click at [342, 244] on div "To apply for the foreign health insurance, let's double-check a few details. To…" at bounding box center [619, 31] width 1239 height 1333
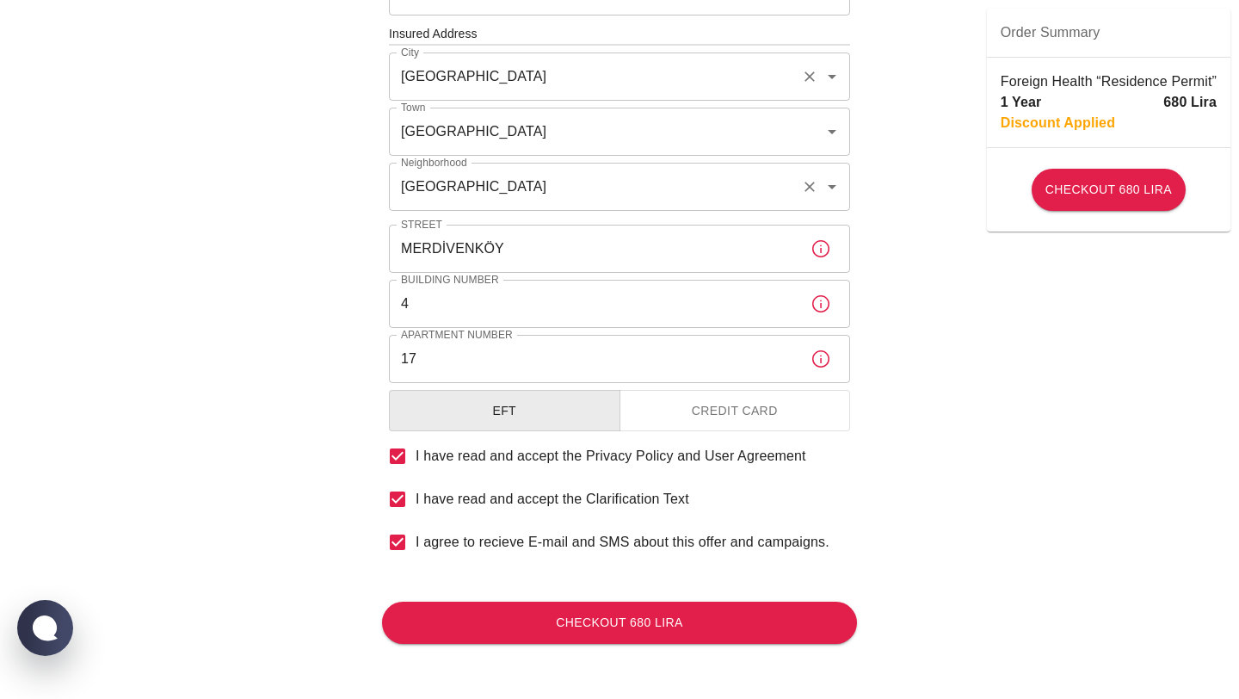
click at [501, 193] on input "Merdivenköy" at bounding box center [595, 186] width 397 height 33
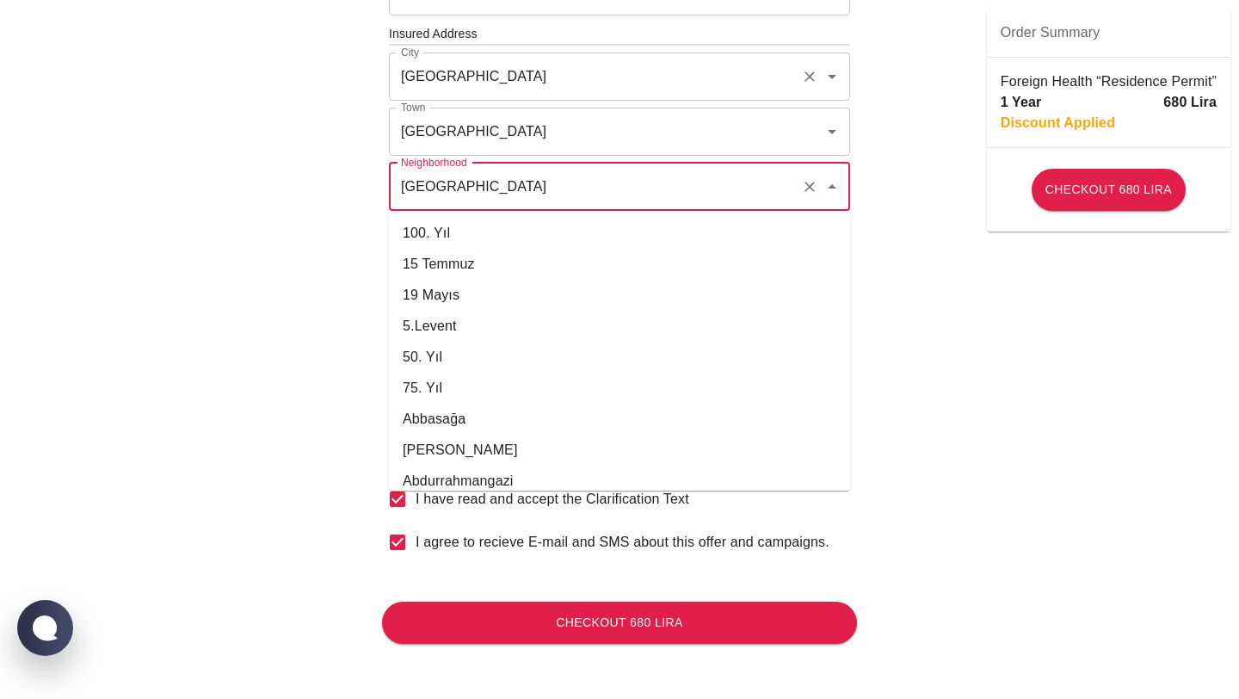
scroll to position [13355, 0]
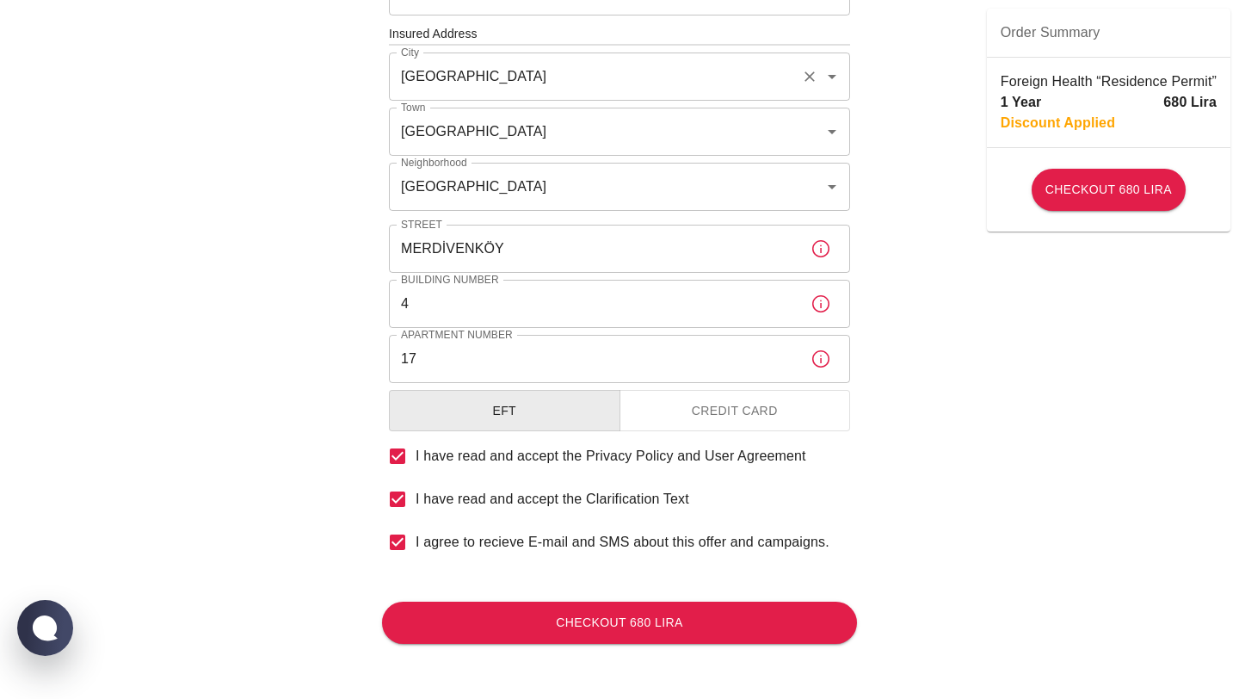
click at [273, 238] on div "To apply for the foreign health insurance, let's double-check a few details. To…" at bounding box center [619, 31] width 1239 height 1333
click at [589, 622] on button "Checkout 680 Lira" at bounding box center [619, 622] width 475 height 42
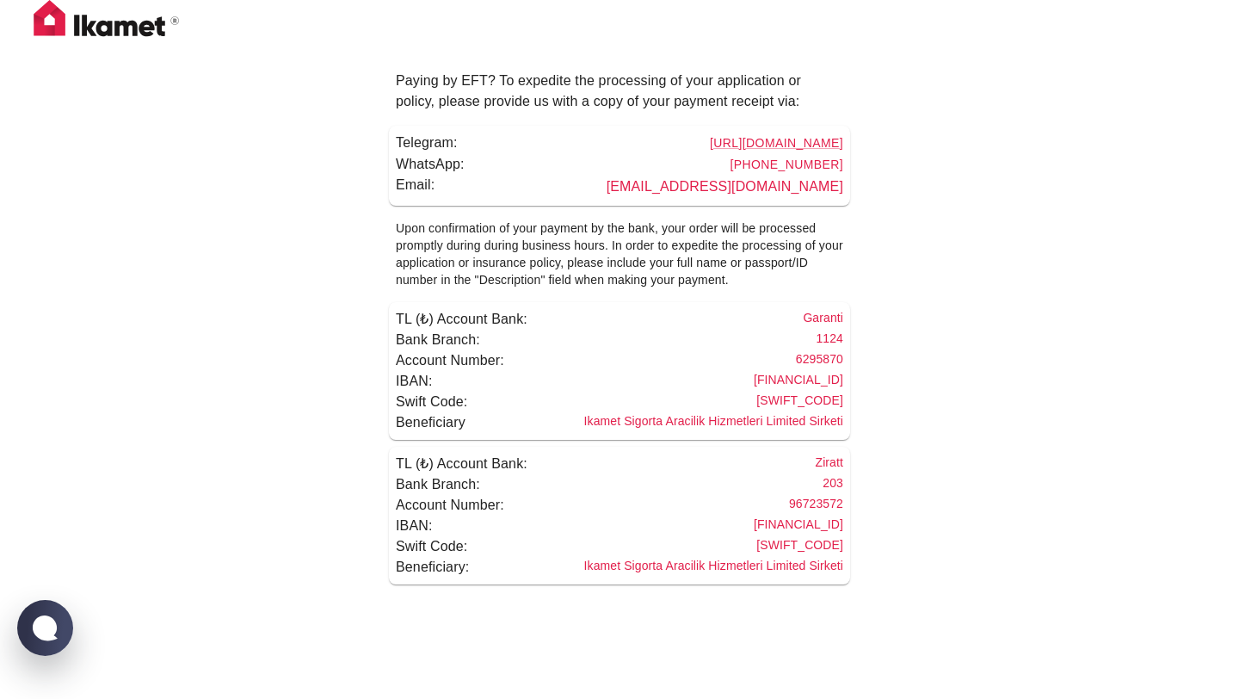
click at [1026, 307] on div "Paying by EFT? To expedite the processing of your application or policy, please…" at bounding box center [619, 299] width 1239 height 598
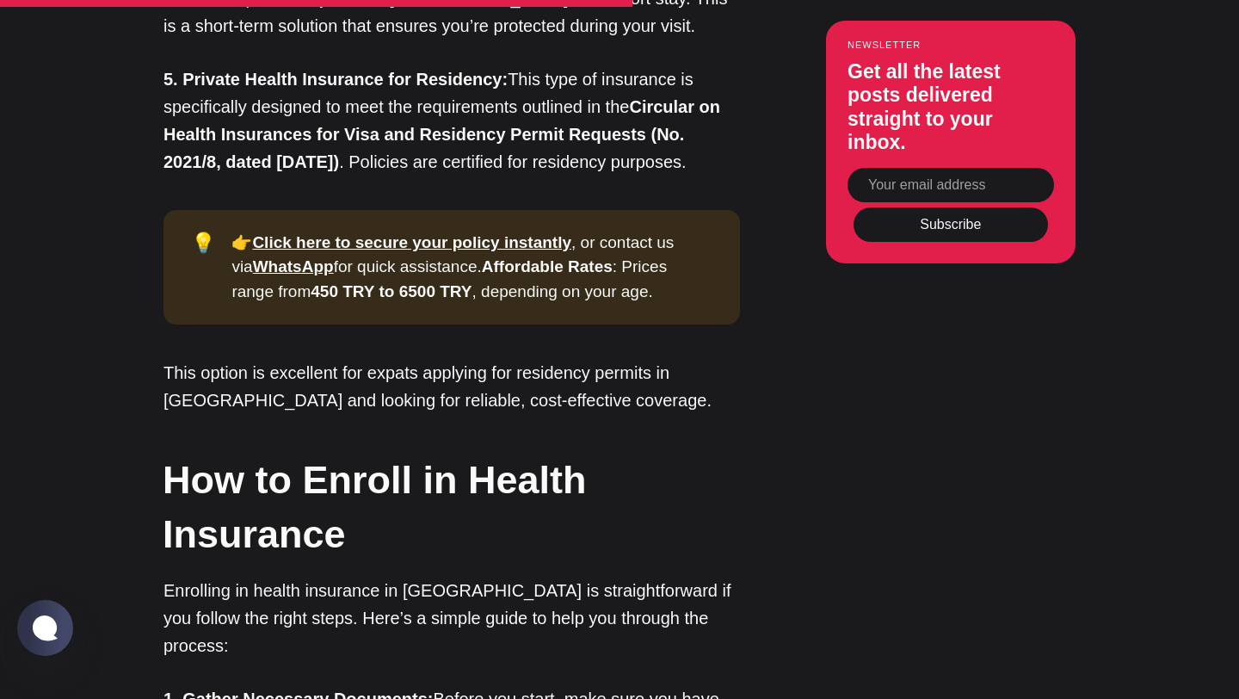
scroll to position [3215, 0]
